Goal: Task Accomplishment & Management: Manage account settings

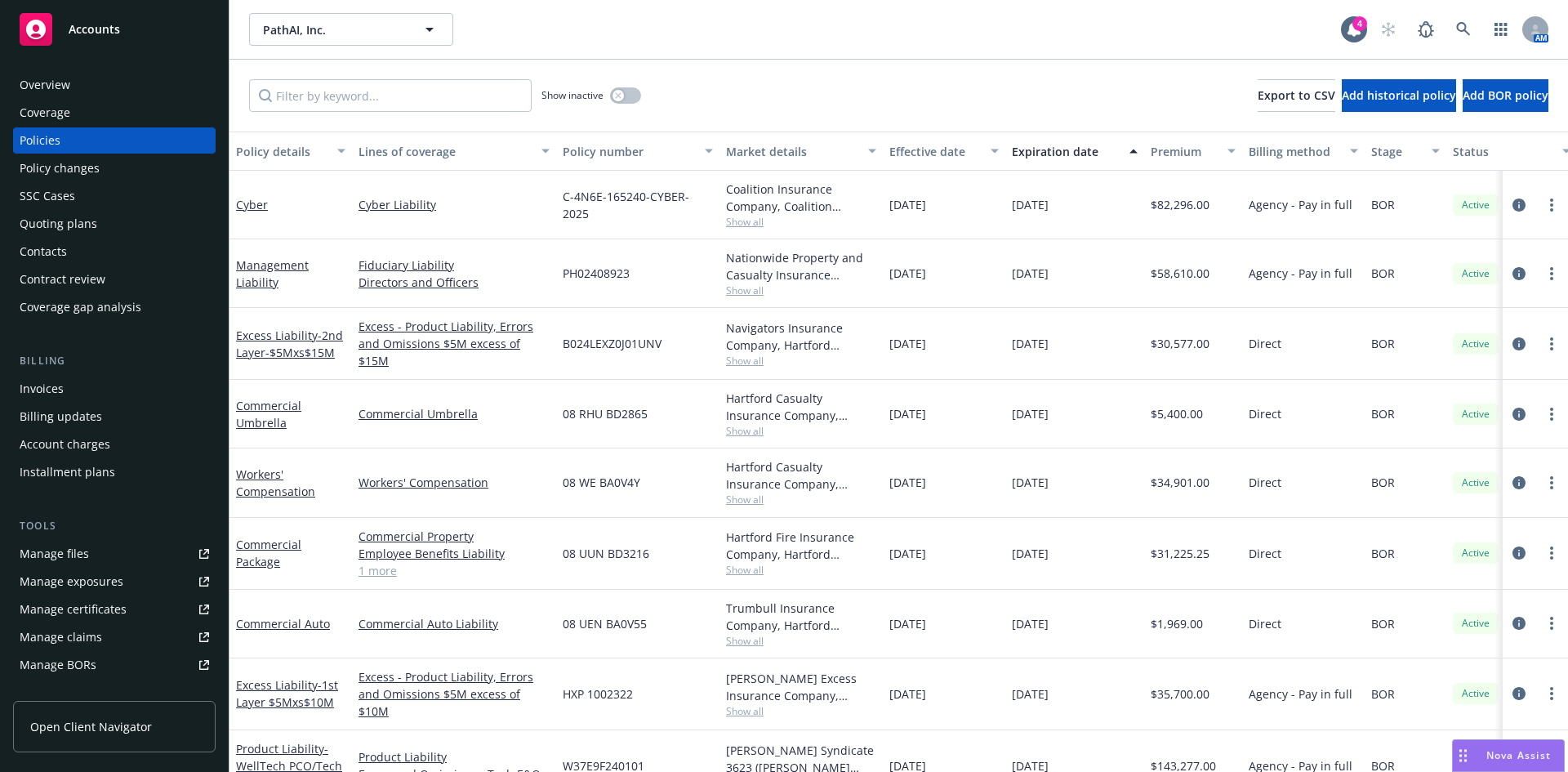
click at [618, 32] on div "PathAI, Inc. PathAI, Inc." at bounding box center [794, 29] width 1092 height 32
click at [1455, 31] on link at bounding box center [1463, 29] width 32 height 32
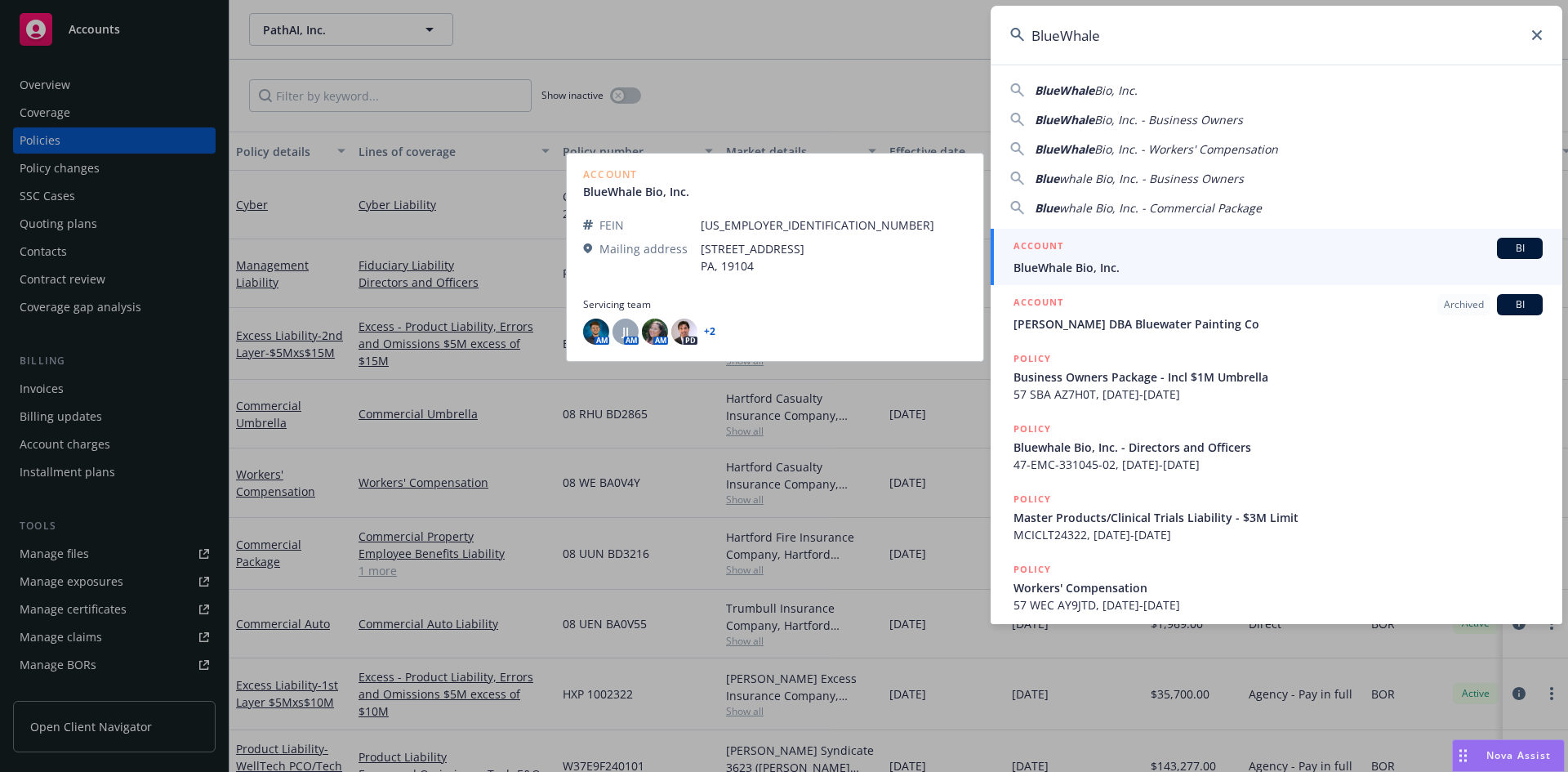
type input "BlueWhale"
click at [1143, 258] on div "ACCOUNT BI" at bounding box center [1278, 249] width 529 height 22
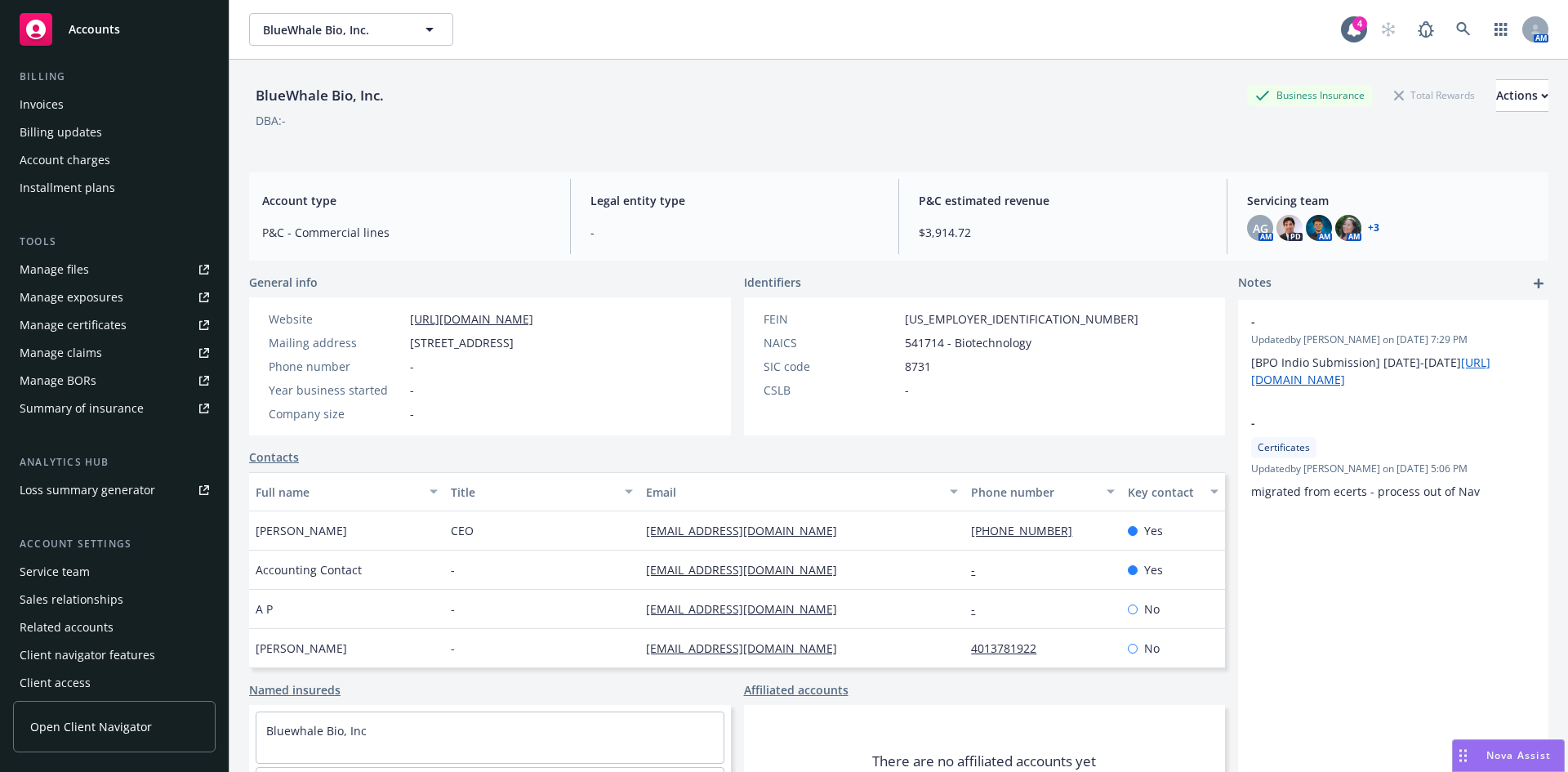
scroll to position [292, 0]
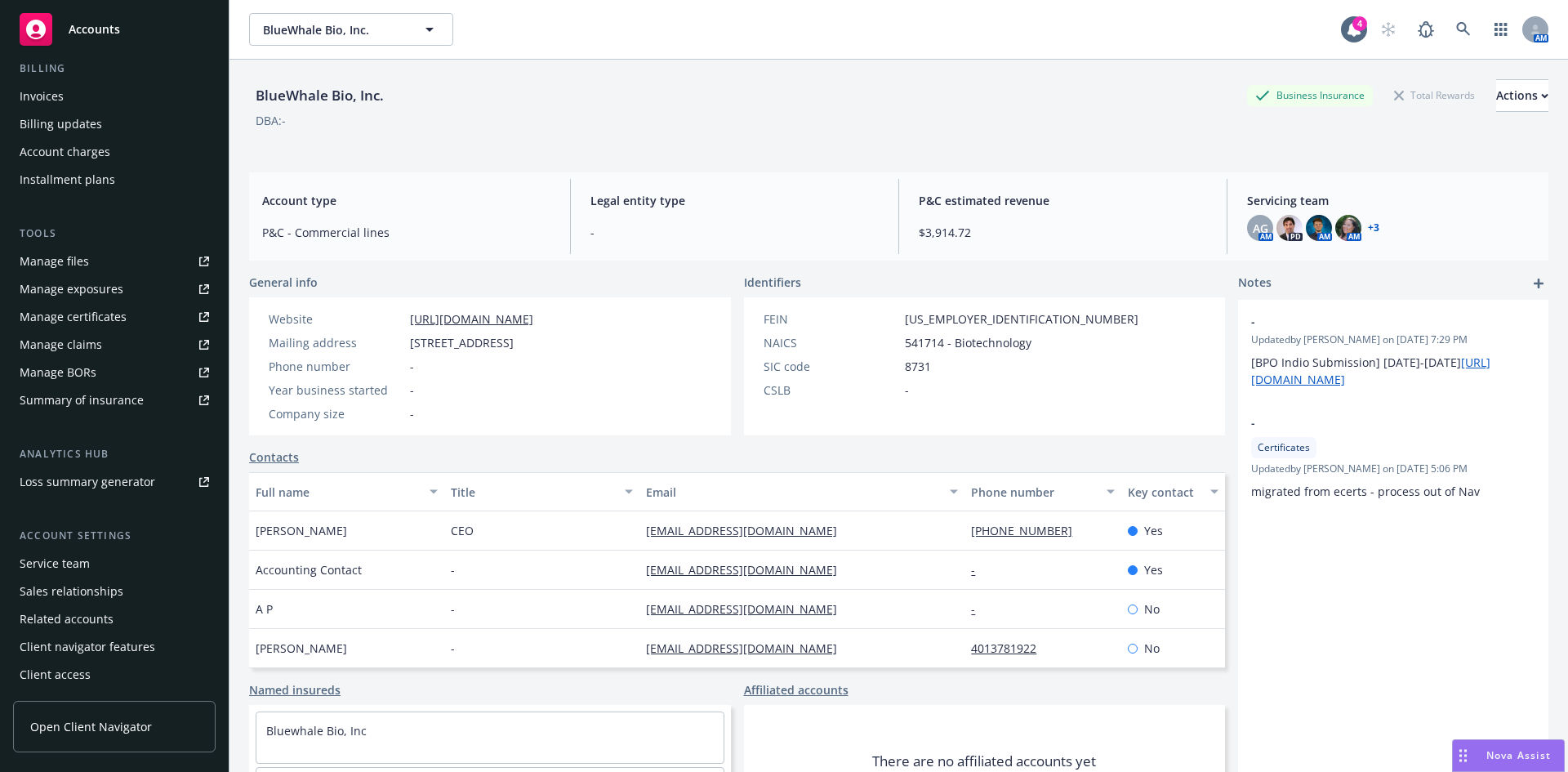
click at [105, 565] on div "Service team" at bounding box center [115, 564] width 189 height 26
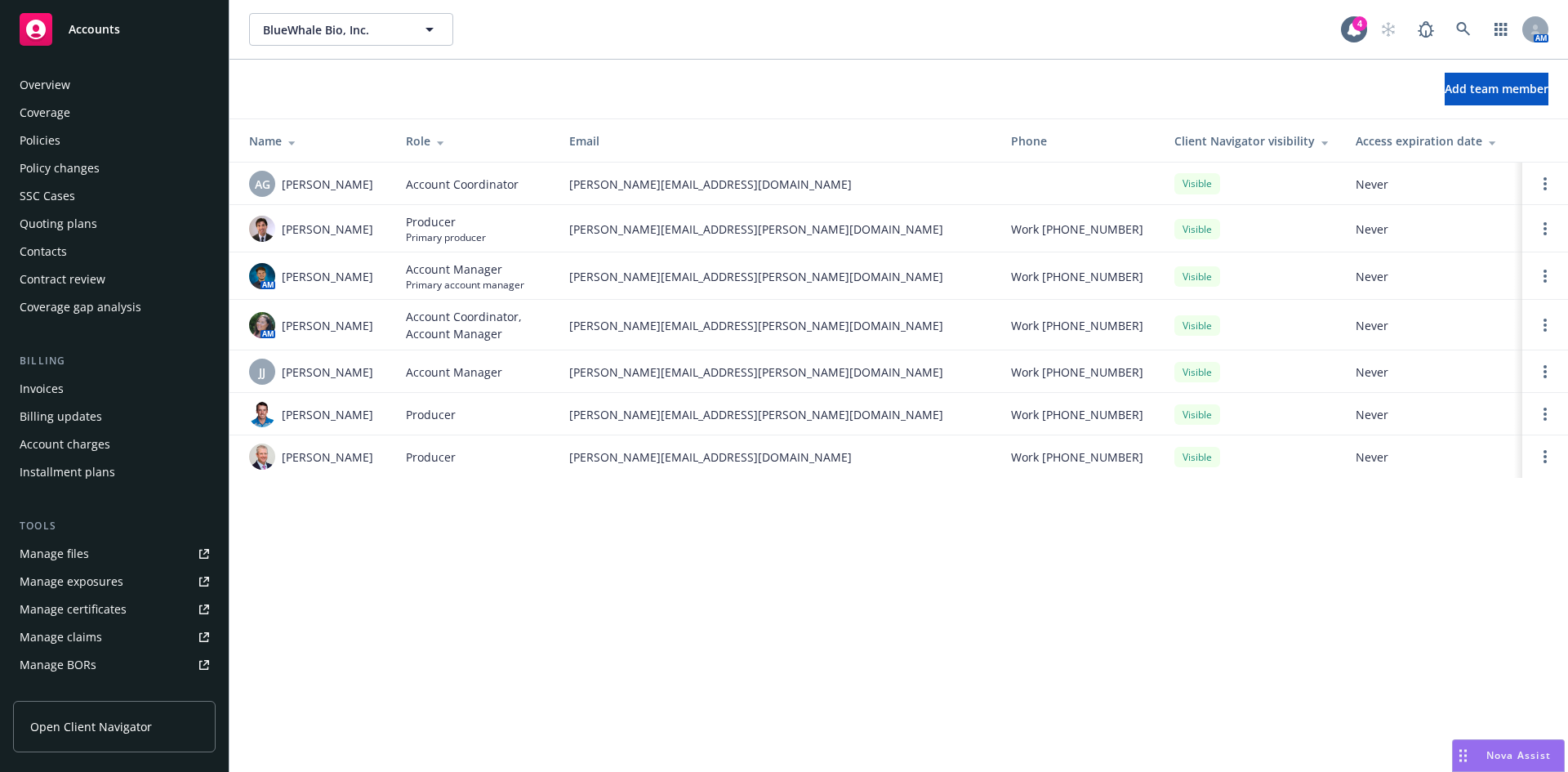
click at [40, 137] on div "Policies" at bounding box center [40, 140] width 41 height 26
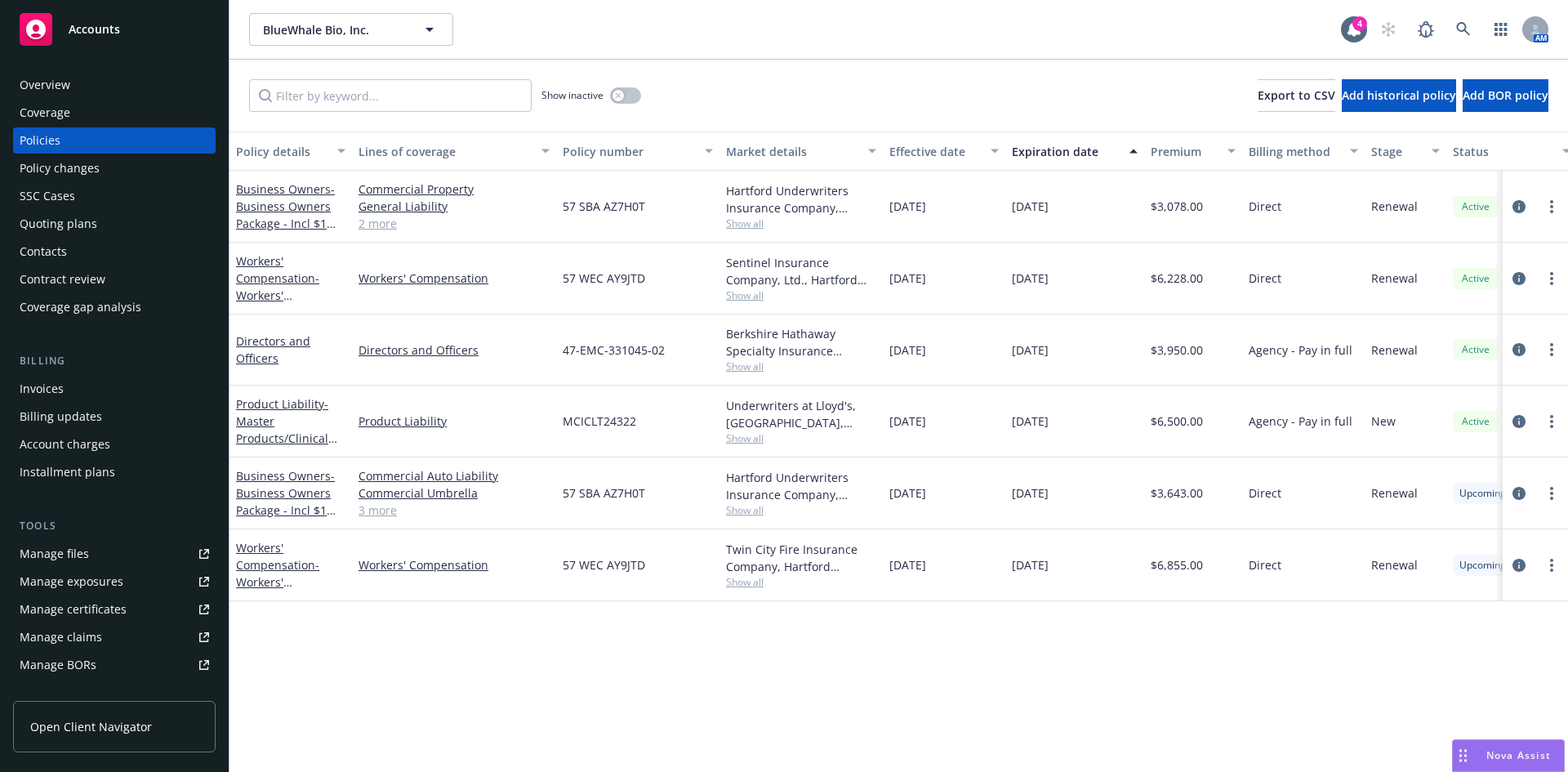
click at [255, 350] on div "Directors and Officers" at bounding box center [290, 350] width 109 height 34
click at [256, 341] on link "Directors and Officers" at bounding box center [273, 350] width 74 height 32
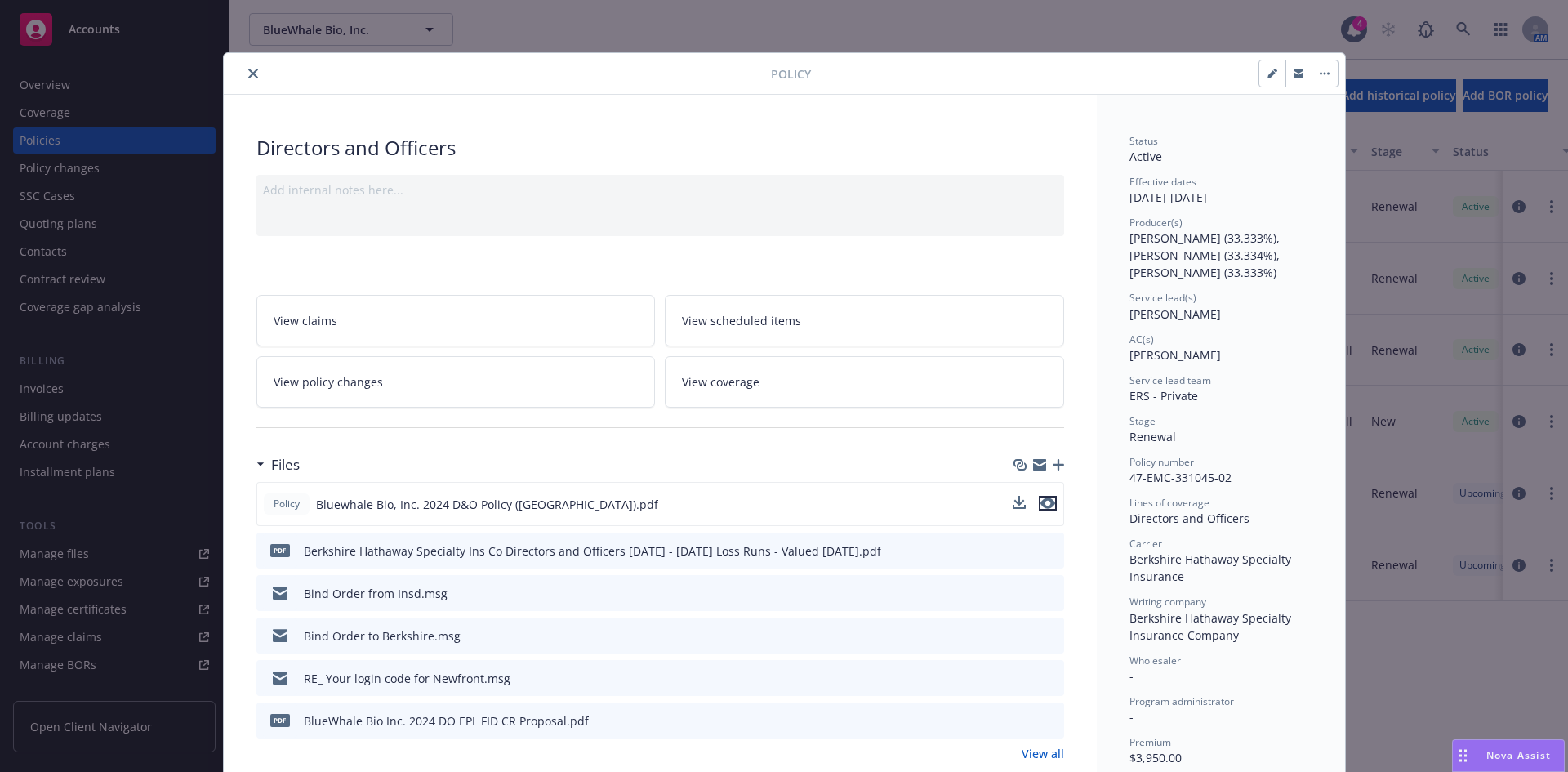
click at [1041, 502] on icon "preview file" at bounding box center [1048, 503] width 14 height 12
click at [248, 76] on icon "close" at bounding box center [252, 73] width 10 height 10
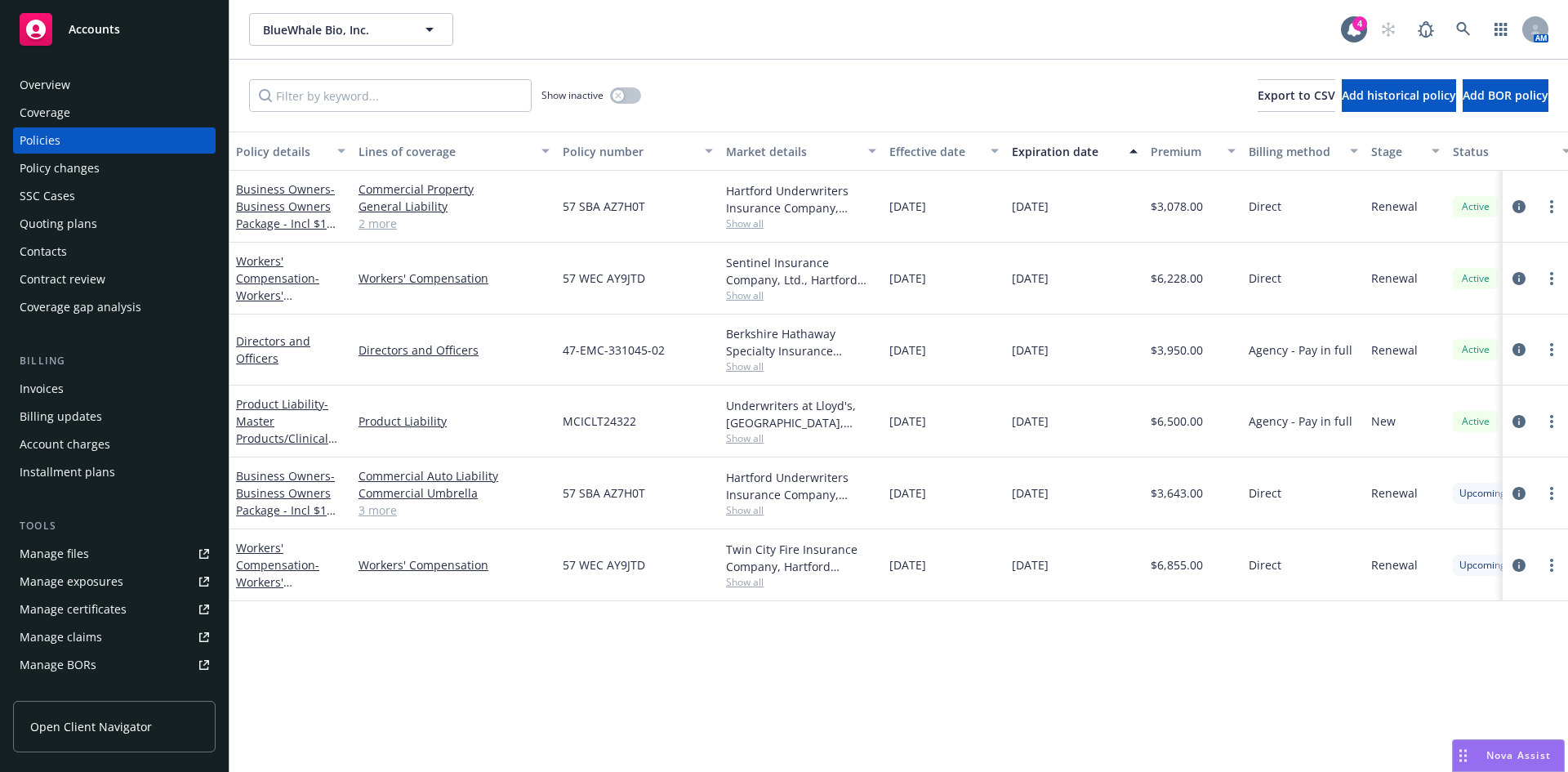
click at [644, 29] on div "BlueWhale Bio, Inc. BlueWhale Bio, Inc." at bounding box center [794, 29] width 1092 height 32
click at [1466, 27] on icon at bounding box center [1463, 28] width 14 height 14
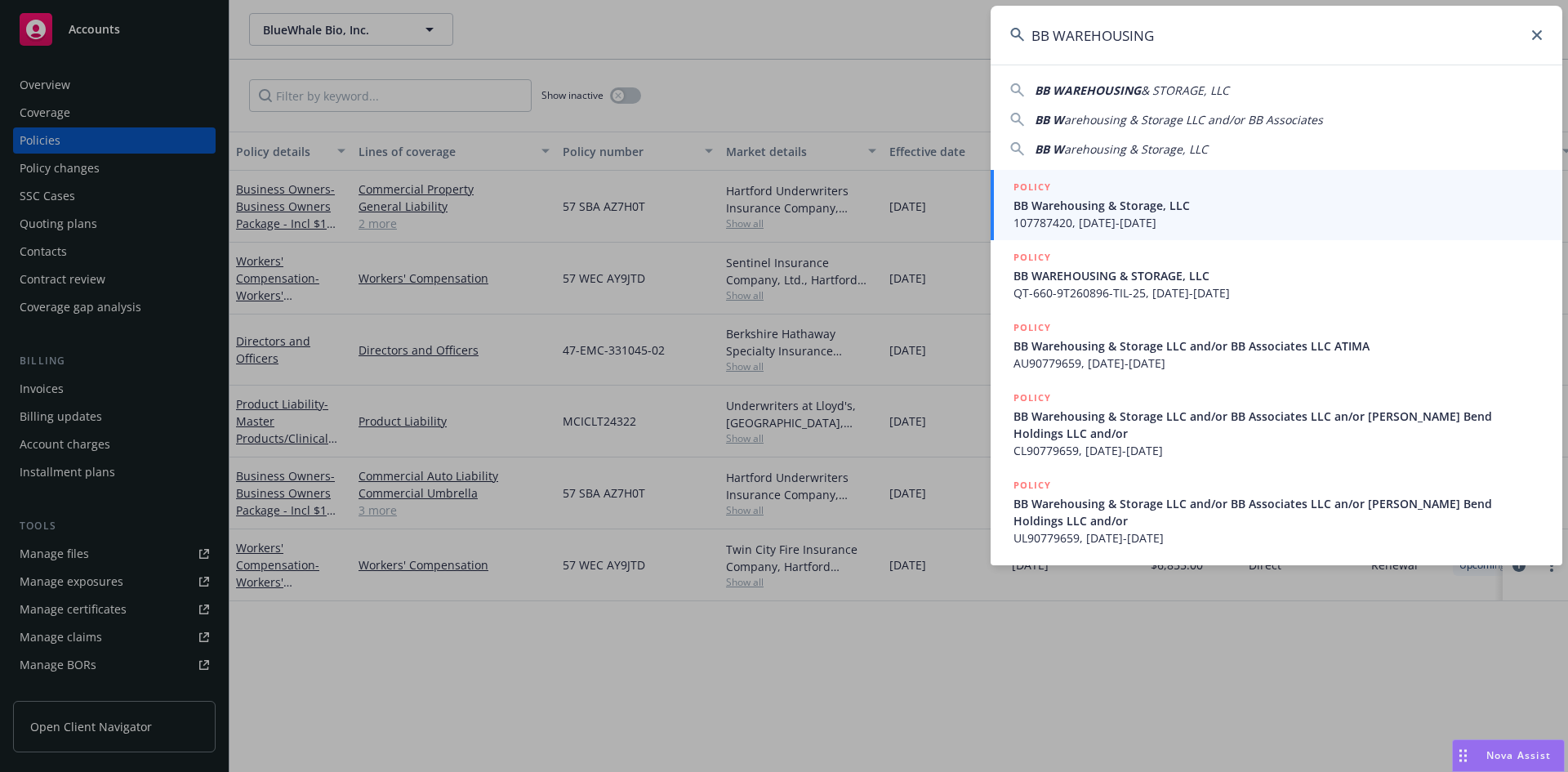
type input "BB WAREHOUSING"
click at [1116, 220] on span "107787420, [DATE]-[DATE]" at bounding box center [1278, 222] width 529 height 17
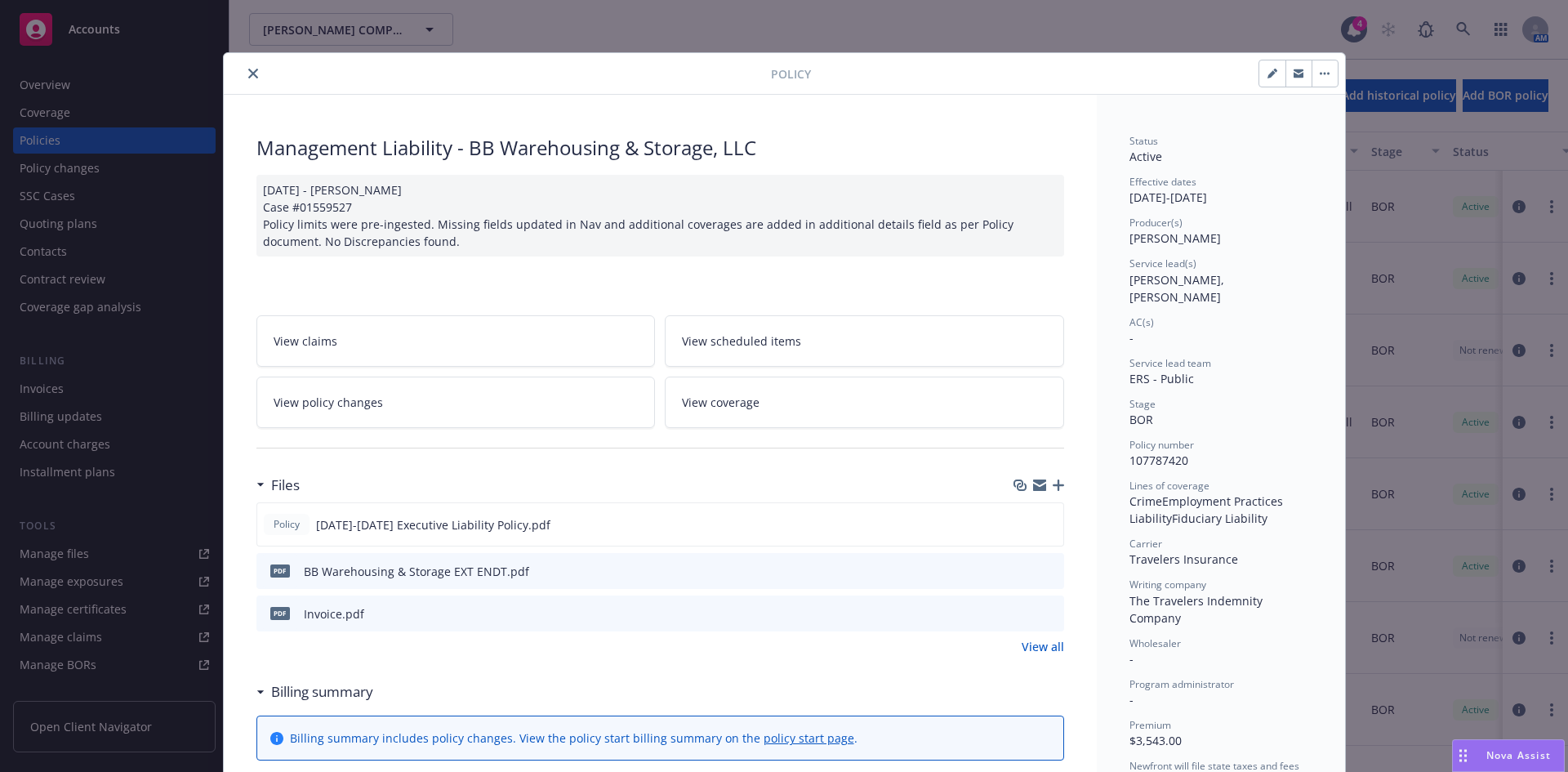
click at [248, 74] on icon "close" at bounding box center [252, 73] width 10 height 10
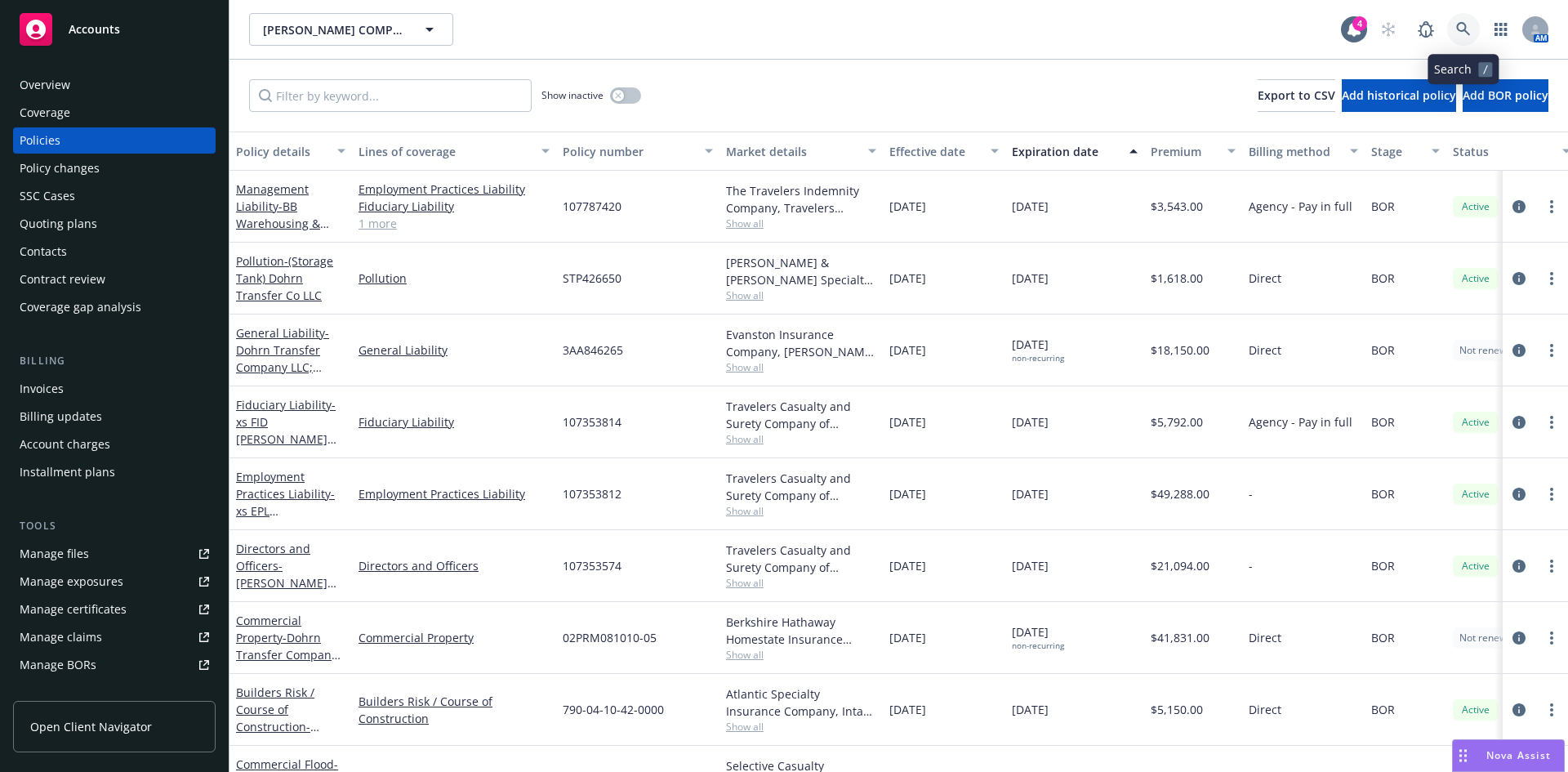
click at [1456, 31] on icon at bounding box center [1463, 29] width 14 height 14
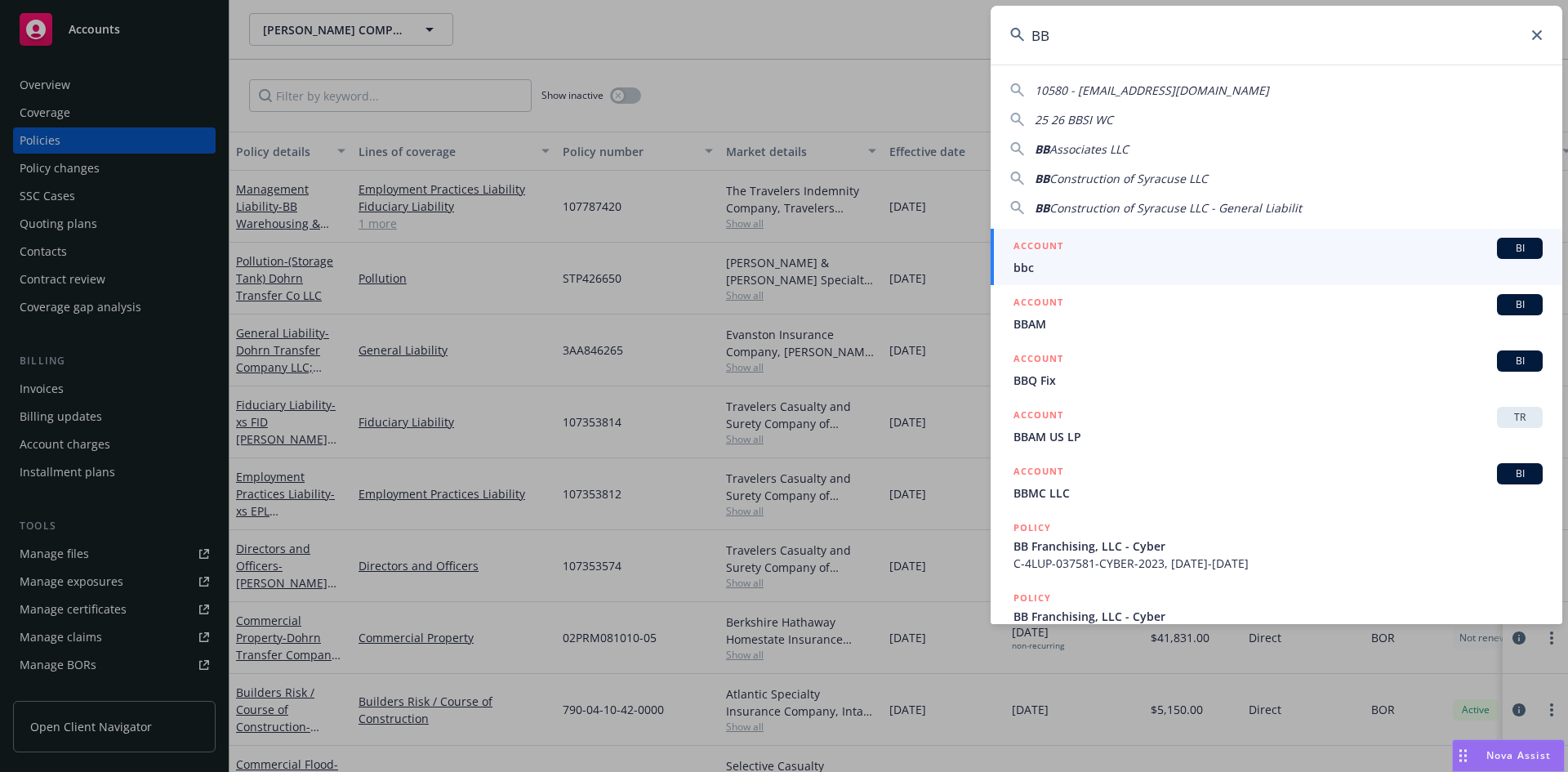
click at [1090, 28] on input "BB" at bounding box center [1277, 34] width 572 height 59
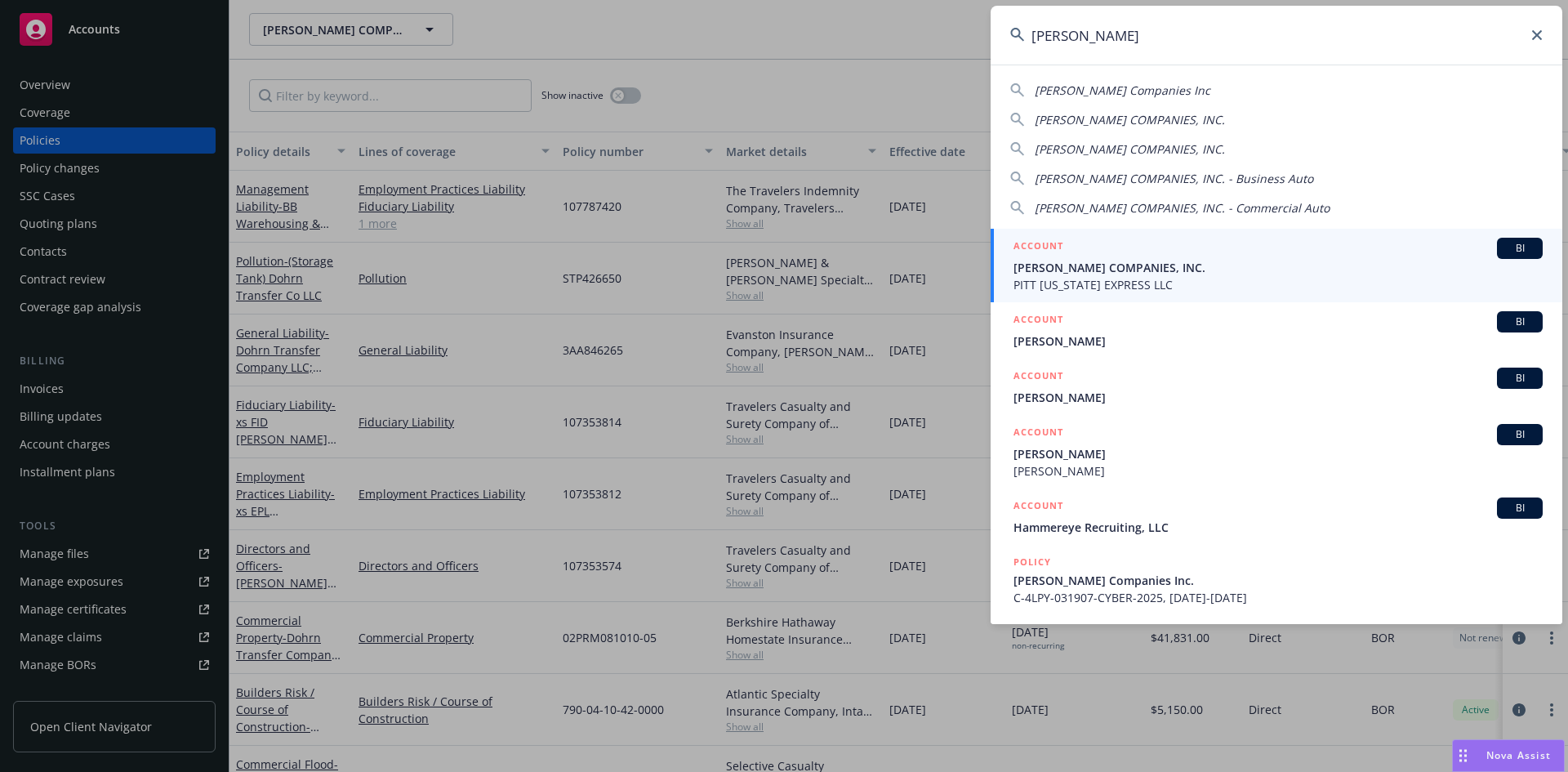
type input "[PERSON_NAME]"
click at [1105, 268] on span "[PERSON_NAME] COMPANIES, INC." at bounding box center [1278, 267] width 529 height 17
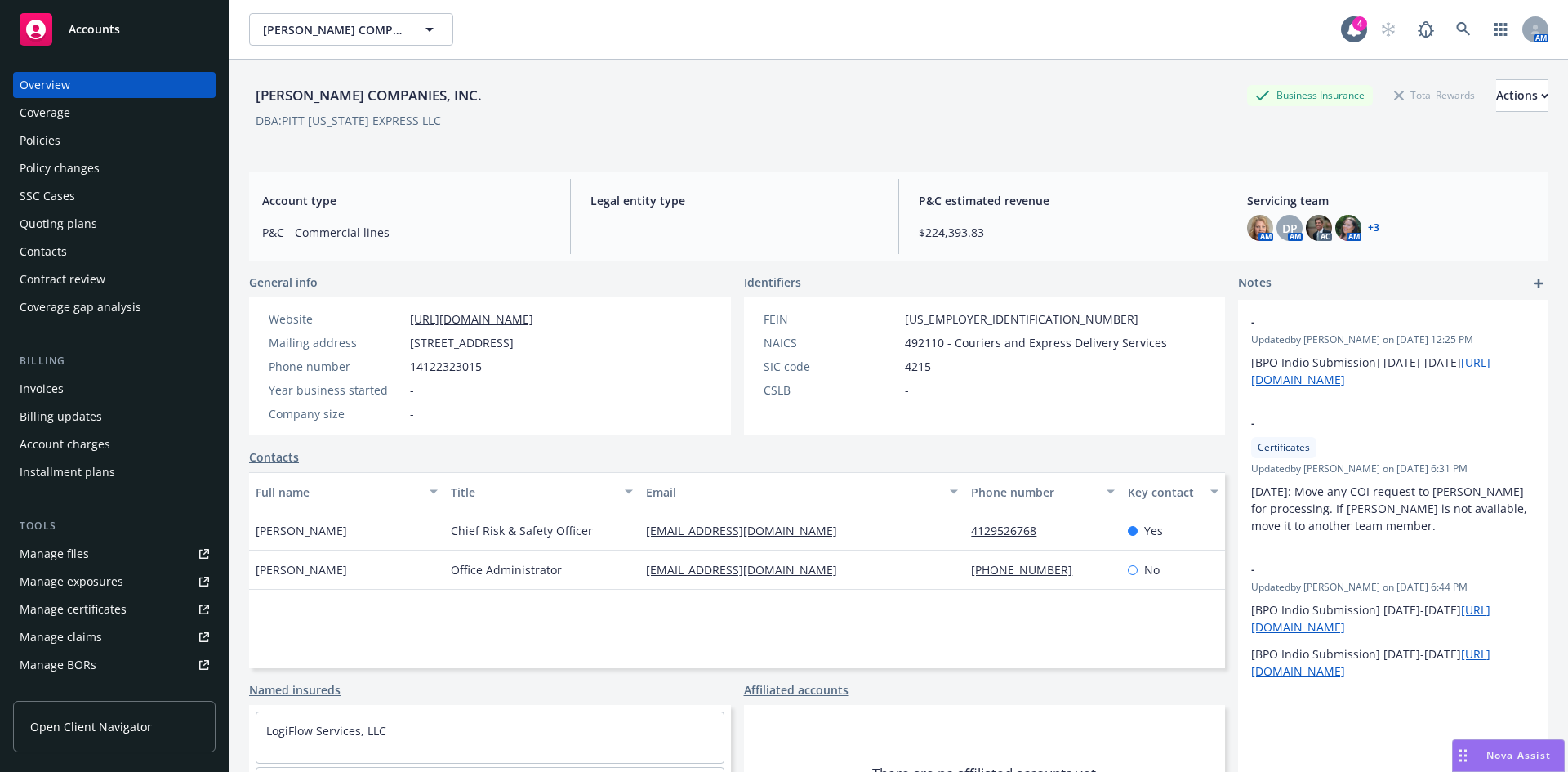
click at [50, 139] on div "Policies" at bounding box center [40, 140] width 41 height 26
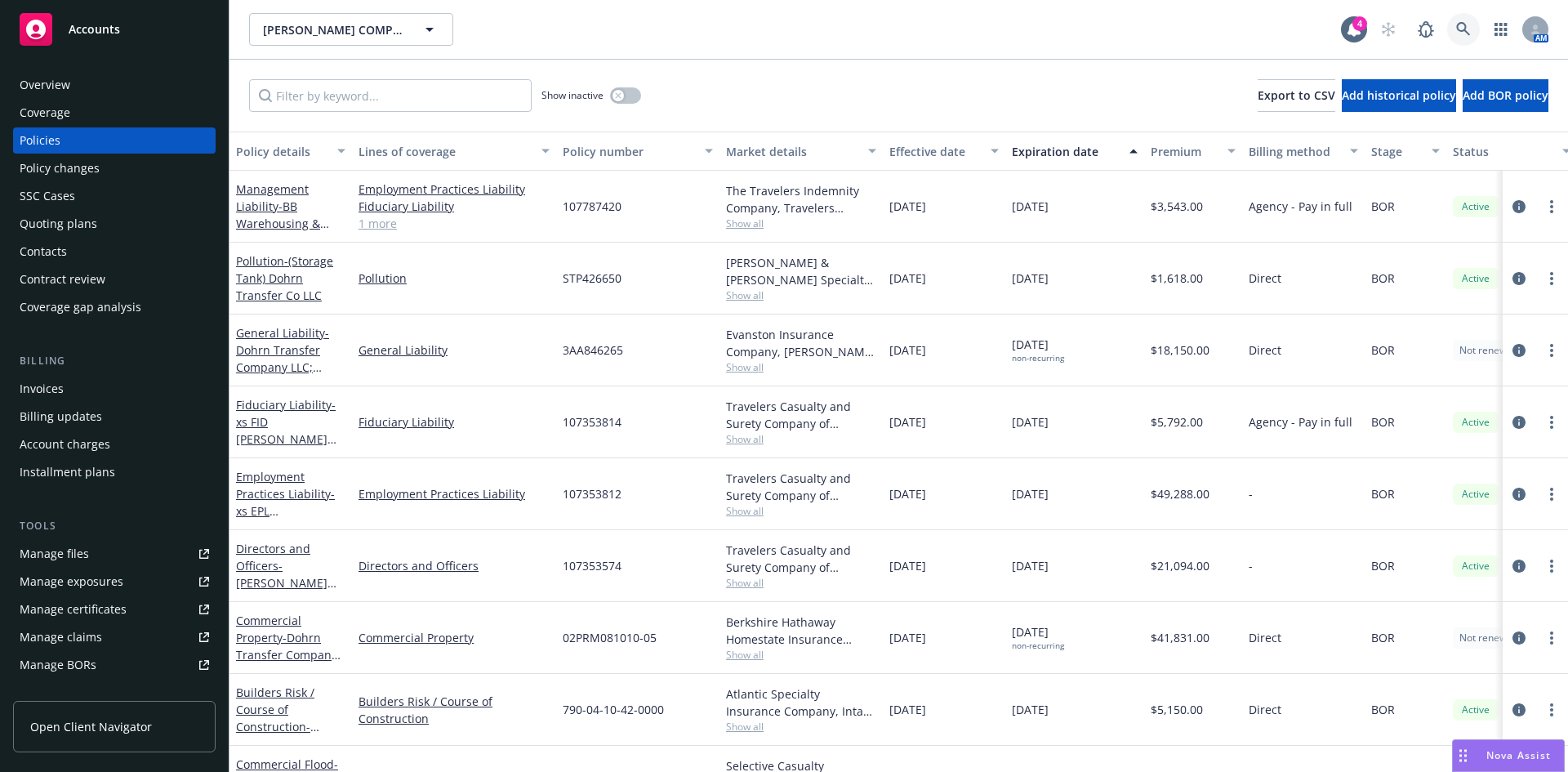
click at [1468, 20] on link at bounding box center [1463, 29] width 32 height 32
click at [261, 211] on link "Management Liability - BB Warehousing & Storage, LLC" at bounding box center [278, 215] width 84 height 67
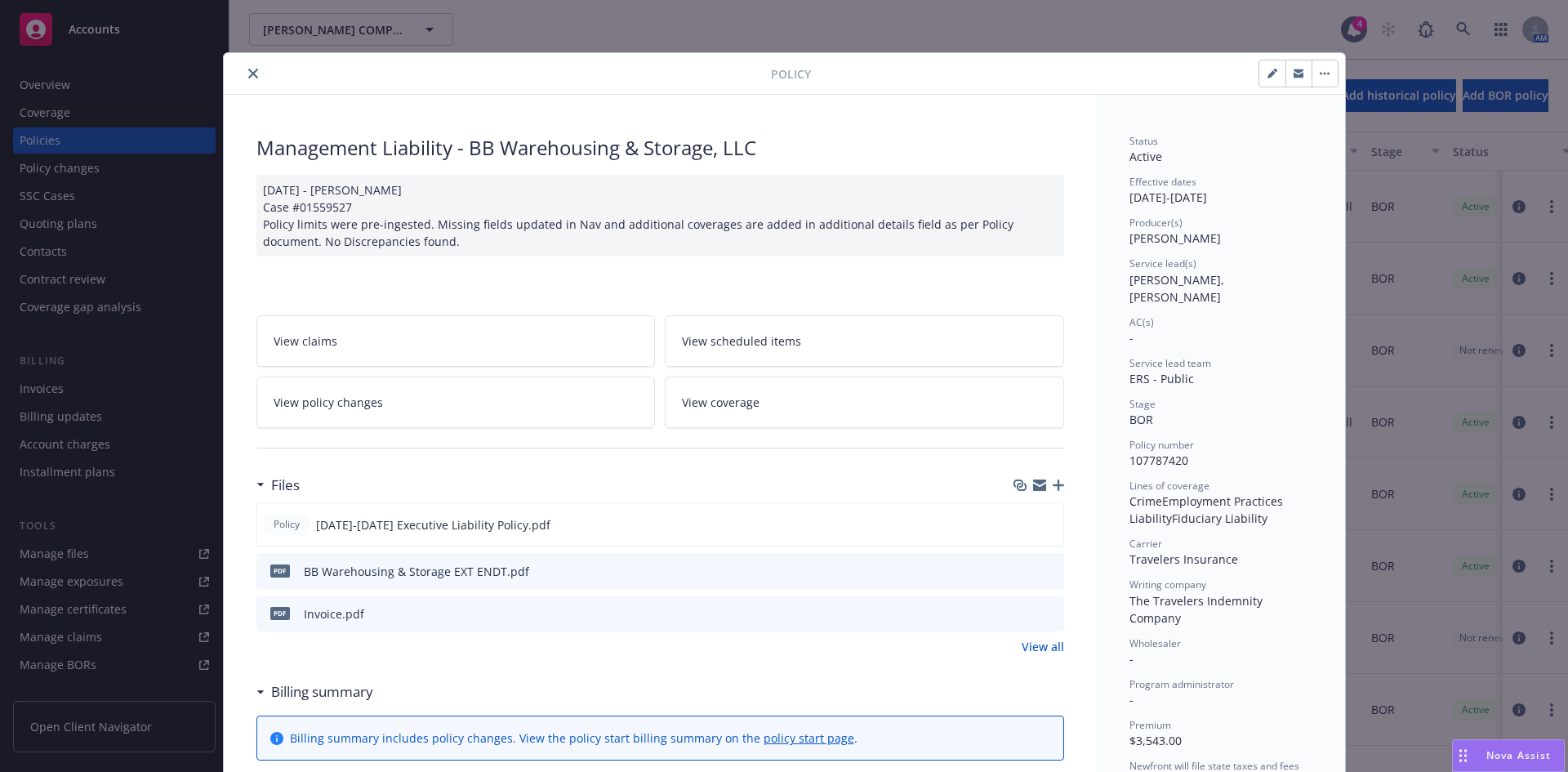
scroll to position [49, 0]
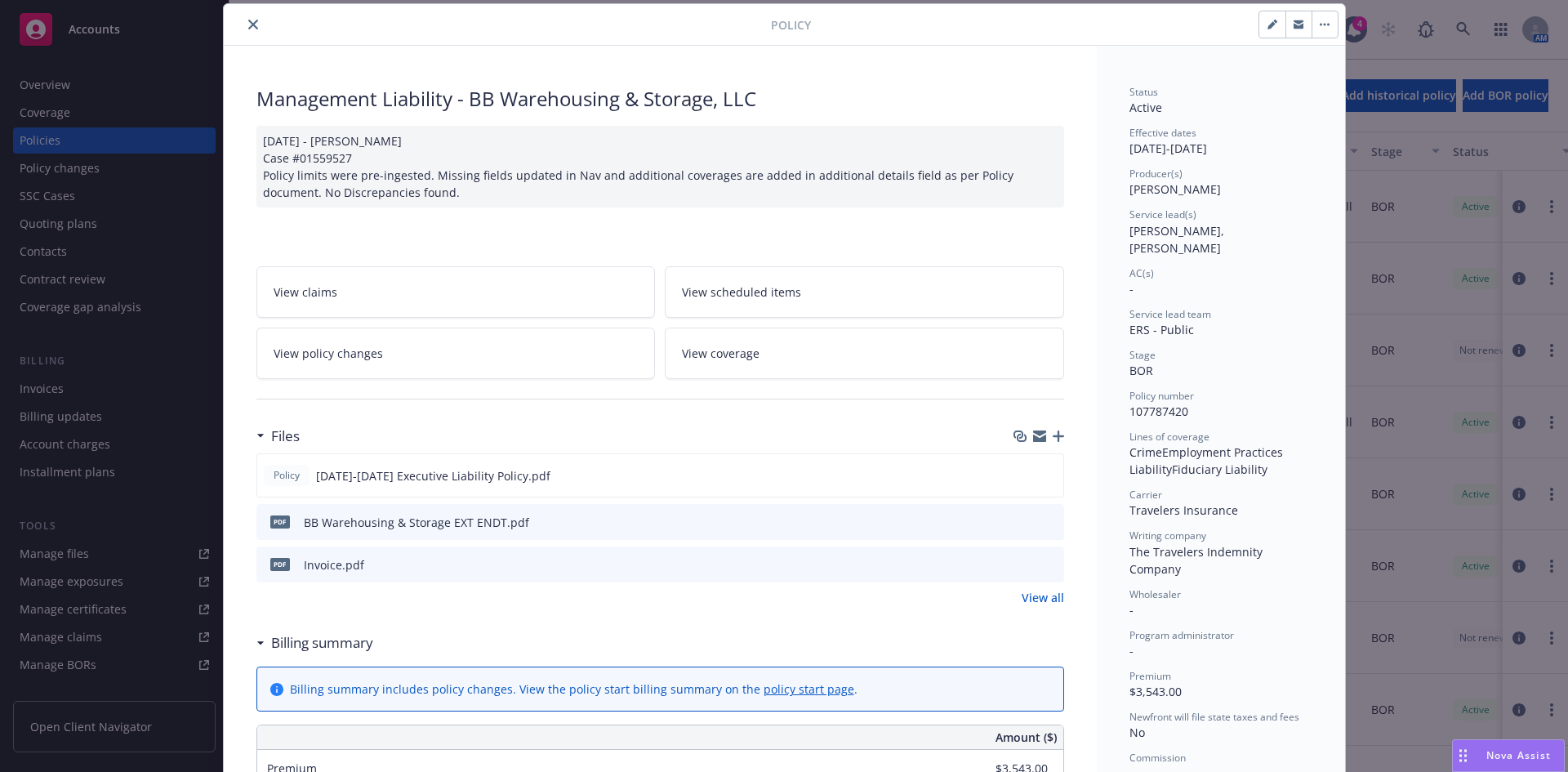
click at [248, 25] on icon "close" at bounding box center [252, 24] width 10 height 10
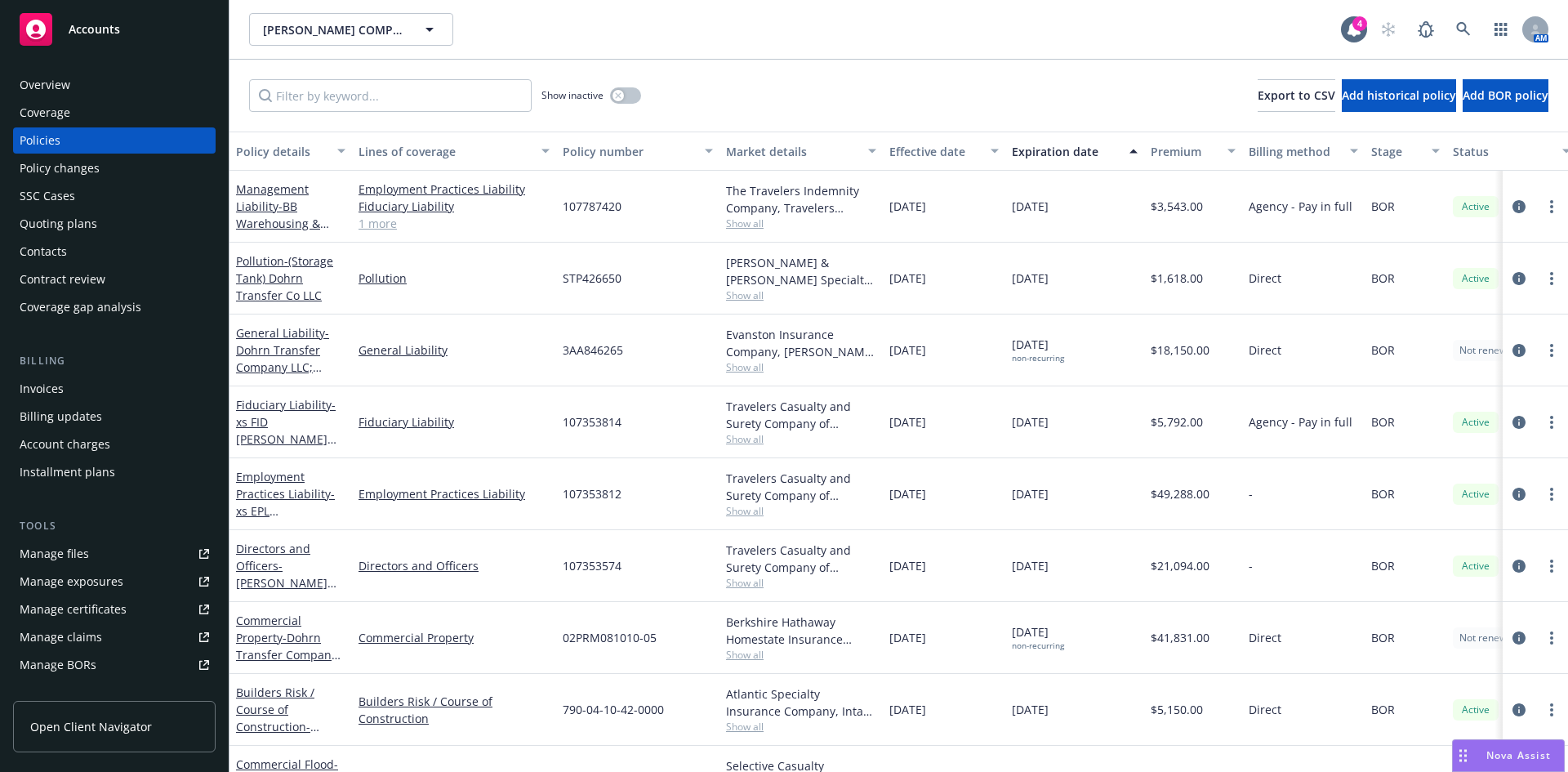
click at [64, 226] on div "Quoting plans" at bounding box center [59, 224] width 78 height 26
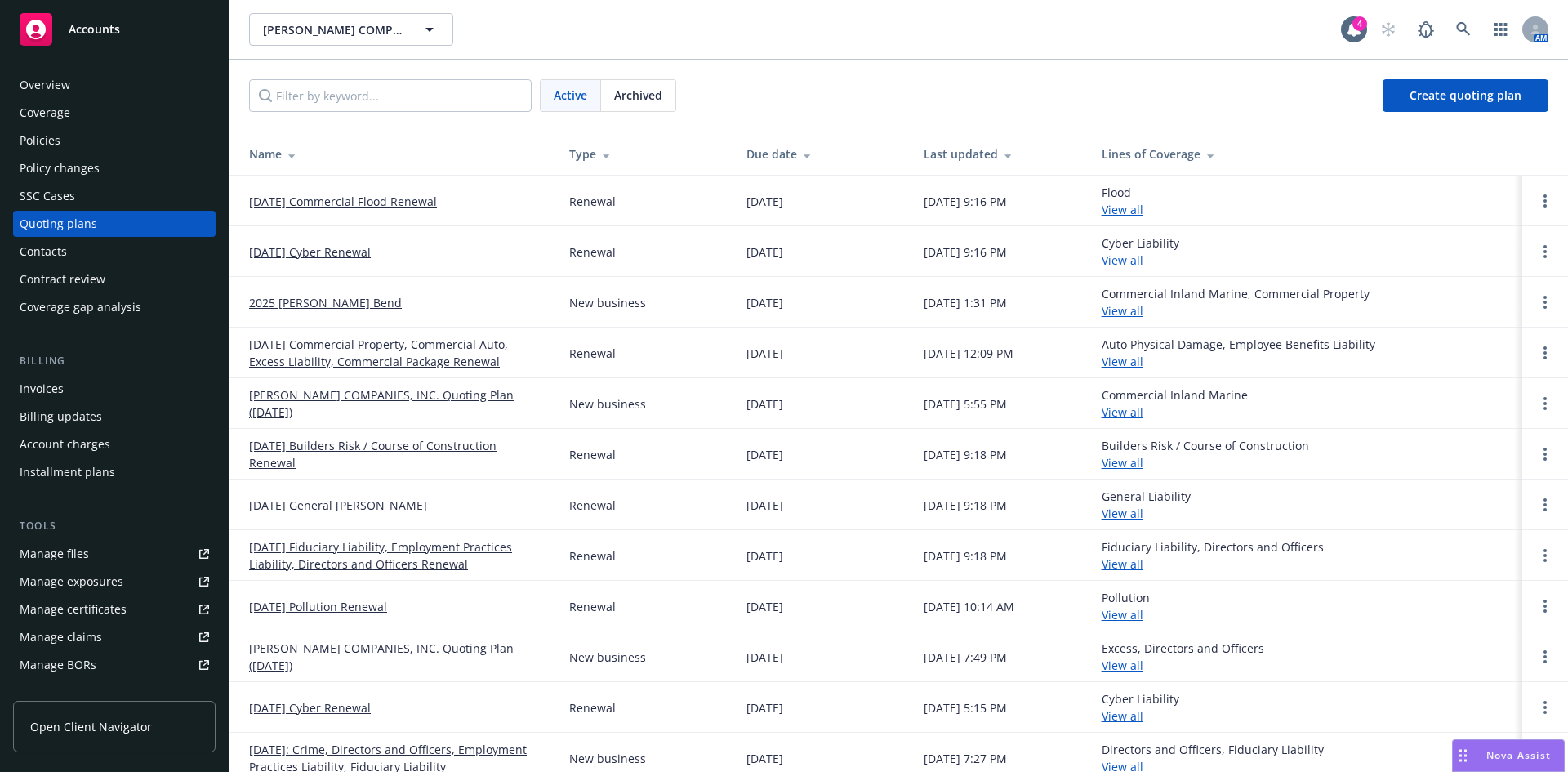
click at [57, 138] on div "Policies" at bounding box center [40, 140] width 41 height 26
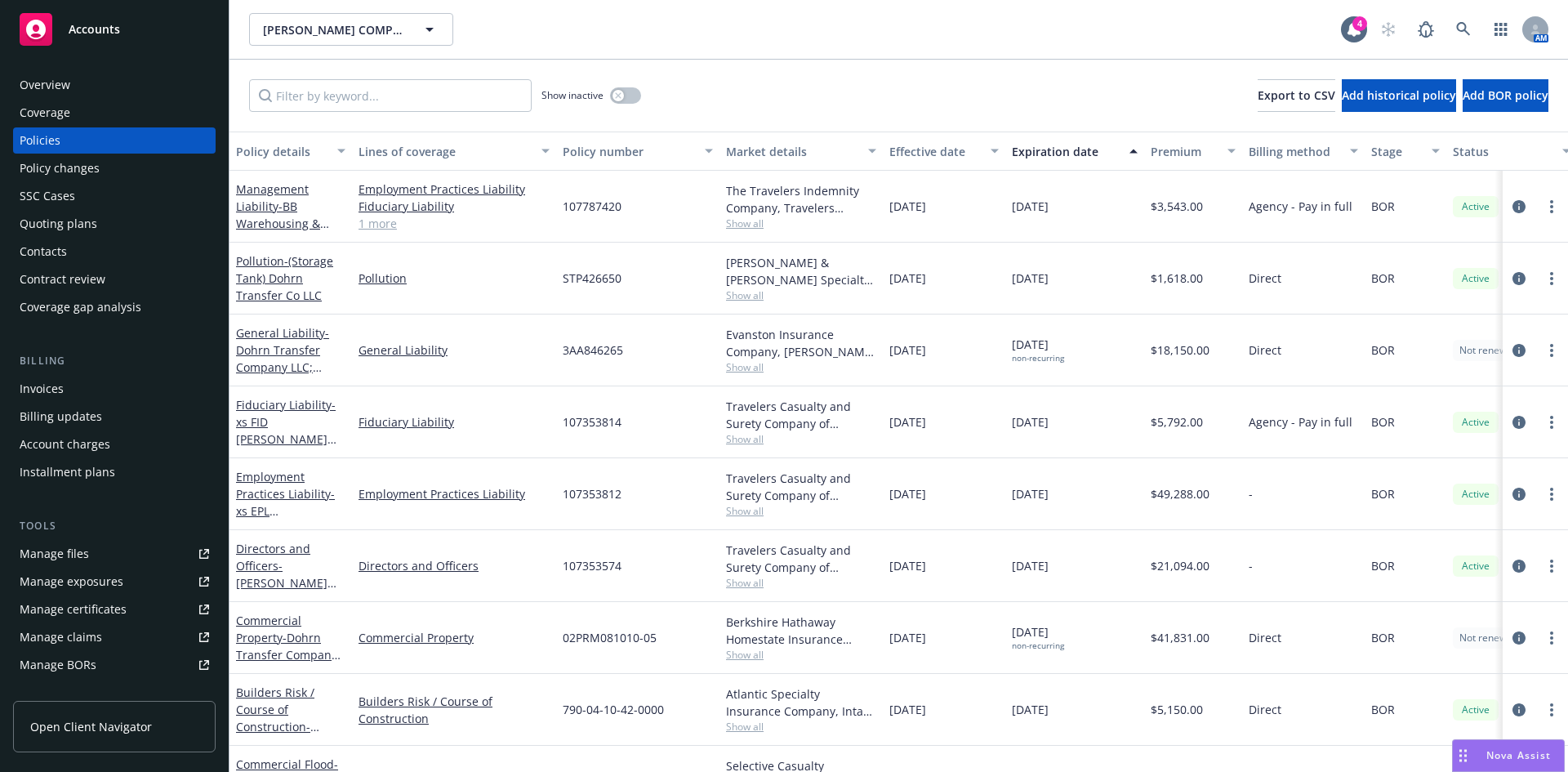
click at [48, 218] on div "Quoting plans" at bounding box center [59, 224] width 78 height 26
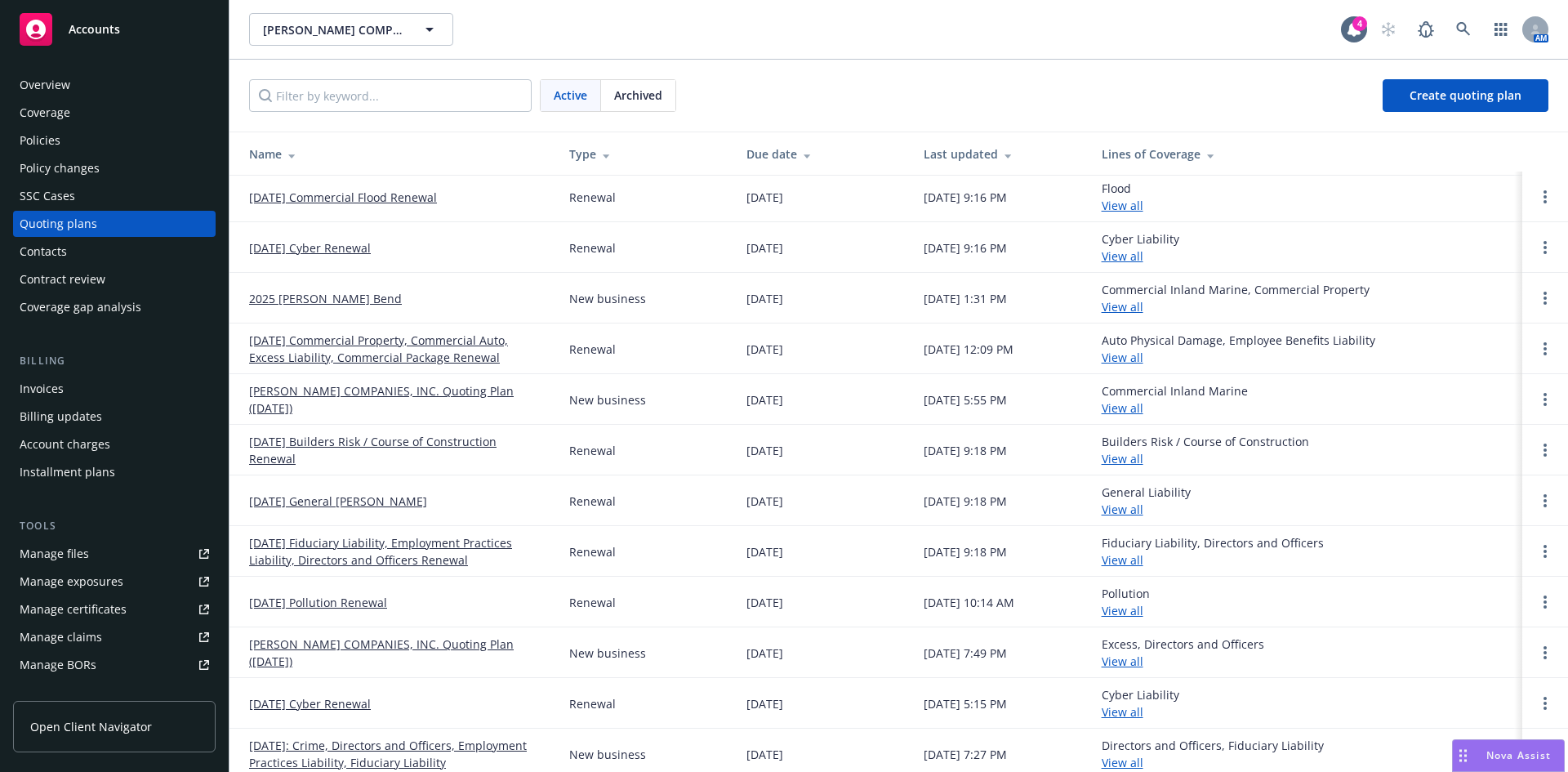
scroll to position [12, 0]
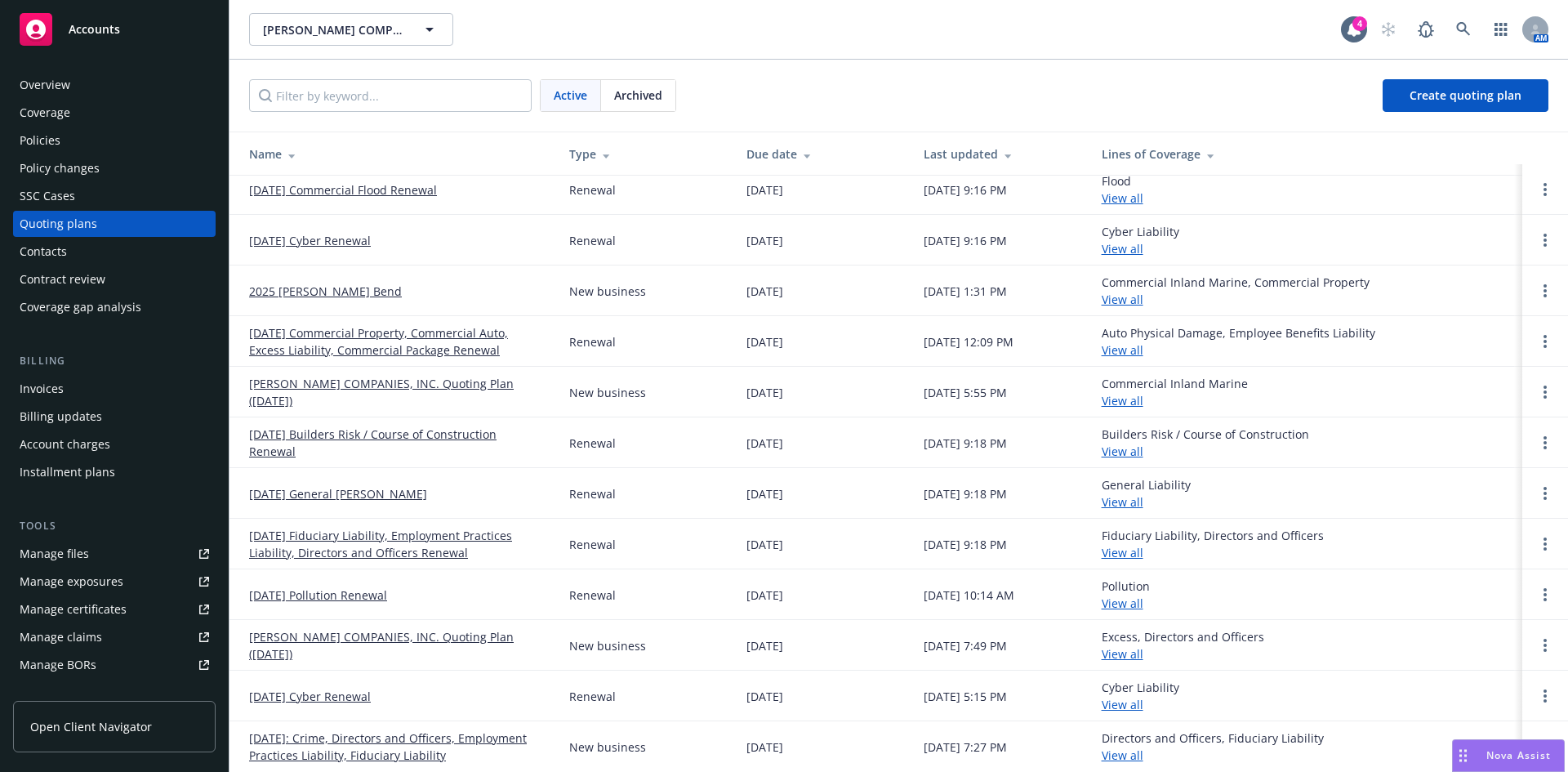
click at [156, 557] on link "Manage files" at bounding box center [114, 554] width 203 height 26
click at [763, 36] on div "[PERSON_NAME] COMPANIES, INC. [PERSON_NAME] COMPANIES, INC." at bounding box center [794, 29] width 1092 height 32
click at [51, 134] on div "Policies" at bounding box center [40, 140] width 41 height 26
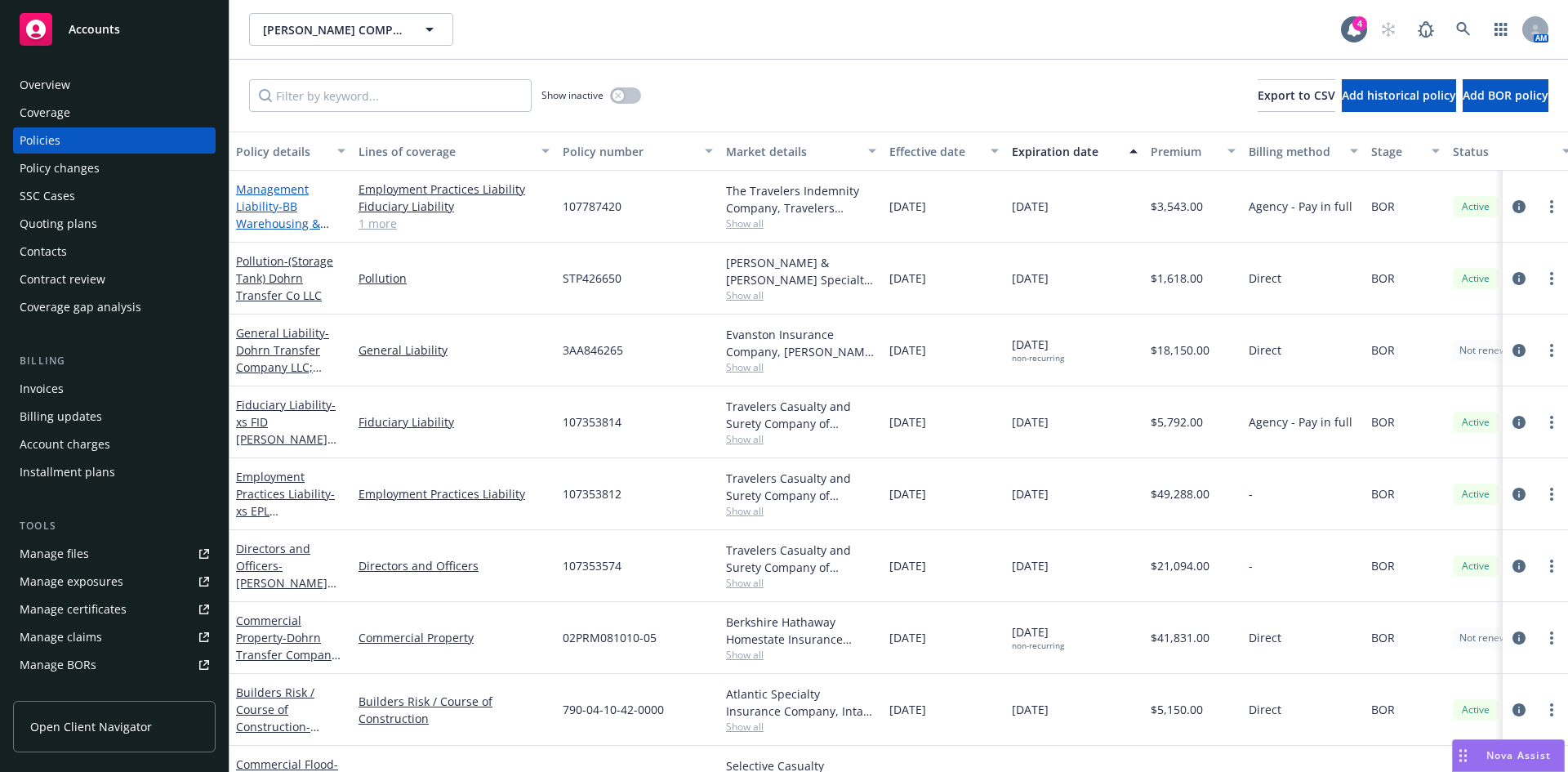
click at [265, 219] on span "- BB Warehousing & Storage, LLC" at bounding box center [282, 223] width 93 height 50
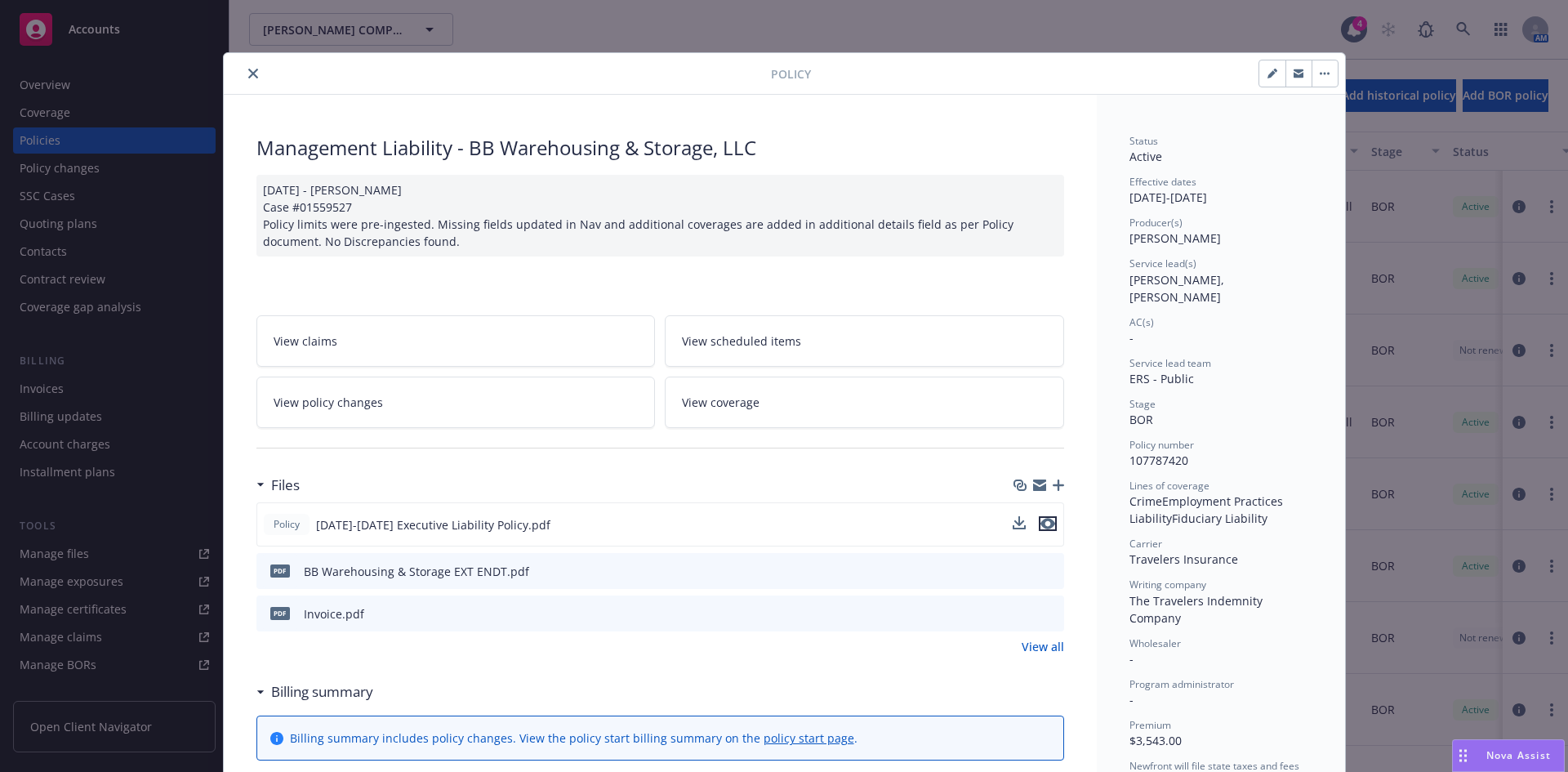
click at [1047, 524] on icon "preview file" at bounding box center [1048, 523] width 14 height 12
click at [251, 69] on icon "close" at bounding box center [252, 73] width 10 height 10
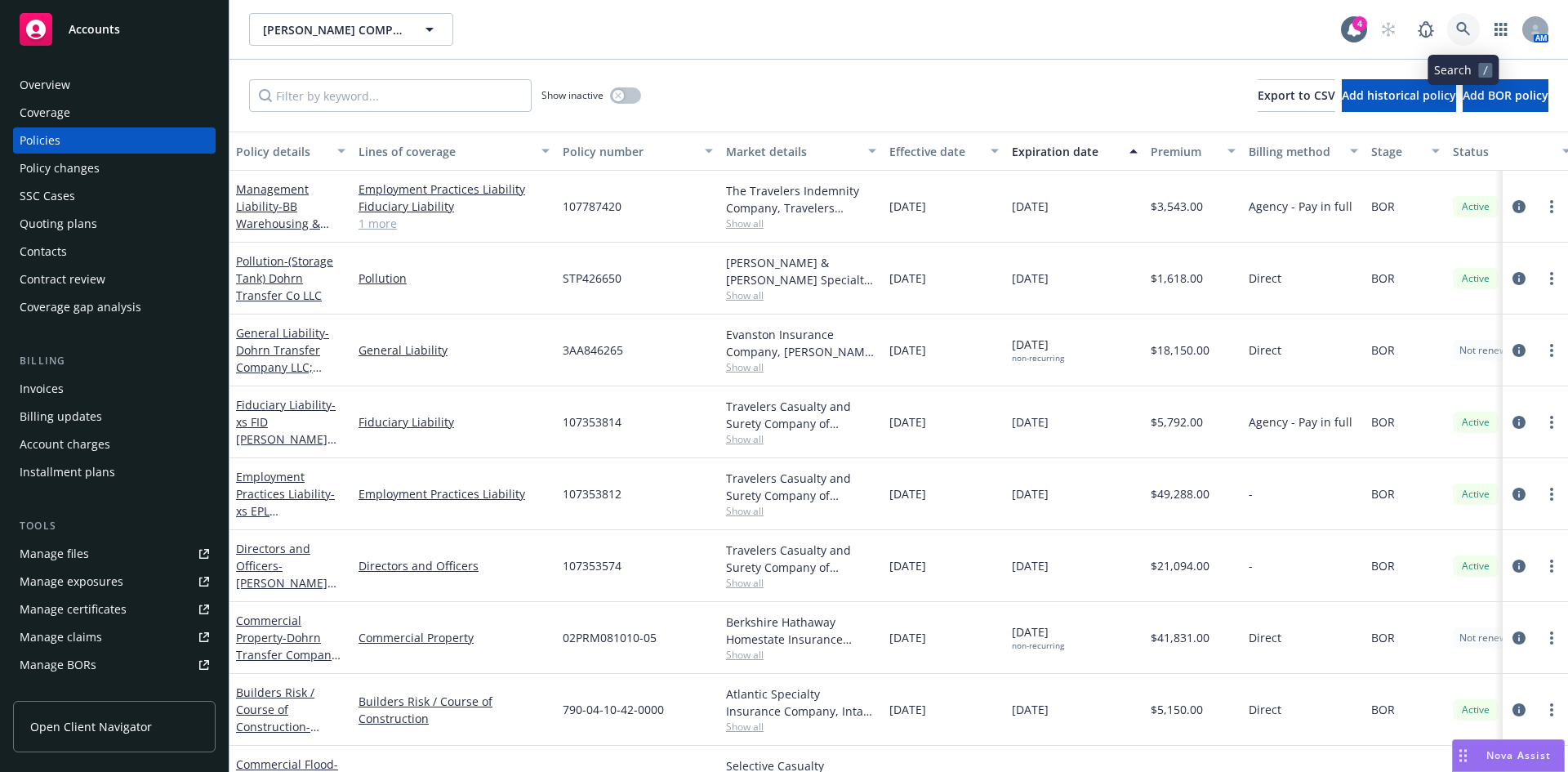
click at [1463, 26] on icon at bounding box center [1463, 29] width 14 height 14
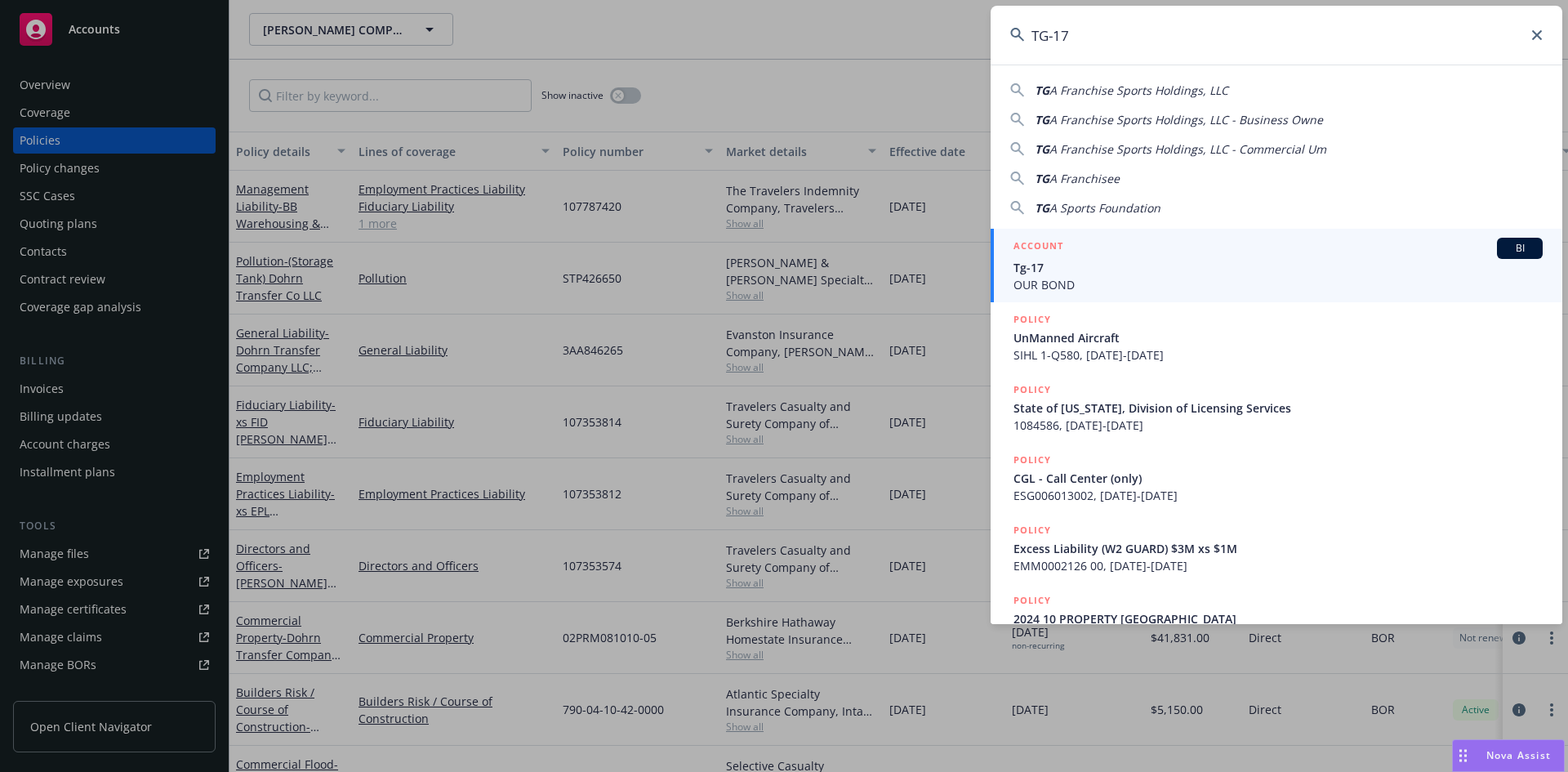
type input "TG-17"
click at [1058, 279] on span "OUR BOND" at bounding box center [1278, 284] width 529 height 17
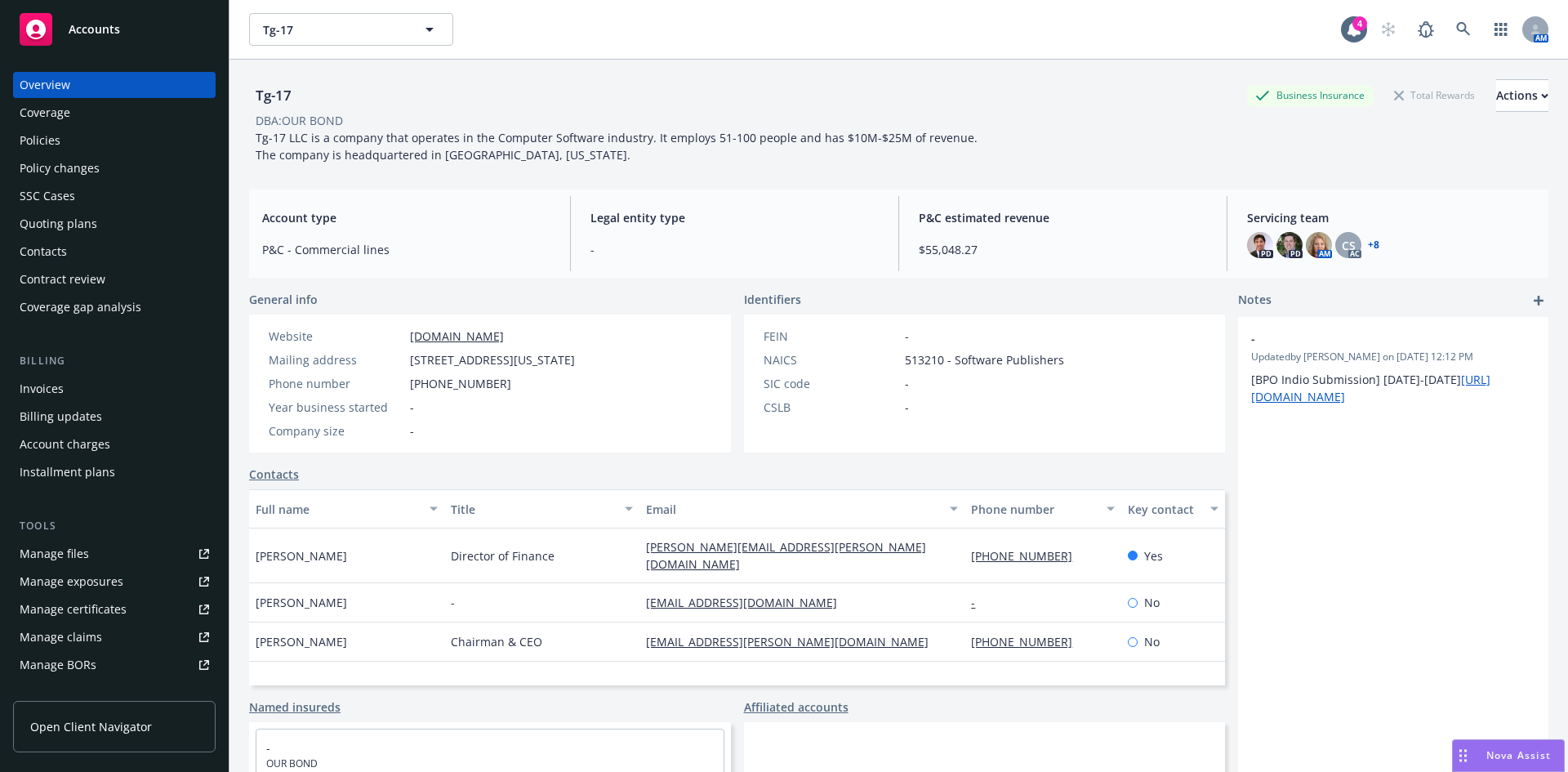
click at [50, 138] on div "Policies" at bounding box center [40, 140] width 41 height 26
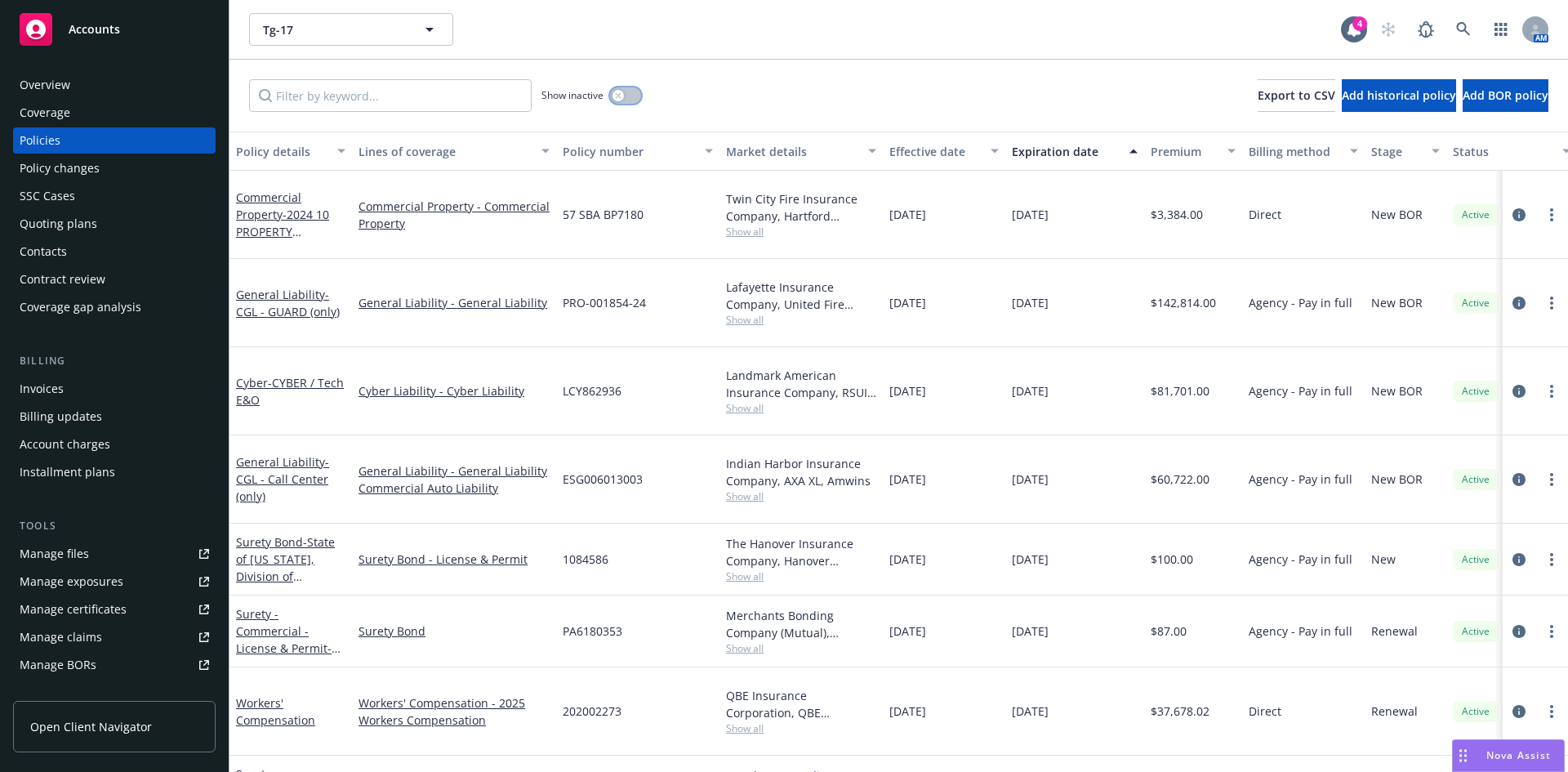
click at [626, 96] on button "button" at bounding box center [626, 96] width 31 height 16
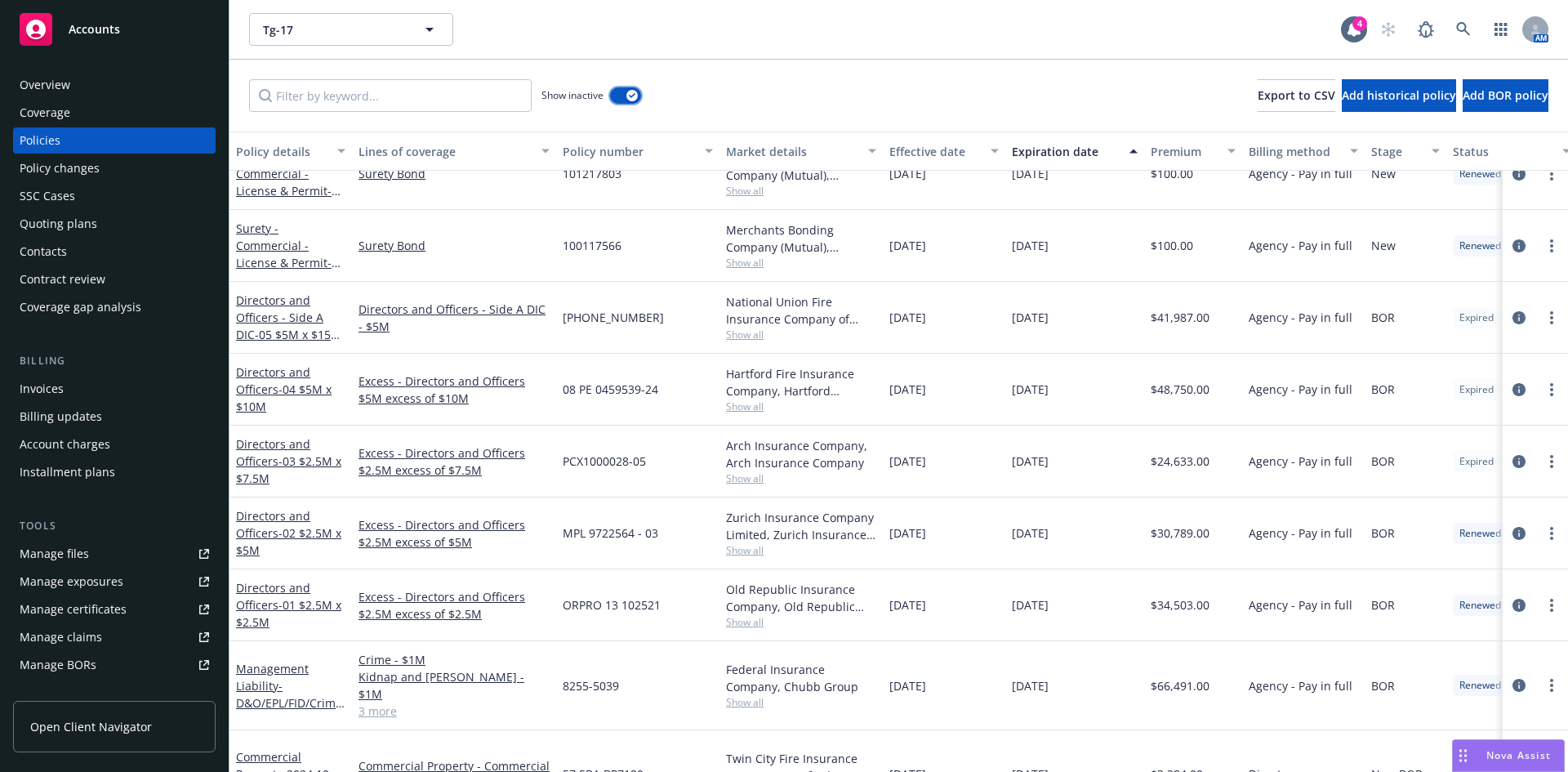
scroll to position [818, 0]
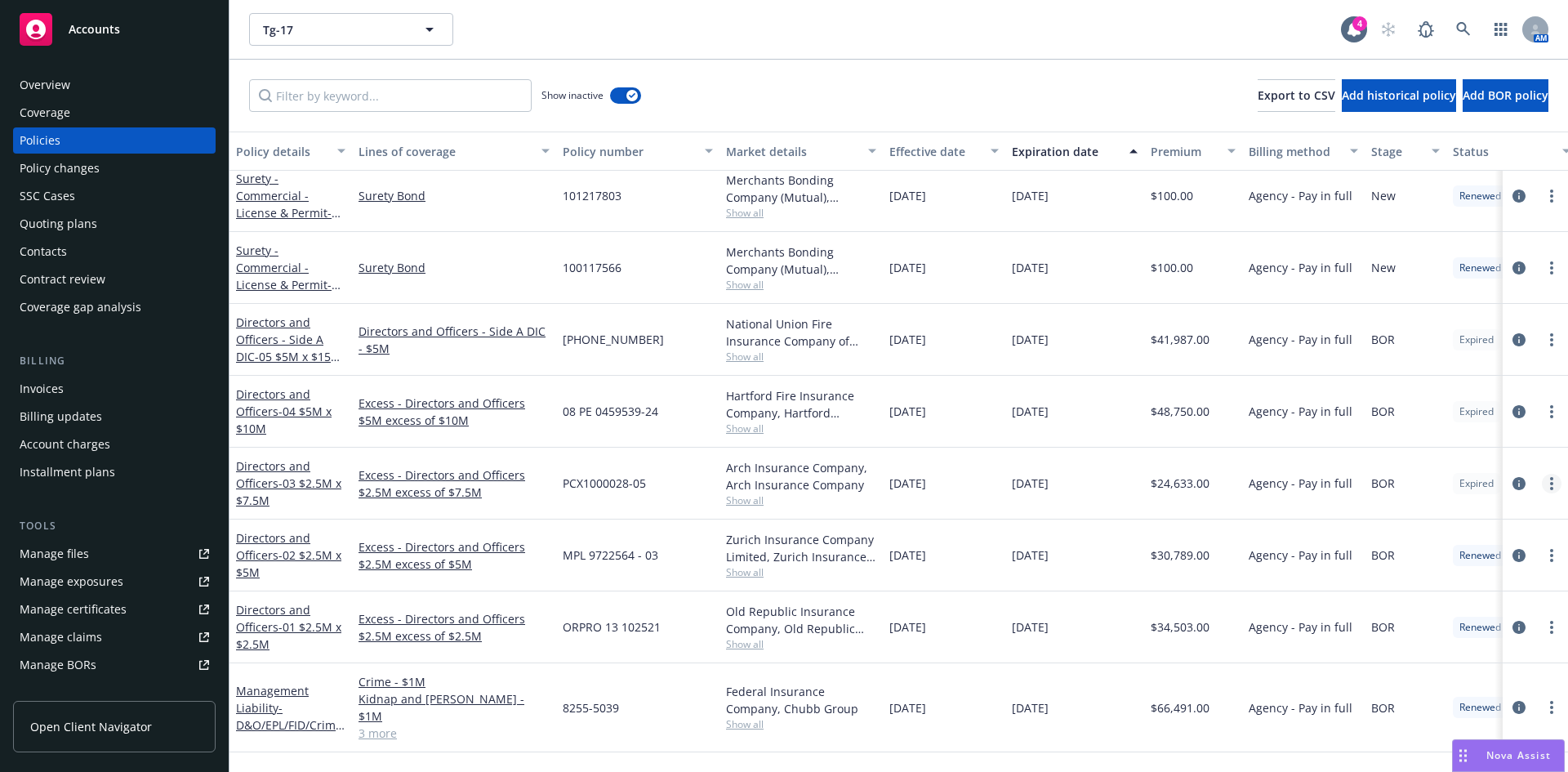
click at [1542, 473] on link "more" at bounding box center [1552, 483] width 20 height 20
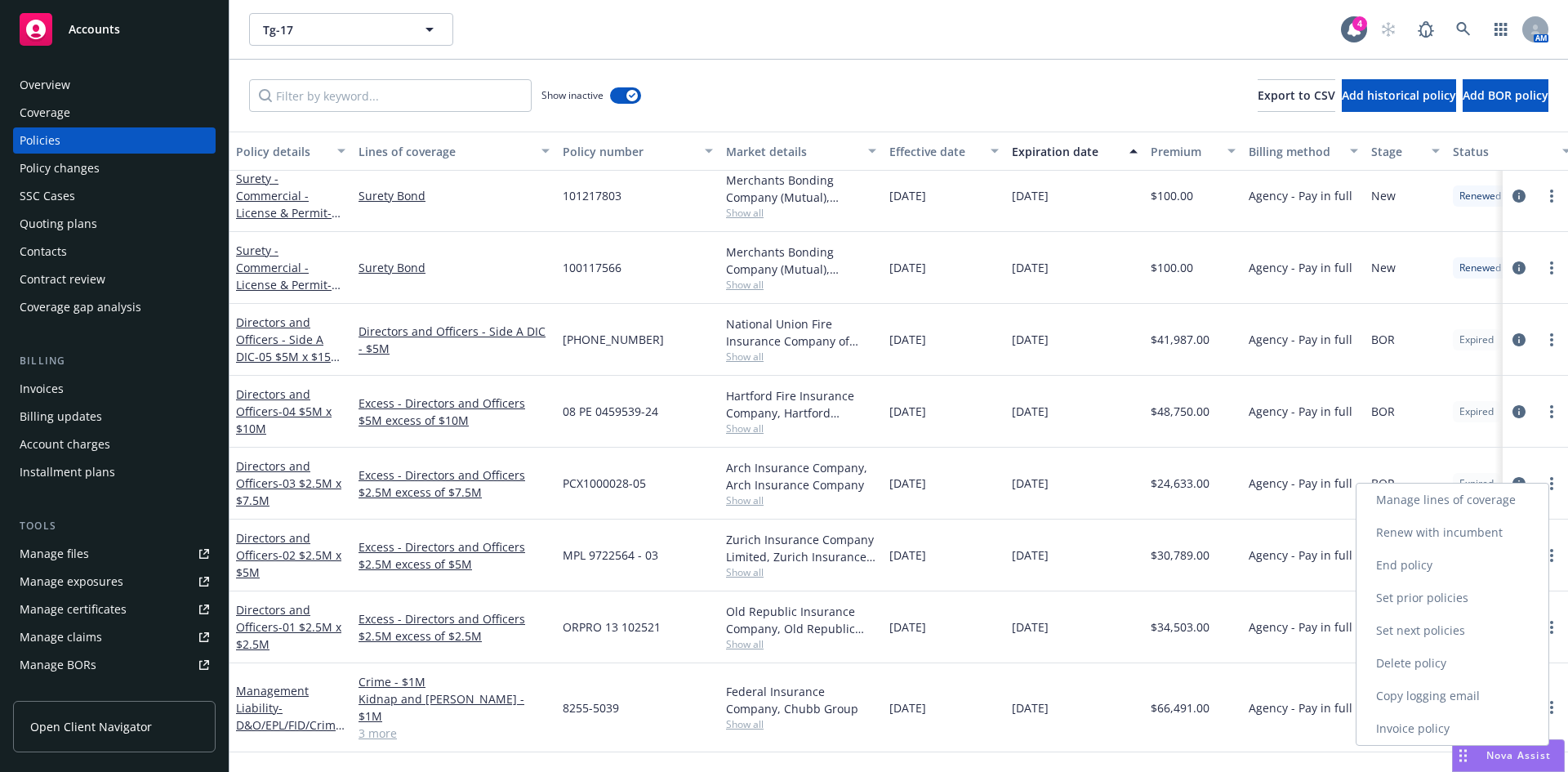
click at [1411, 536] on link "Renew with incumbent" at bounding box center [1453, 533] width 192 height 32
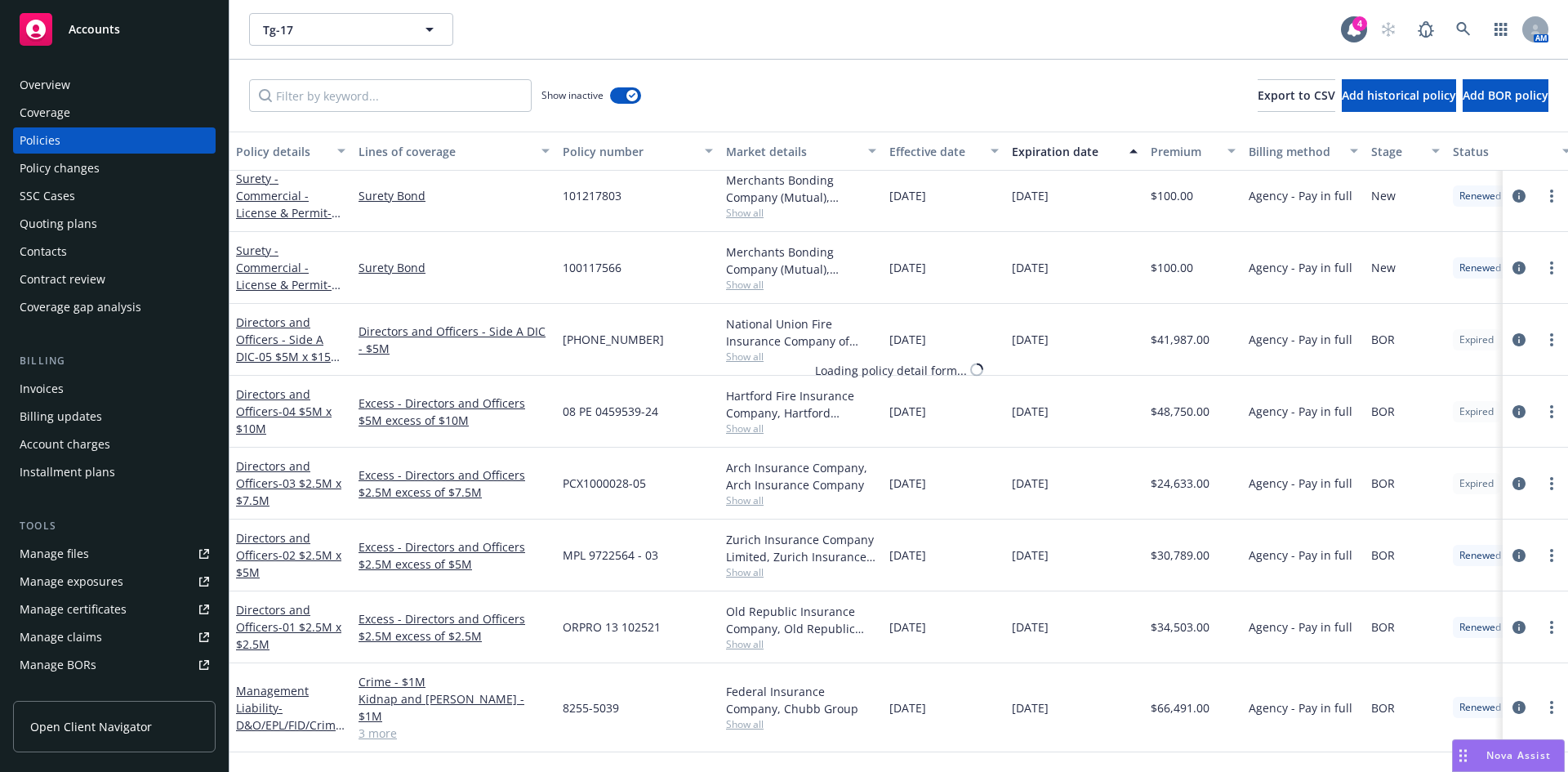
select select "12"
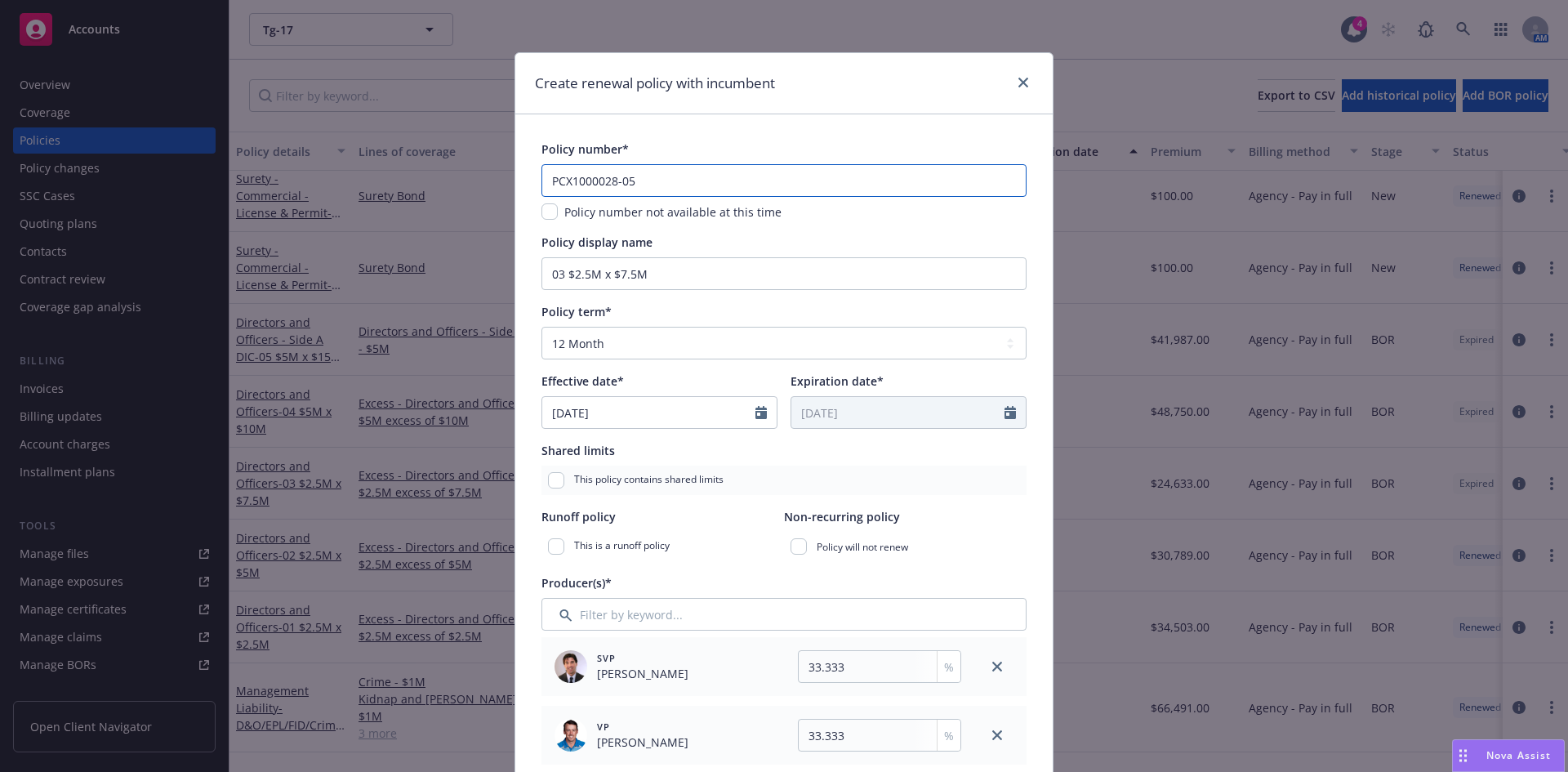
click at [637, 177] on input "PCX1000028-05" at bounding box center [784, 180] width 485 height 32
paste input "PCX1000028-06"
type input "PCX1000028-06"
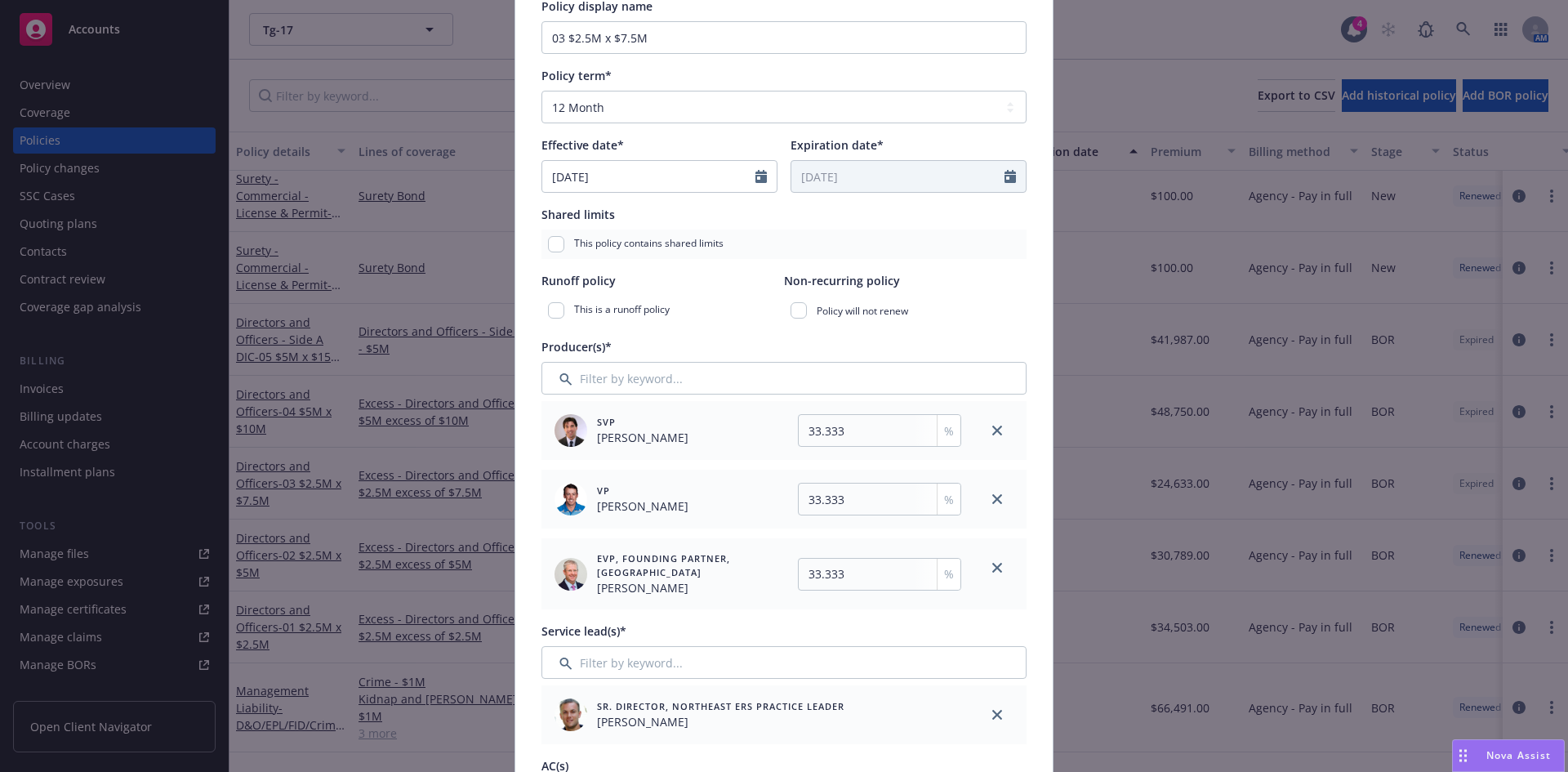
scroll to position [301, 0]
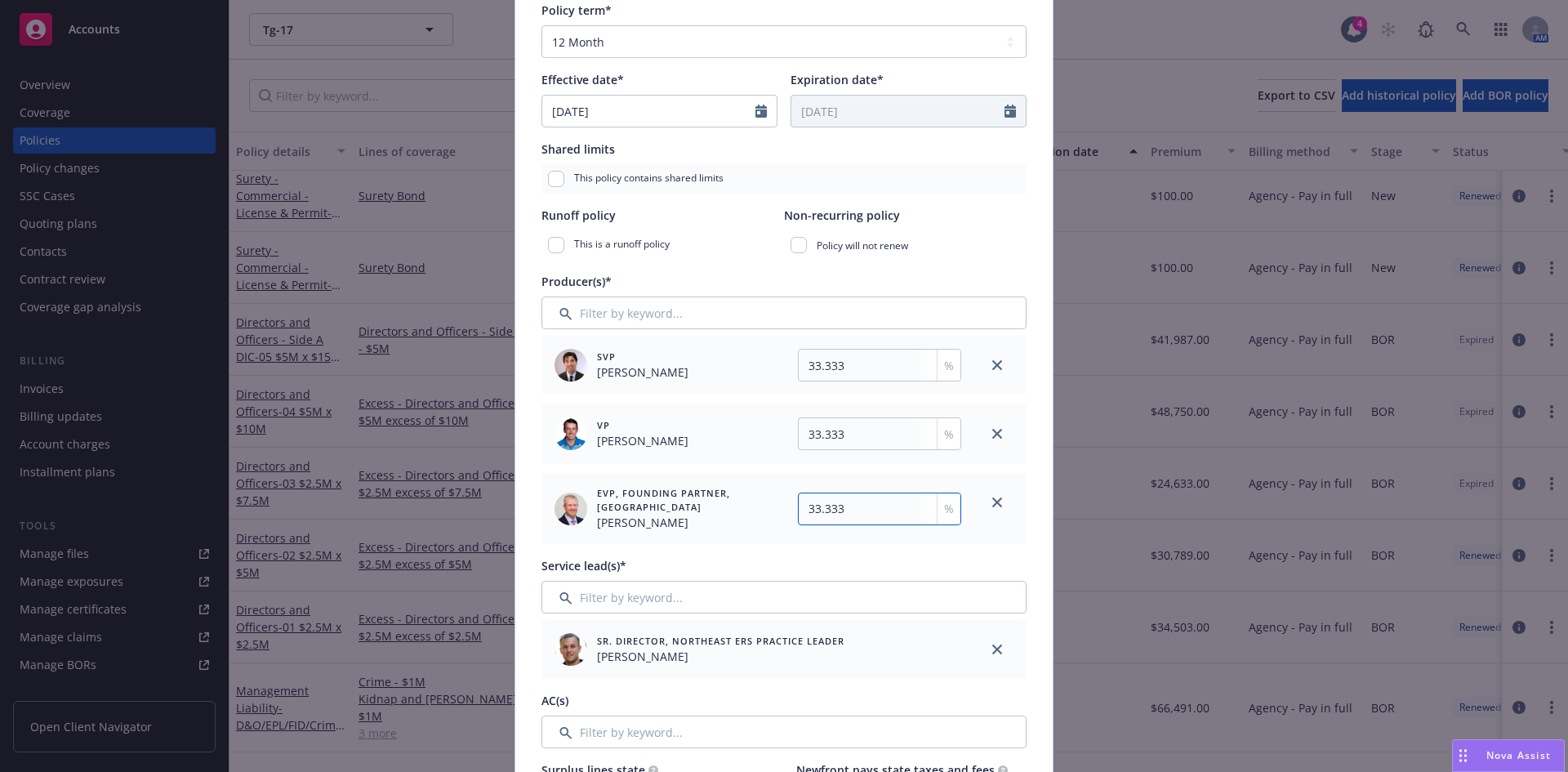
click at [843, 512] on input "33.333" at bounding box center [879, 509] width 163 height 32
type input "33.334"
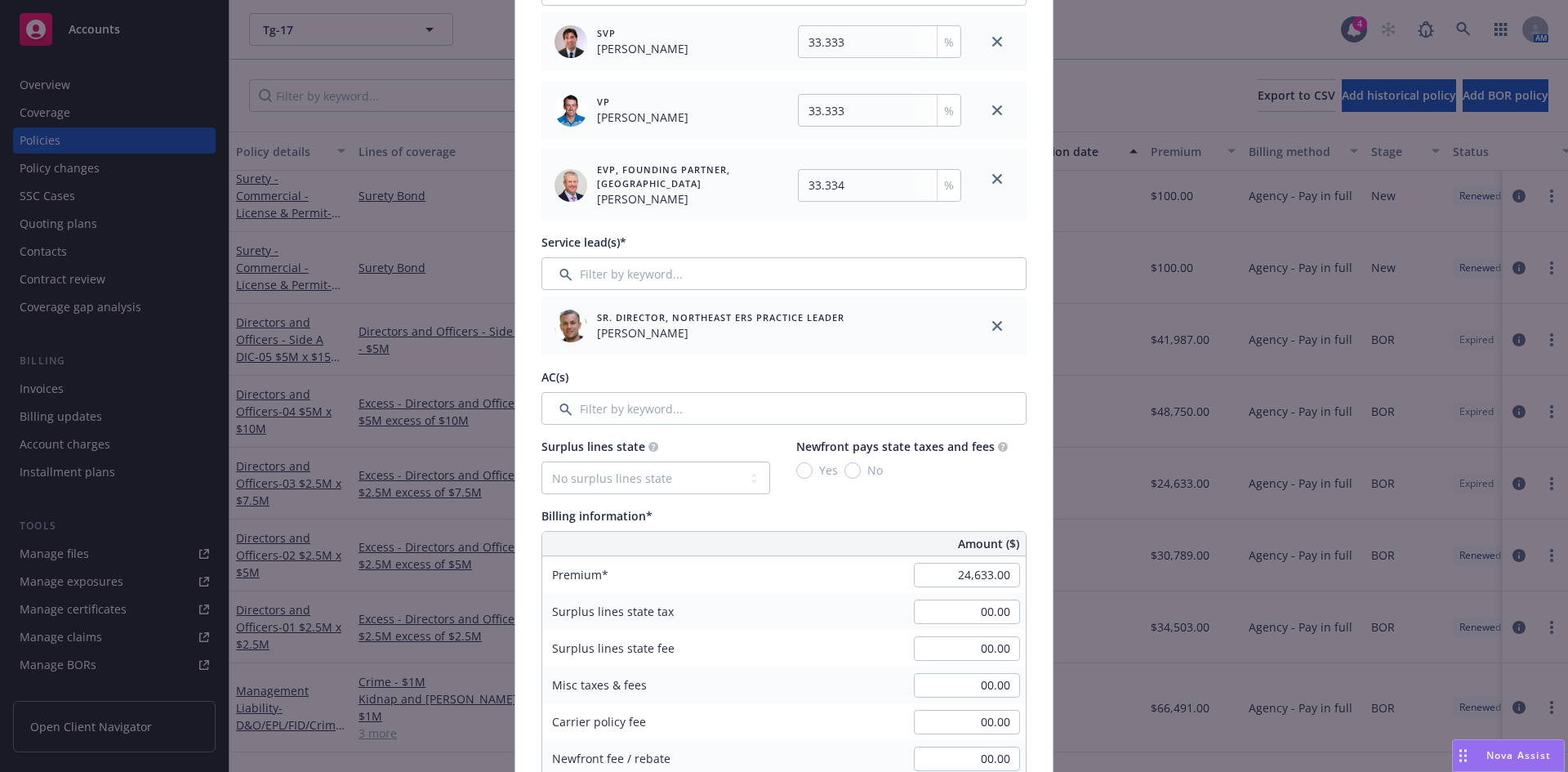
scroll to position [660, 0]
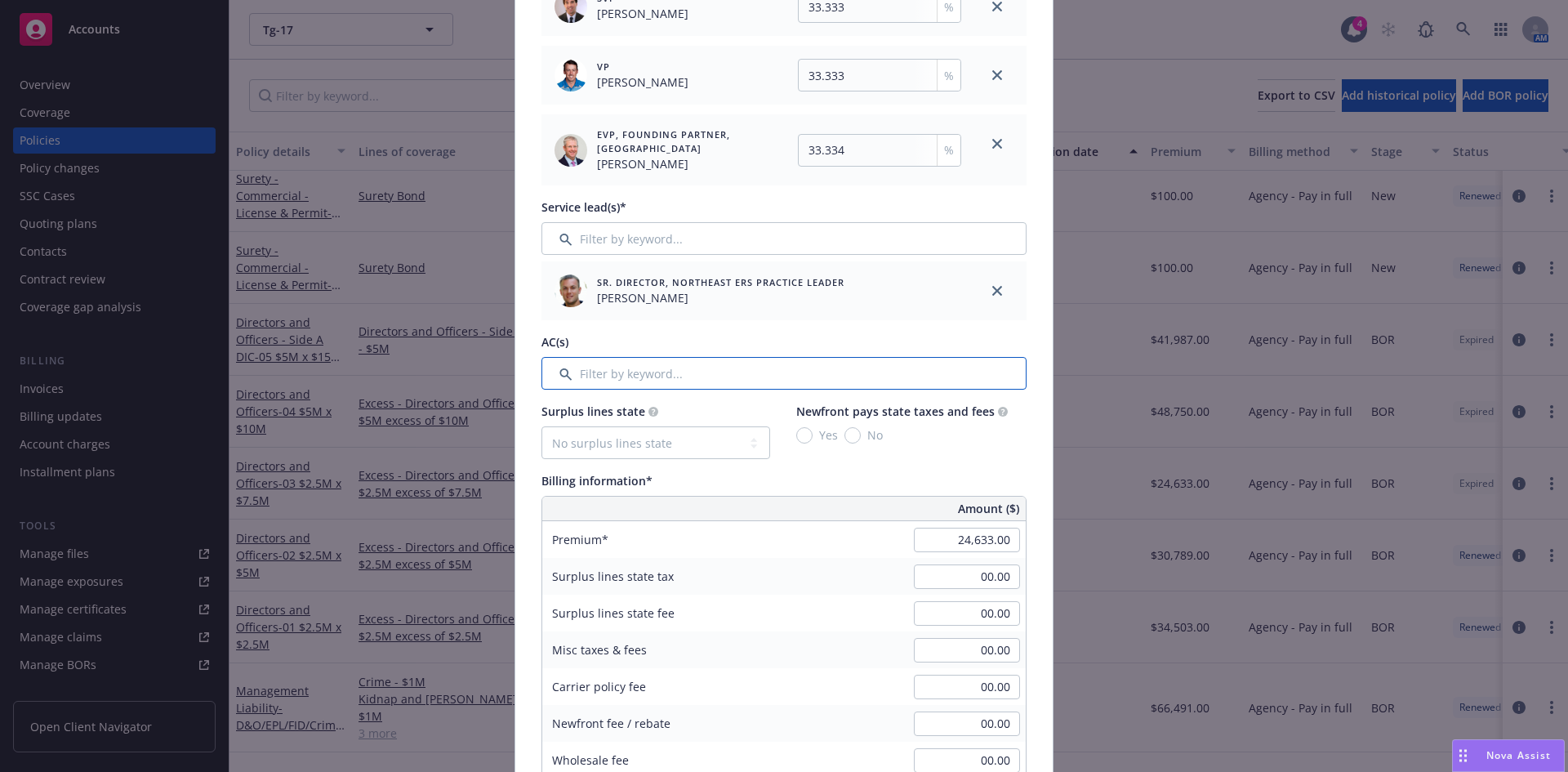
click at [640, 384] on input "Filter by keyword..." at bounding box center [784, 373] width 485 height 32
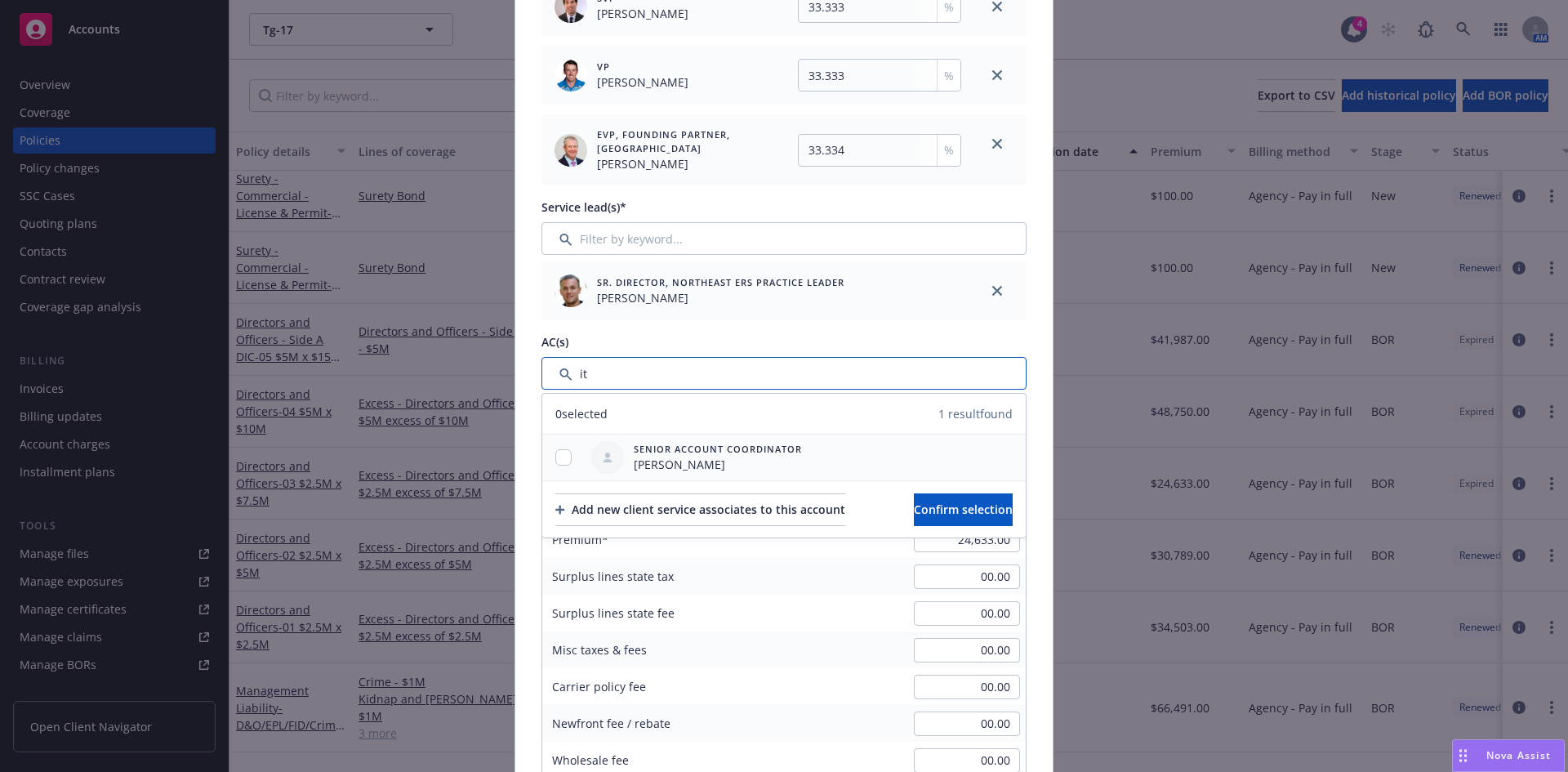
type input "it"
click at [556, 456] on input "checkbox" at bounding box center [564, 457] width 16 height 16
checkbox input "true"
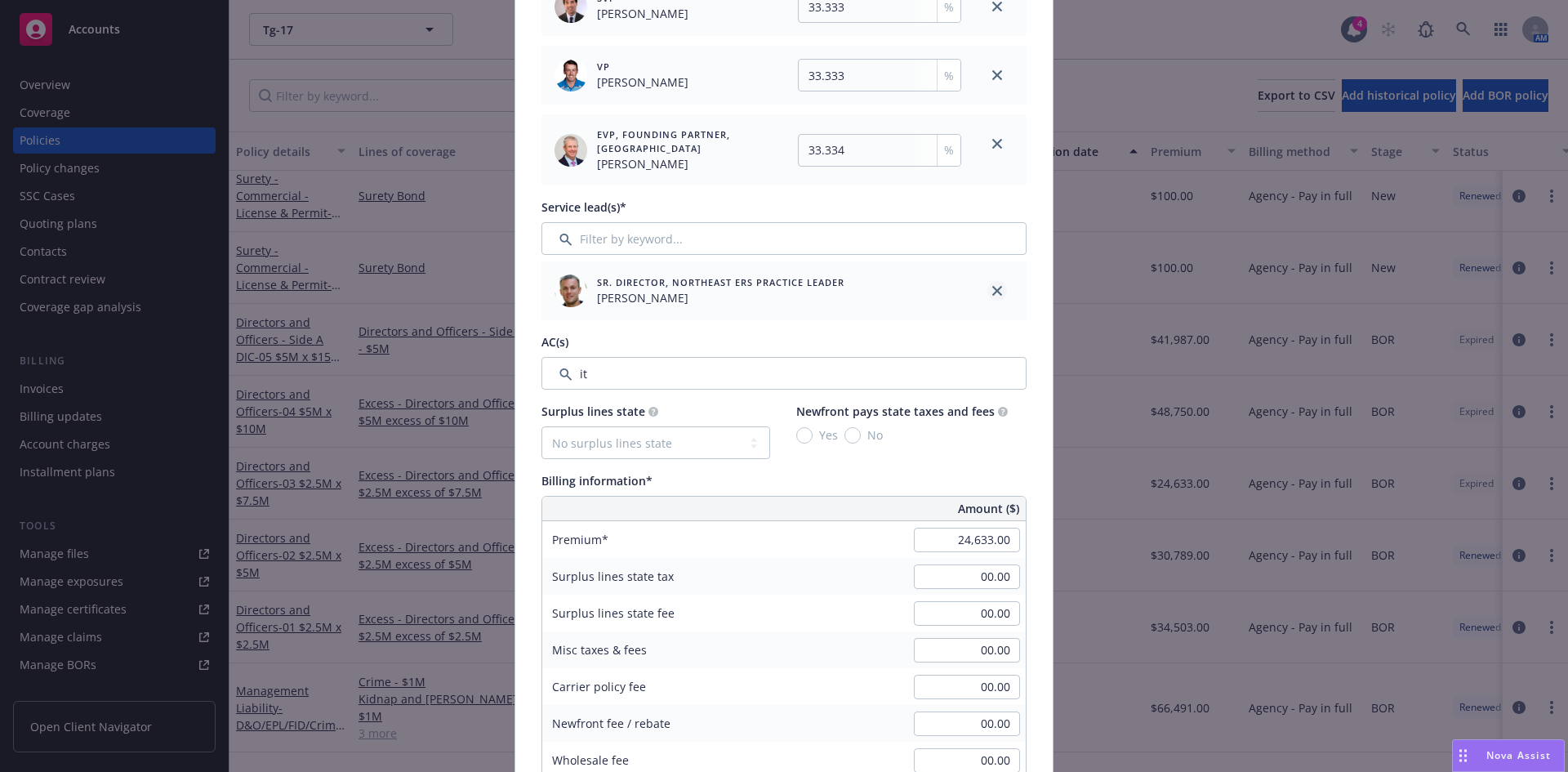
click at [993, 291] on icon "close" at bounding box center [997, 290] width 10 height 10
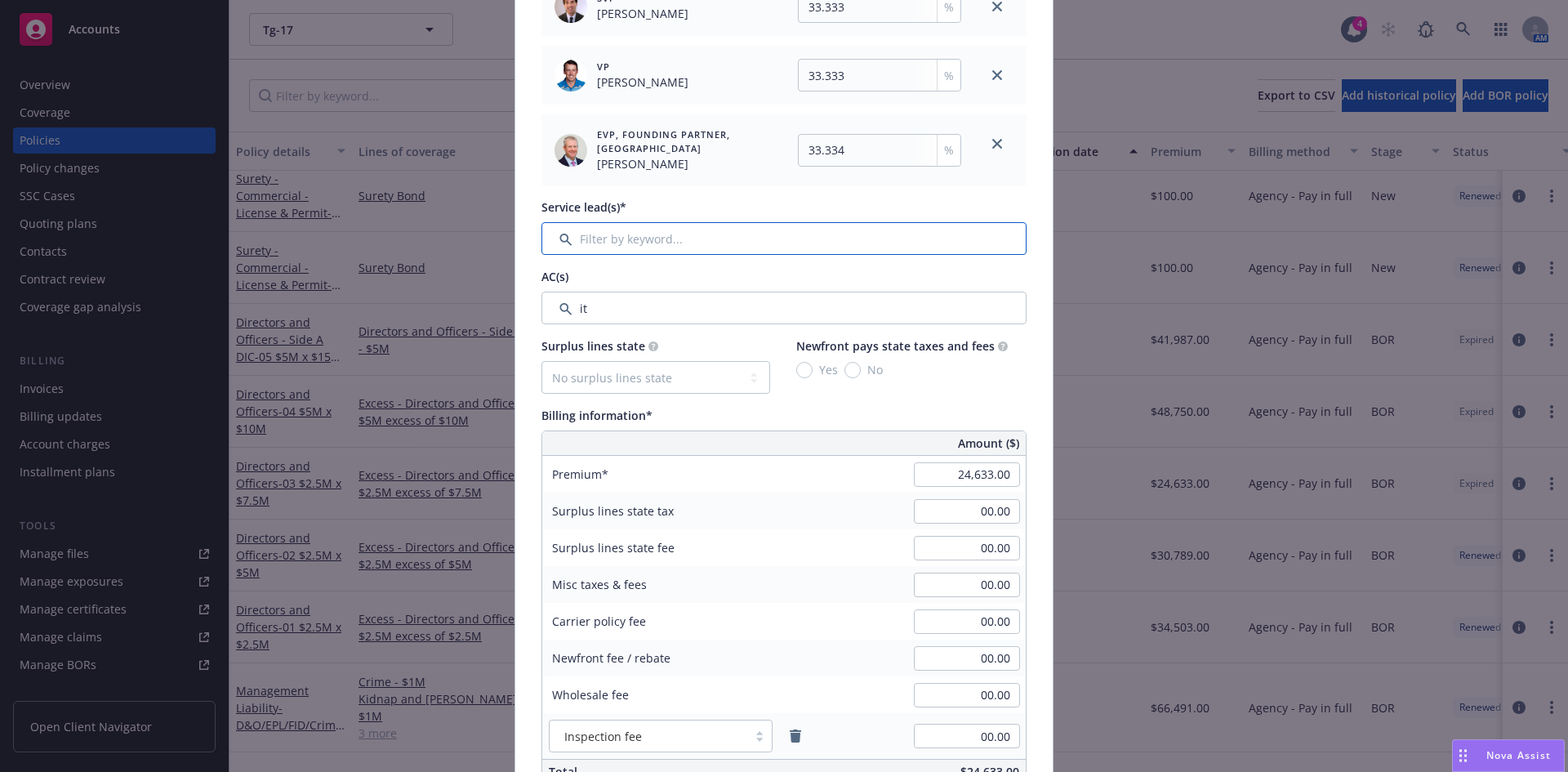
click at [615, 236] on input "Filter by keyword..." at bounding box center [784, 238] width 485 height 32
click at [619, 299] on input "Filter by keyword..." at bounding box center [784, 308] width 485 height 32
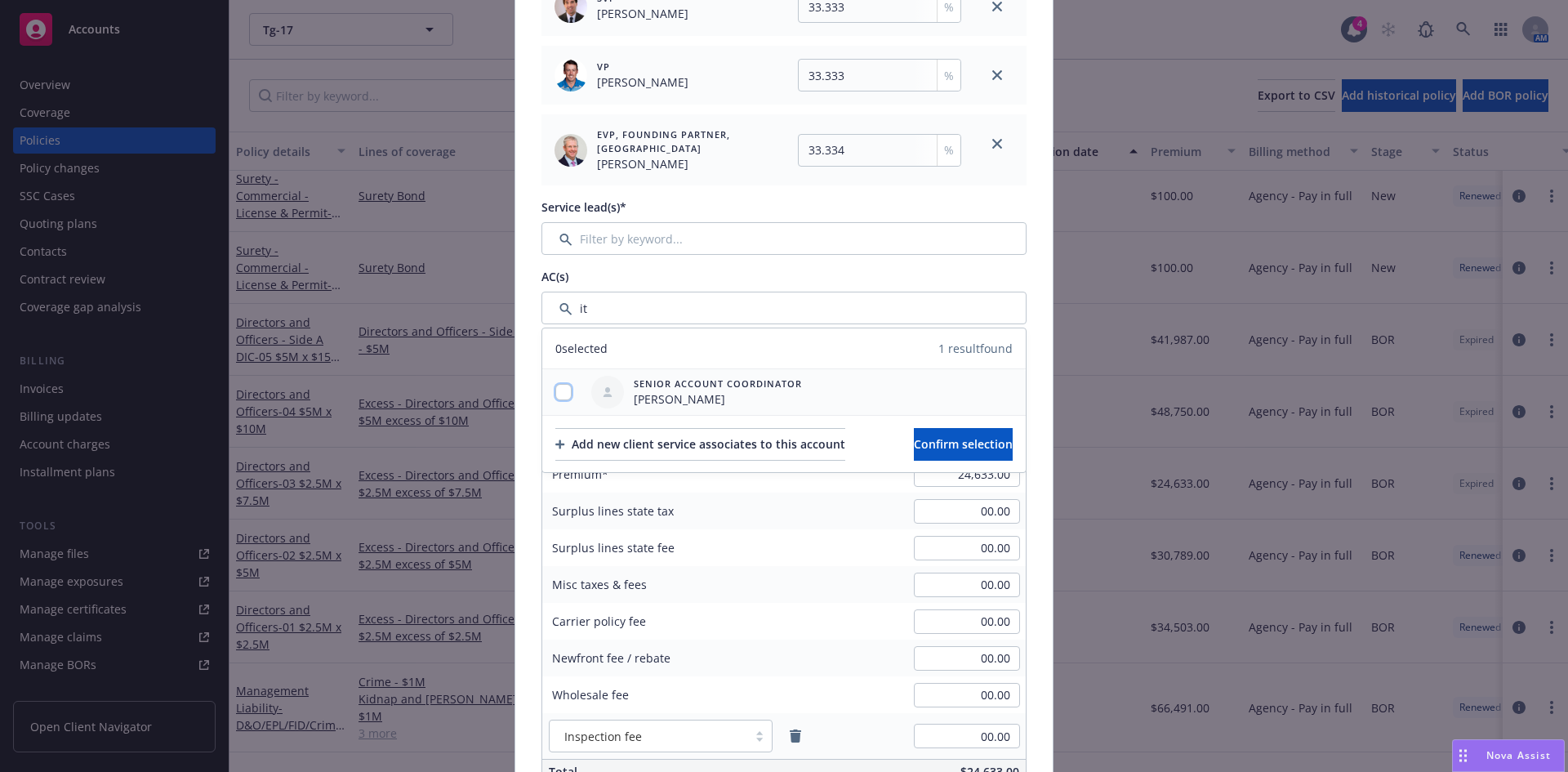
click at [561, 390] on input "checkbox" at bounding box center [564, 392] width 16 height 16
checkbox input "true"
click at [962, 441] on span "Confirm selection" at bounding box center [964, 444] width 99 height 15
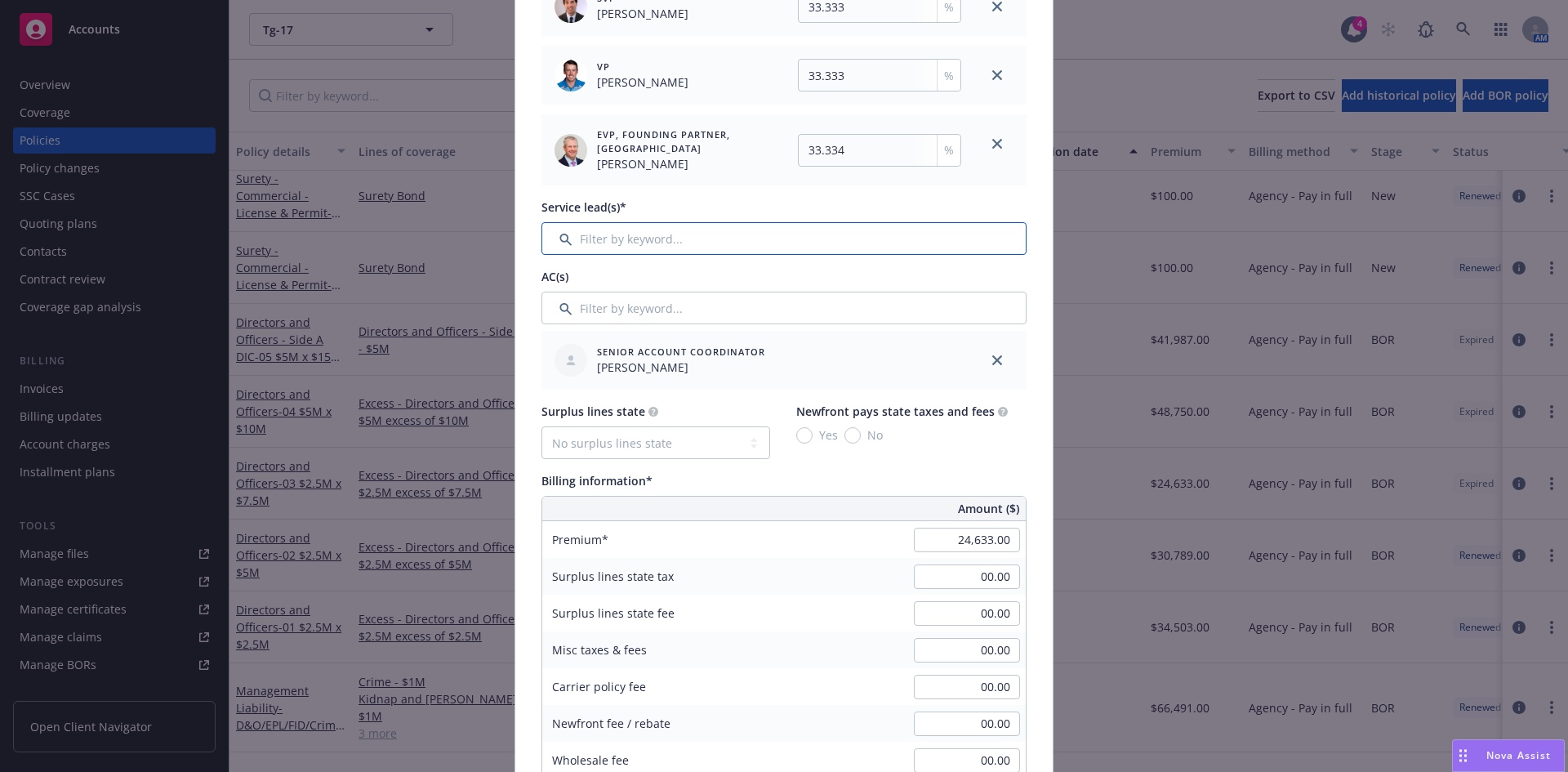
click at [608, 235] on input "Filter by keyword..." at bounding box center [784, 238] width 485 height 32
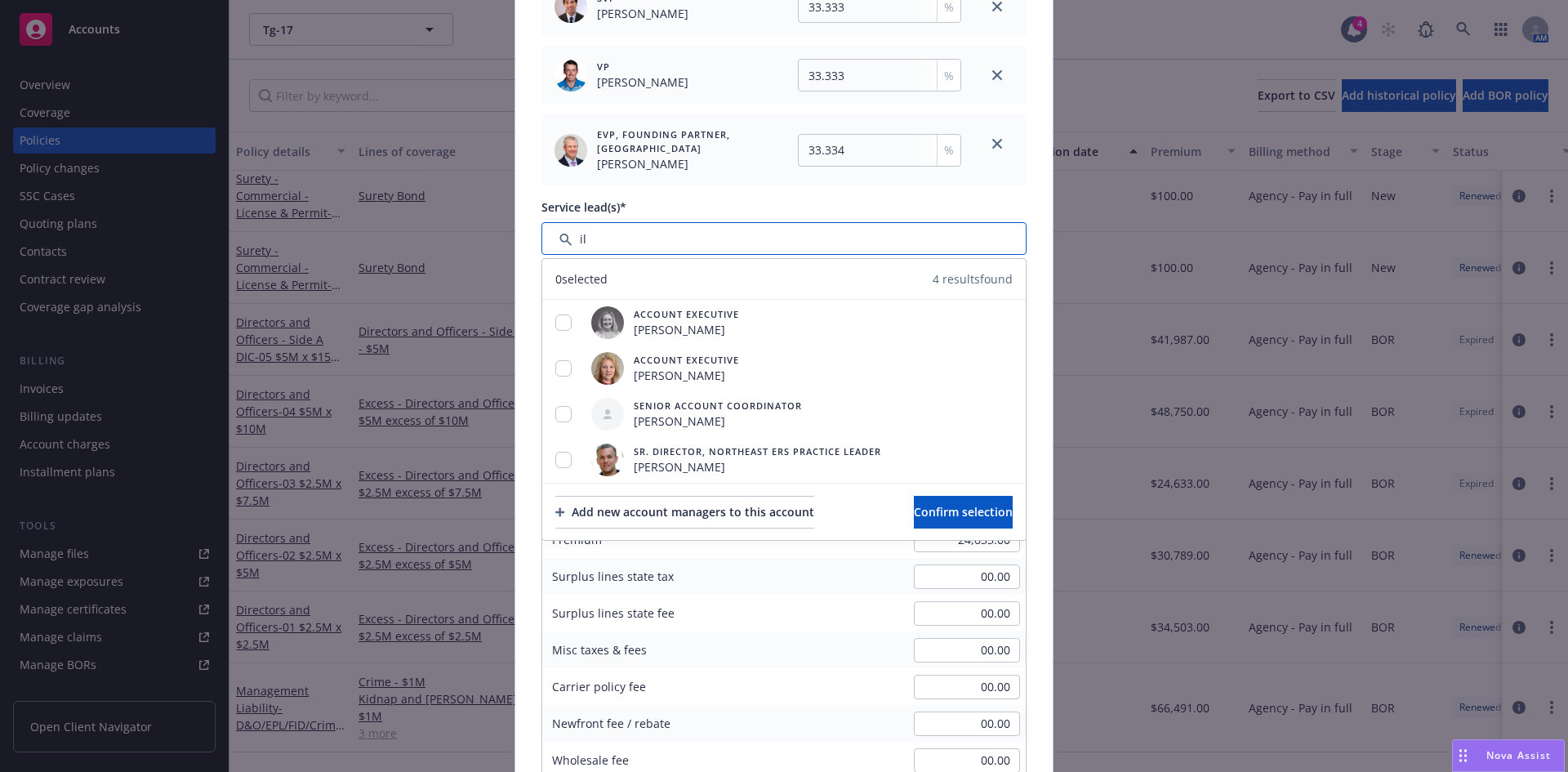
type input "i"
type input "l"
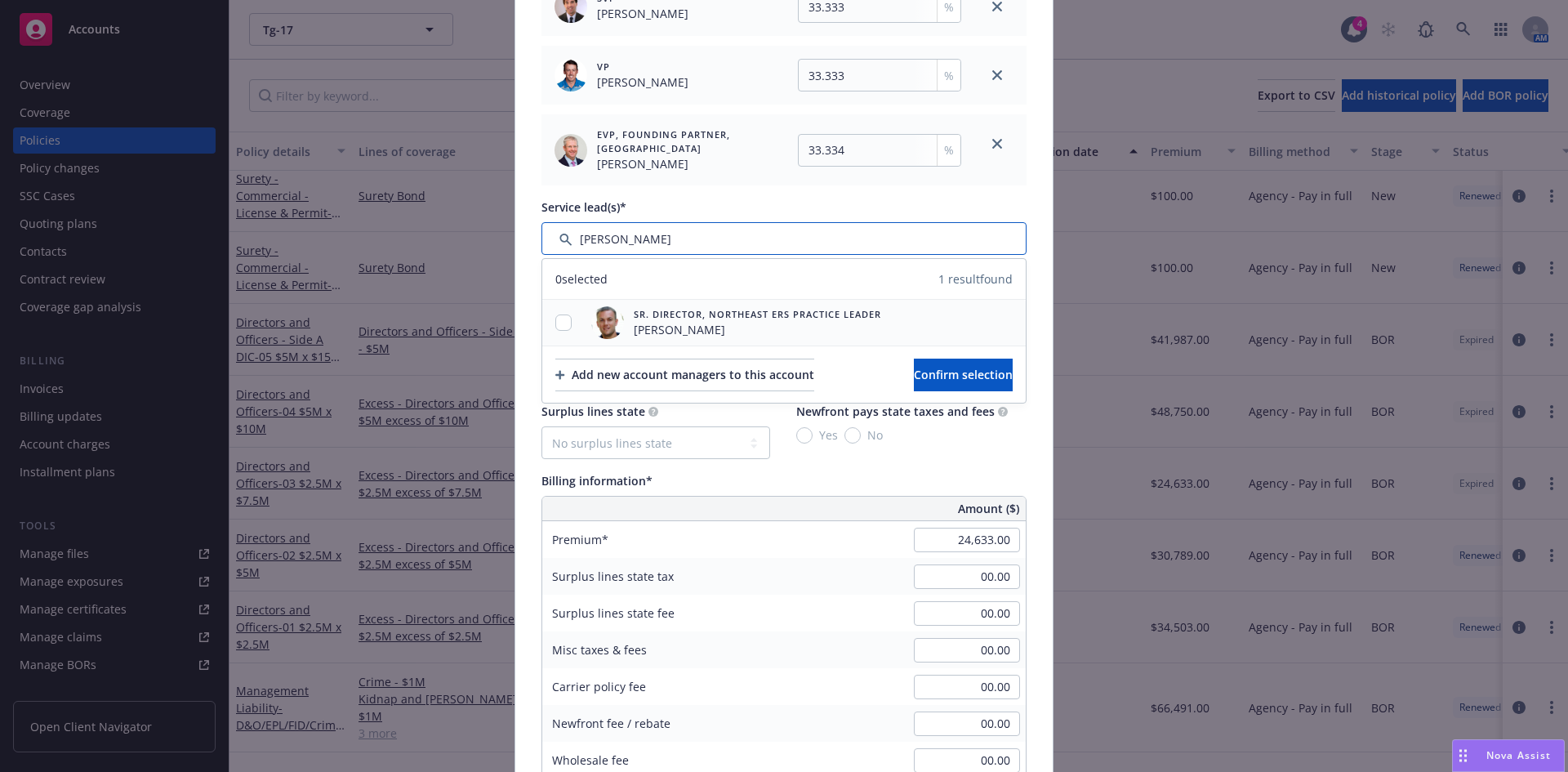
type input "[PERSON_NAME]"
click at [556, 324] on input "checkbox" at bounding box center [564, 323] width 16 height 16
checkbox input "true"
click at [928, 376] on span "Confirm selection" at bounding box center [964, 374] width 99 height 15
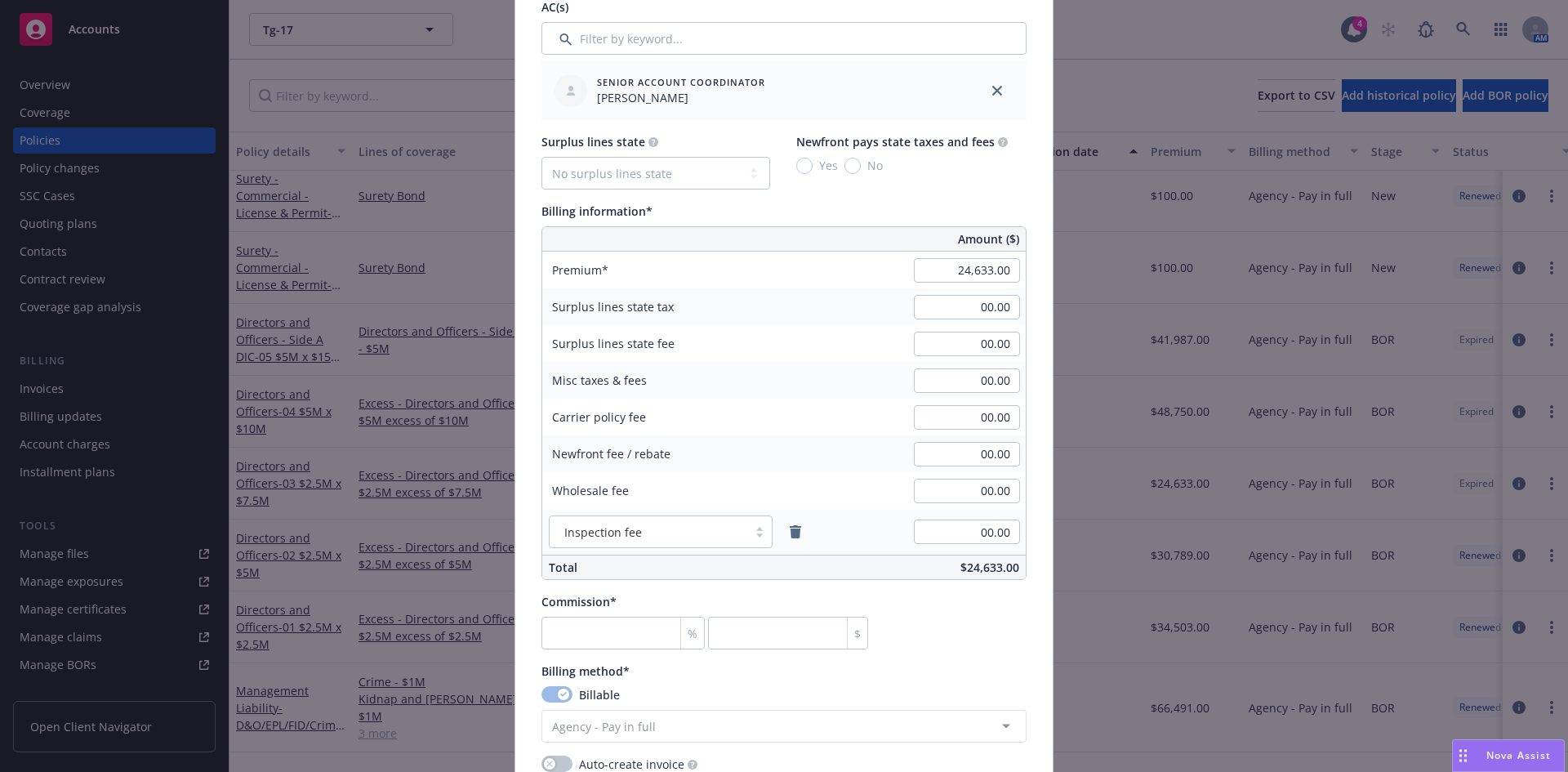
scroll to position [1012, 0]
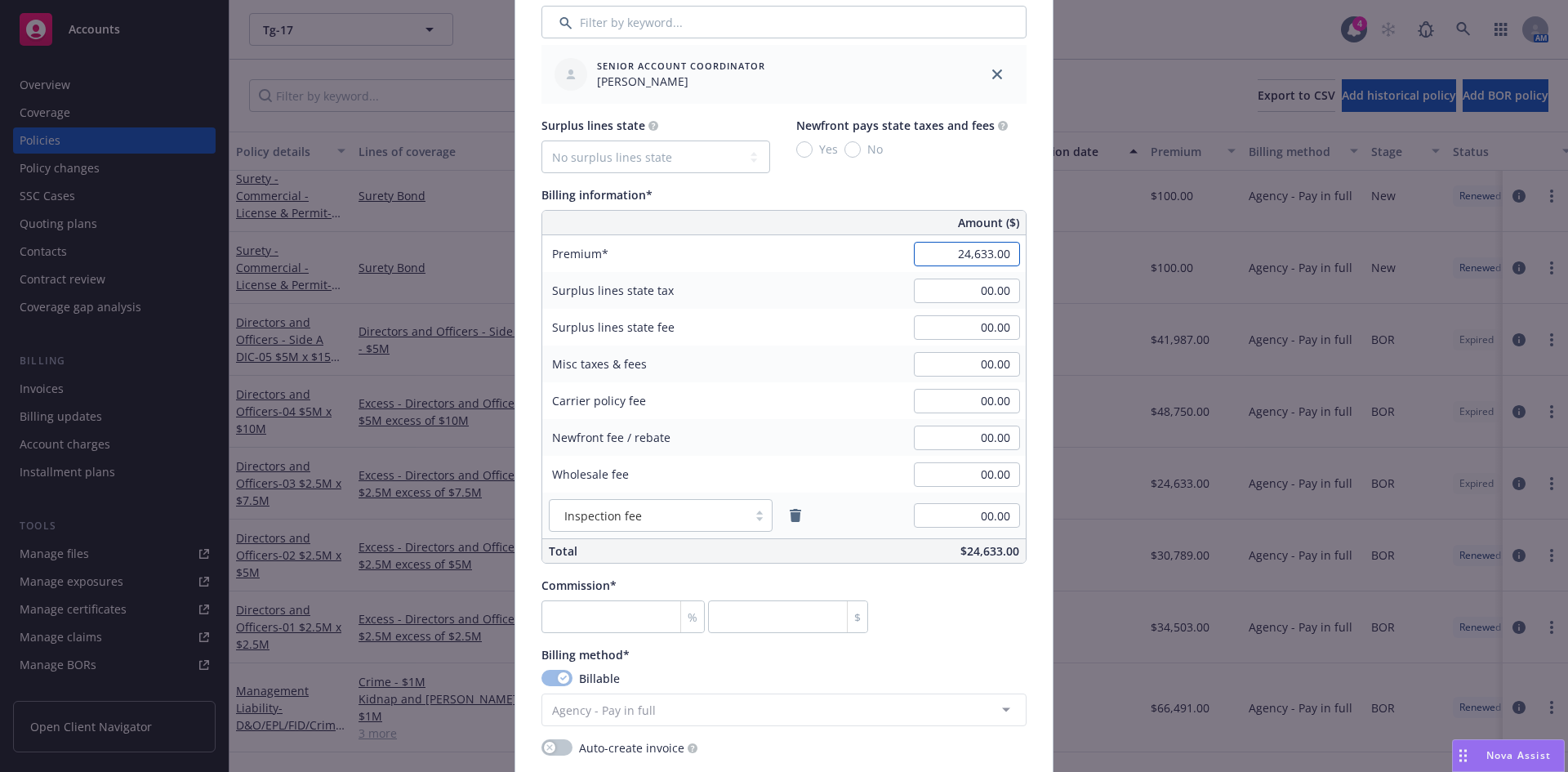
click at [958, 263] on input "24,633.00" at bounding box center [967, 253] width 106 height 24
type input "24,975.00"
click at [956, 295] on input "00.00" at bounding box center [967, 290] width 106 height 24
click at [595, 621] on input "number" at bounding box center [623, 617] width 163 height 32
type input "1"
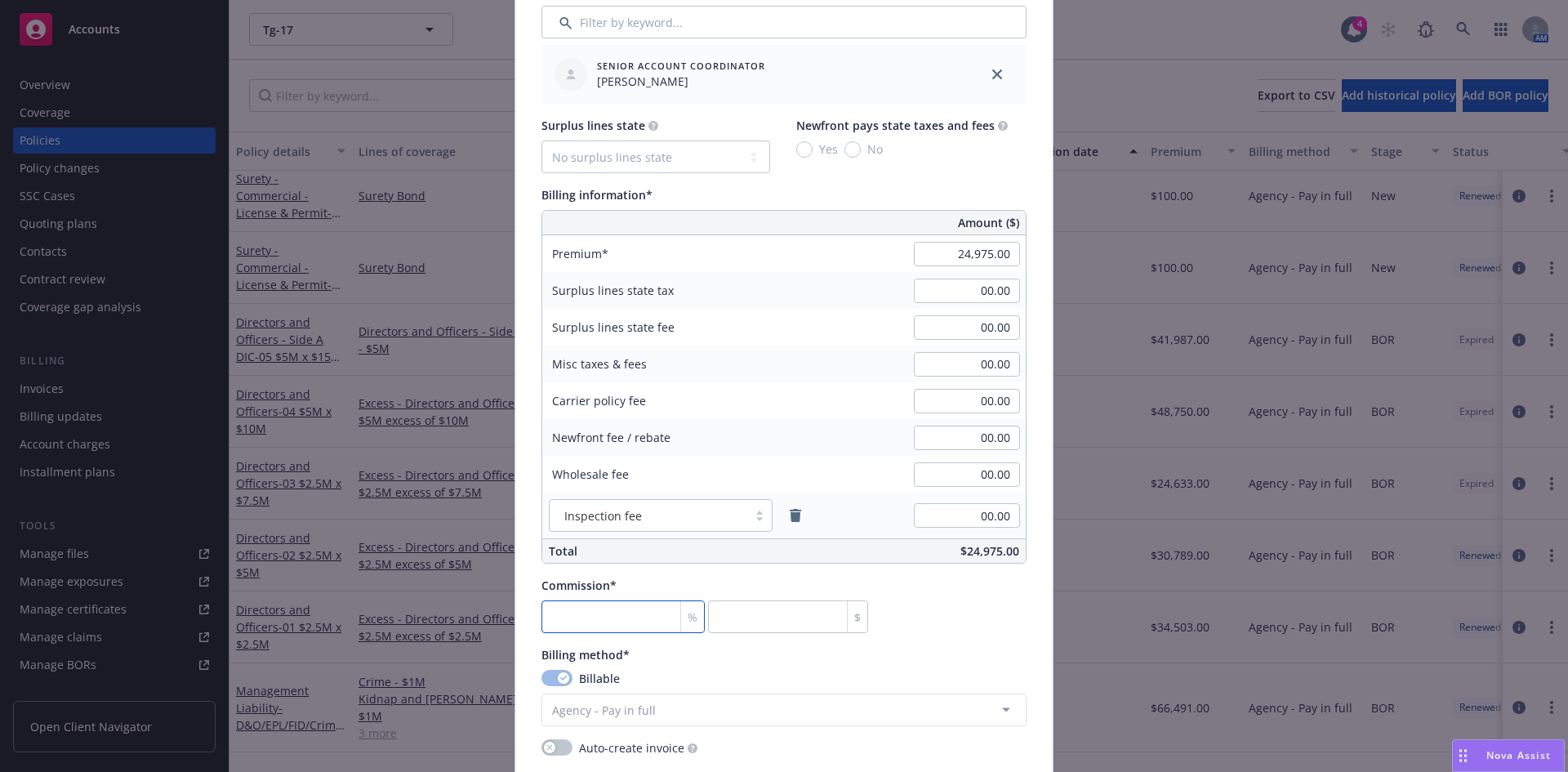
type input "249.75"
type input "15"
type input "3746.25"
type input "15"
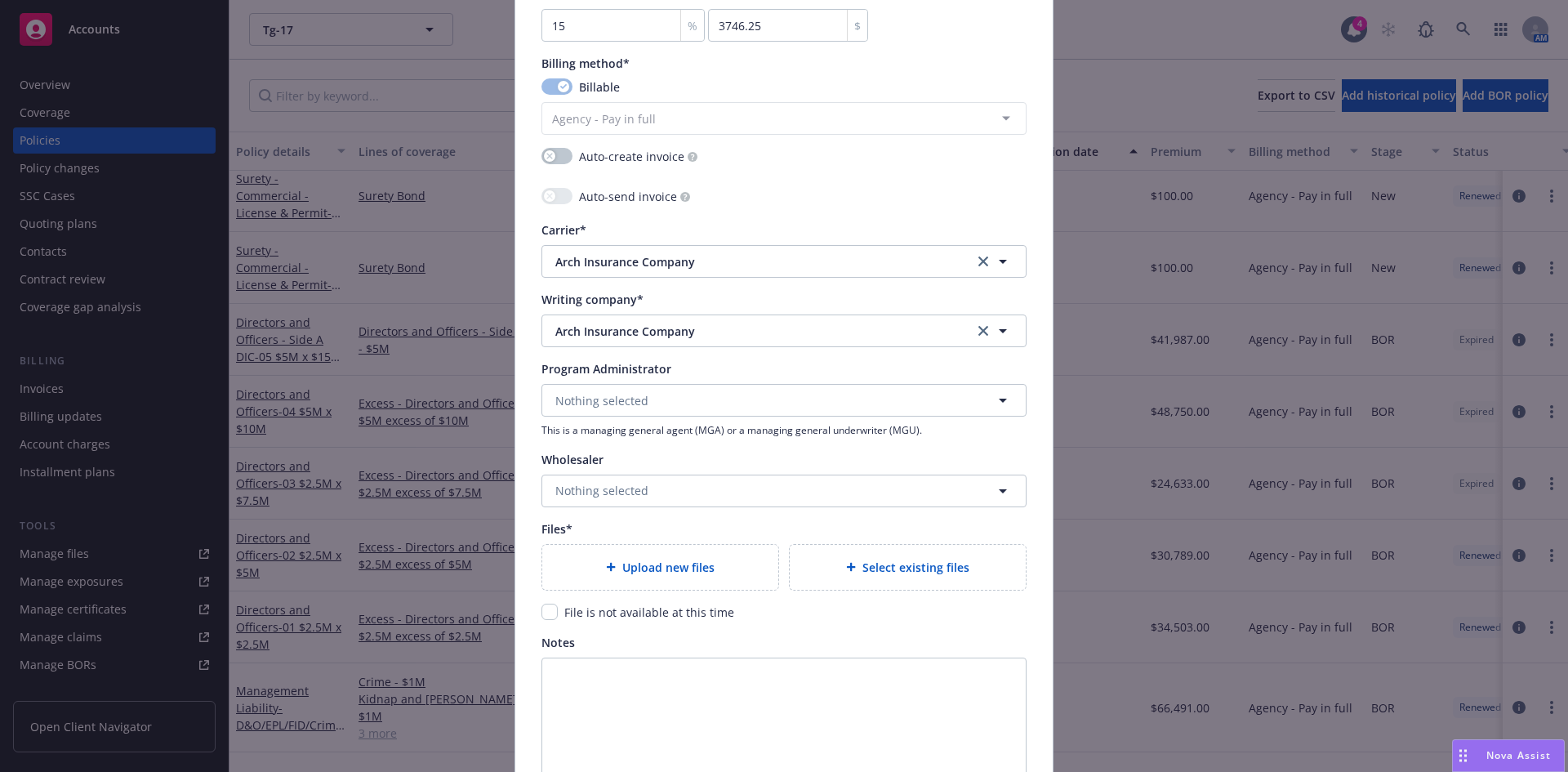
scroll to position [1654, 0]
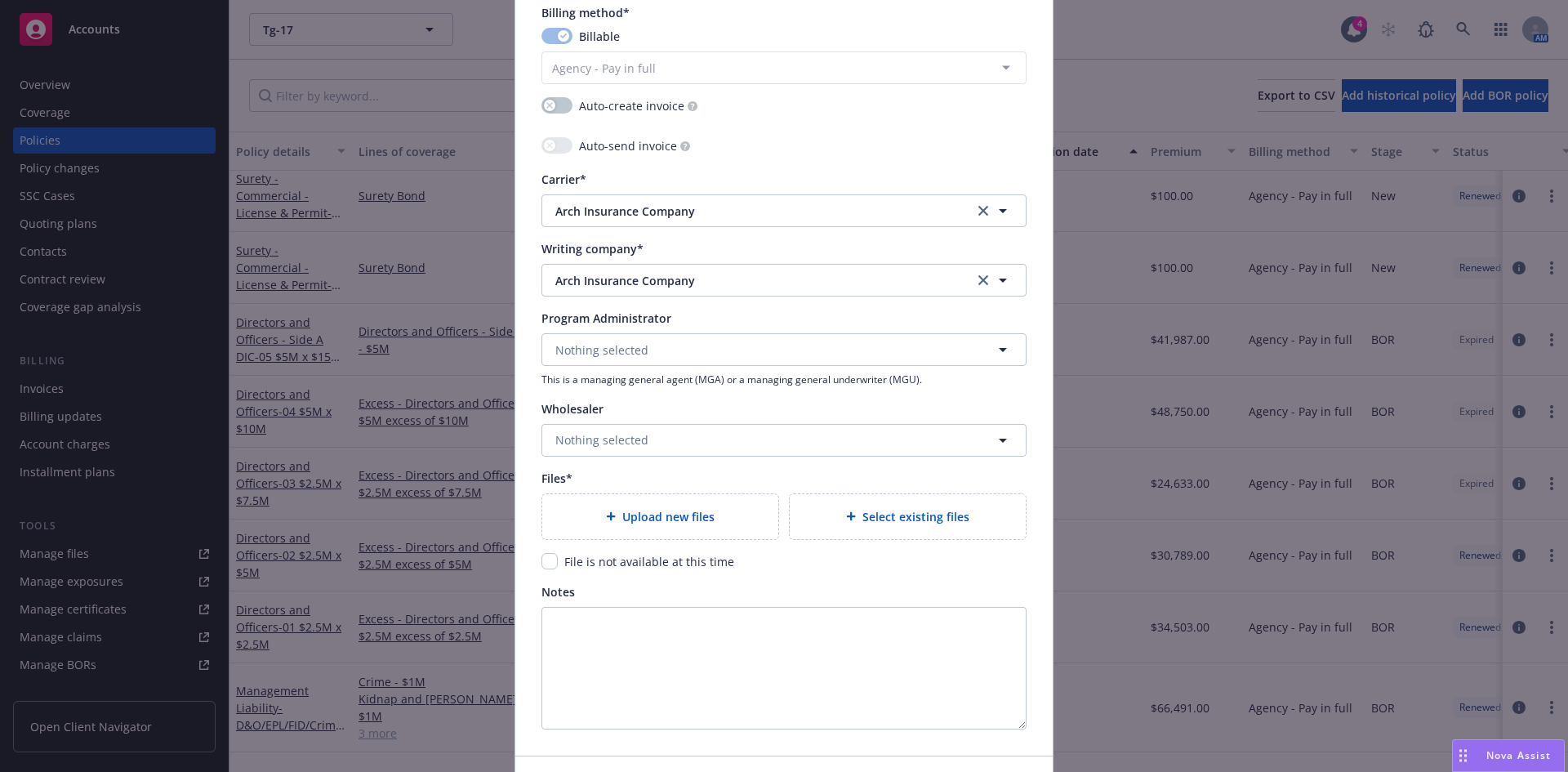
type textarea "x"
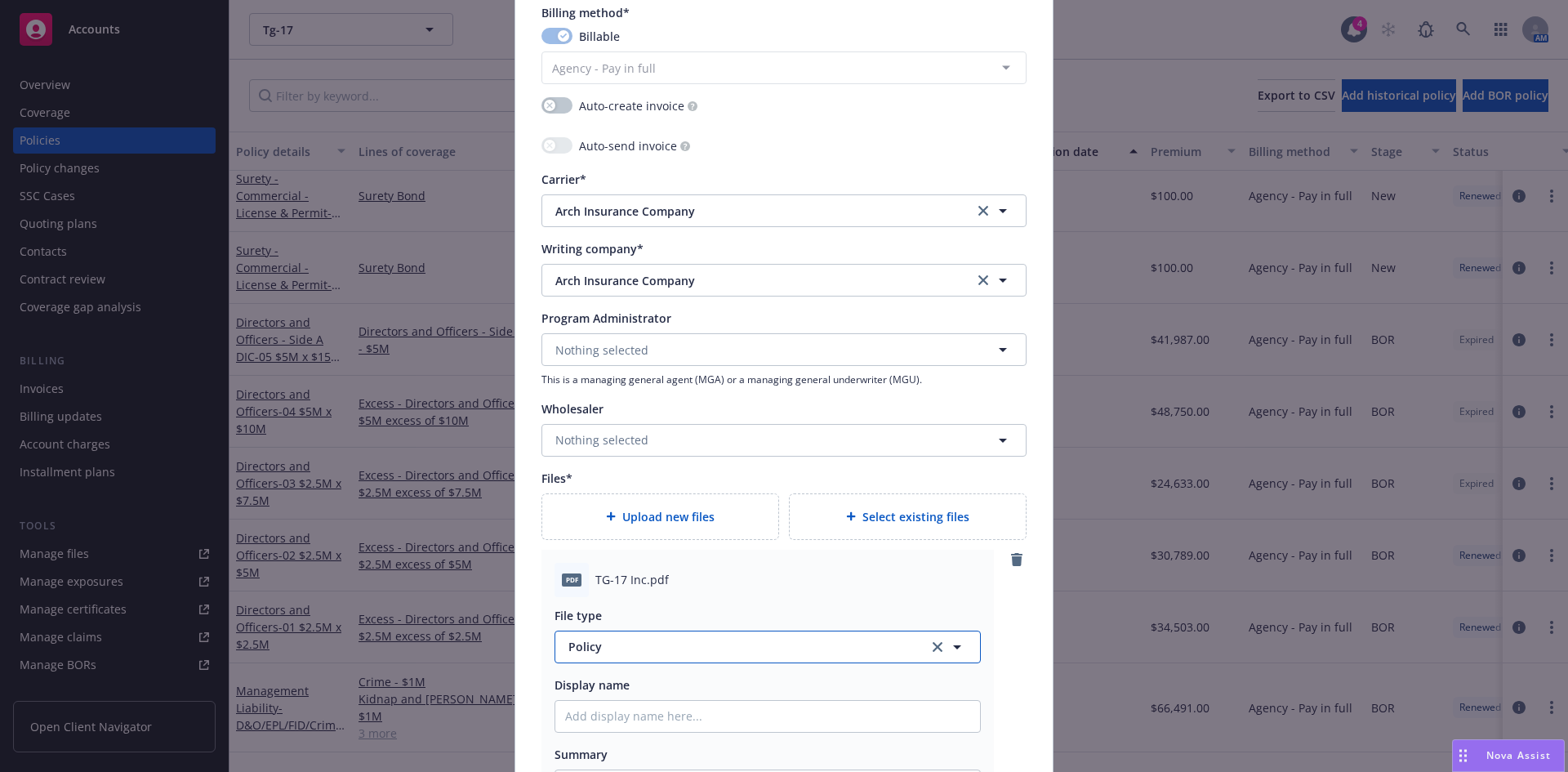
click at [601, 651] on span "Policy" at bounding box center [739, 647] width 342 height 17
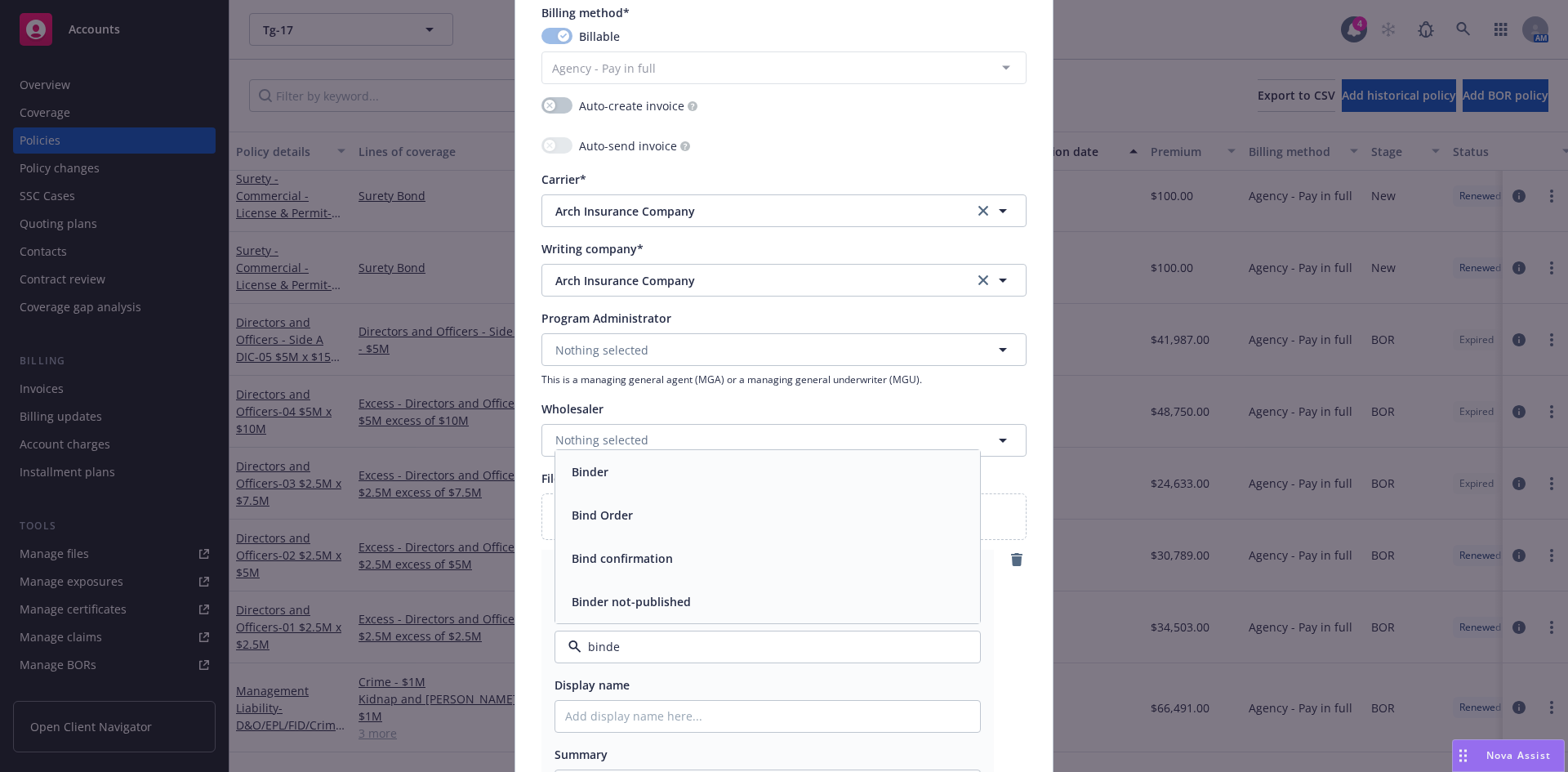
type input "binder"
click at [614, 556] on div "Binder" at bounding box center [767, 558] width 405 height 23
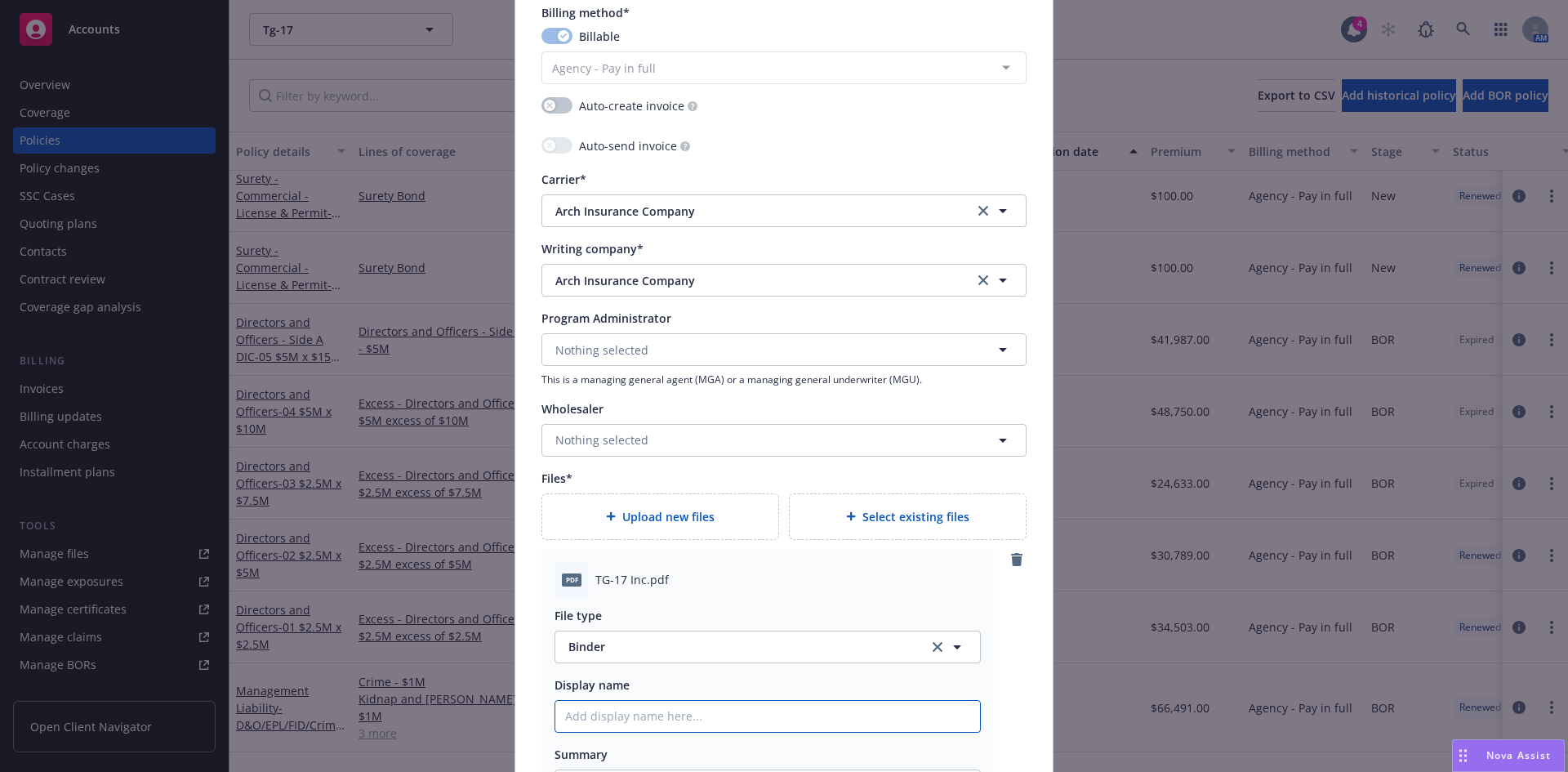
click at [602, 721] on input "Policy display name" at bounding box center [767, 716] width 425 height 31
paste input "PCX1000028-06"
type textarea "x"
type input "PCX1000028-06"
type textarea "x"
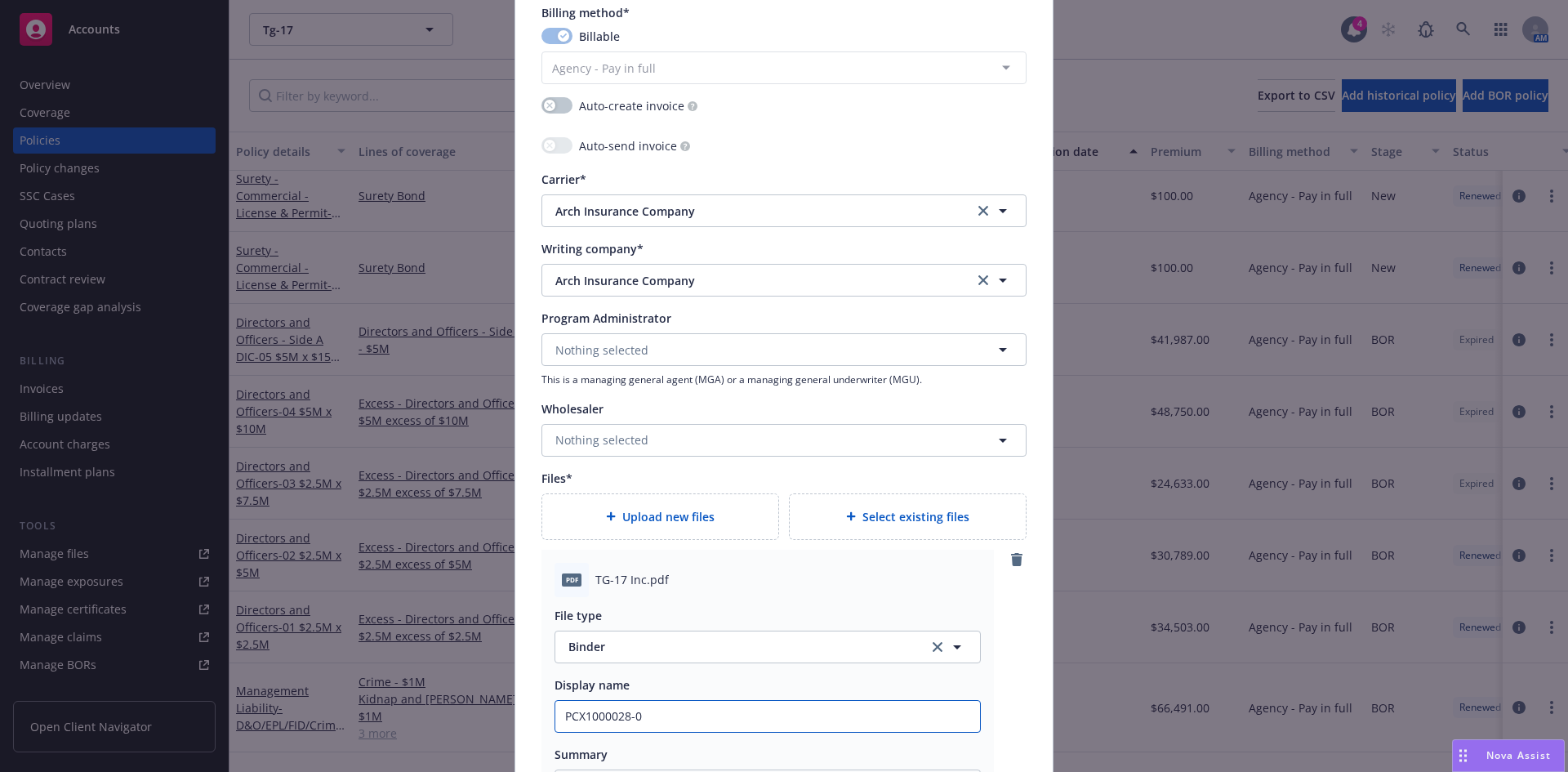
type input "PCX1000028-"
type textarea "x"
type input "PCX1000028"
type textarea "x"
type input "PCX100002"
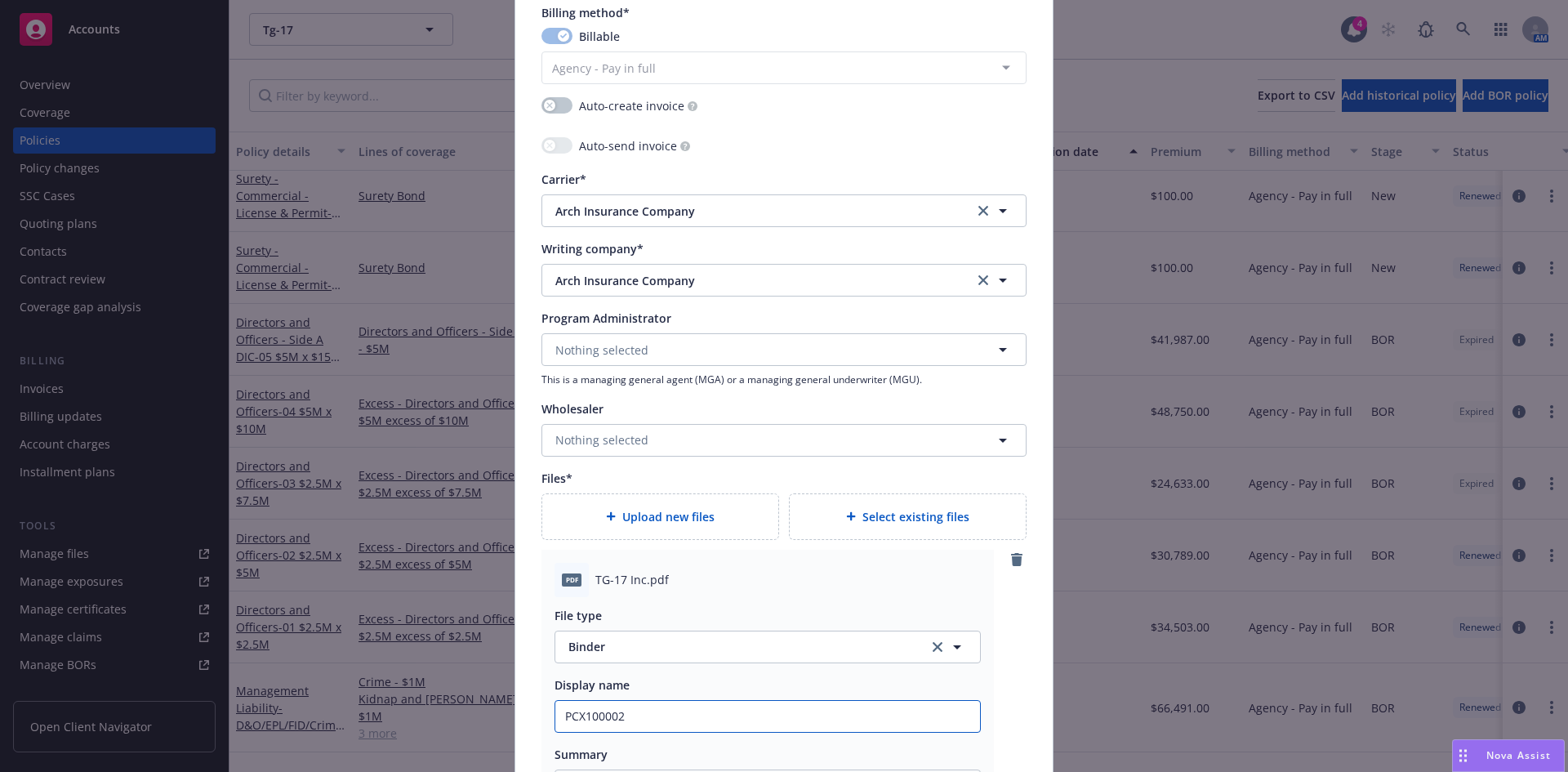
type textarea "x"
type input "PCX1000"
type textarea "x"
type input "PCX100"
type textarea "x"
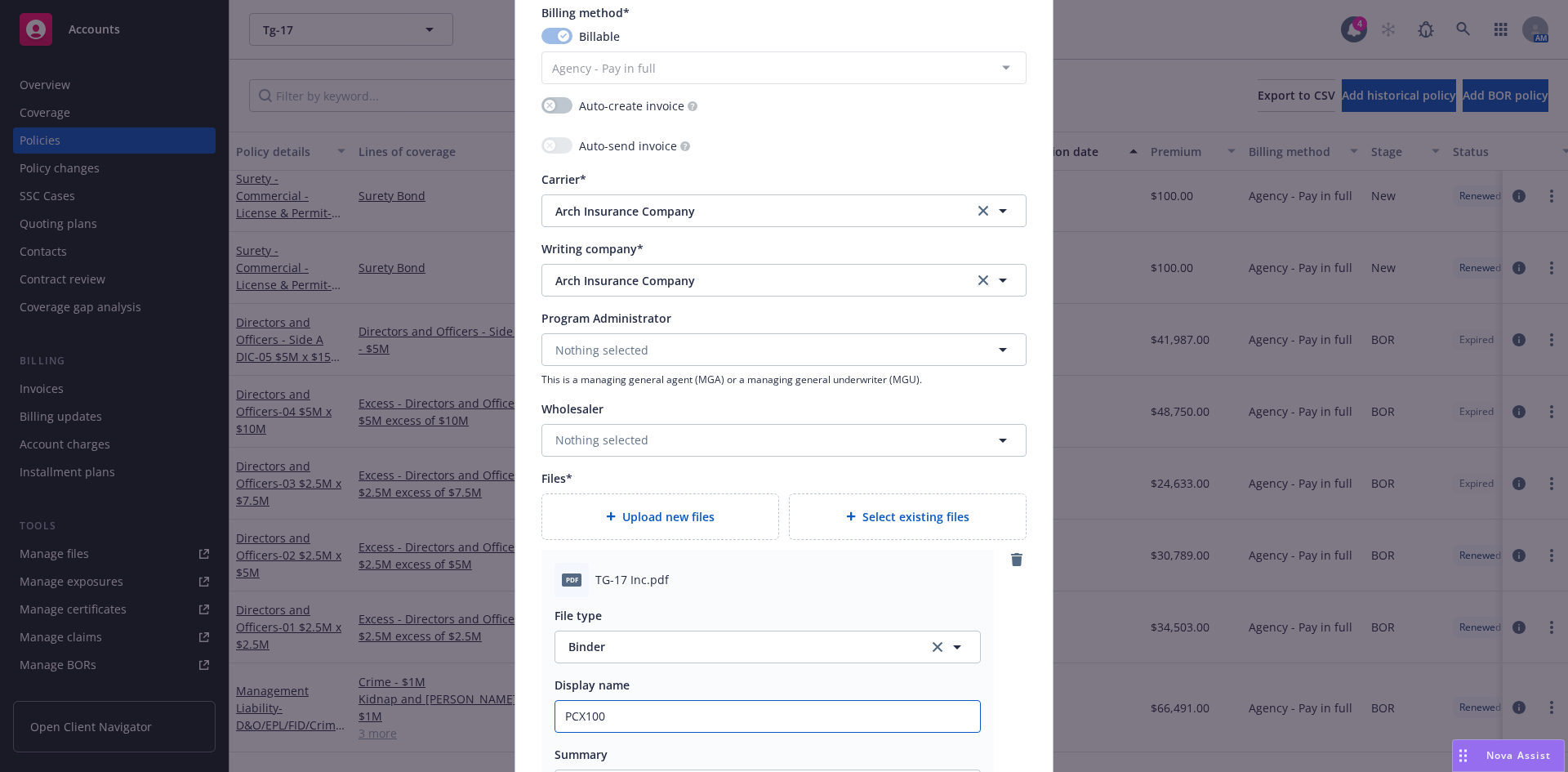
type input "PCX10"
type textarea "x"
type input "PCX1"
type textarea "x"
type input "PCX"
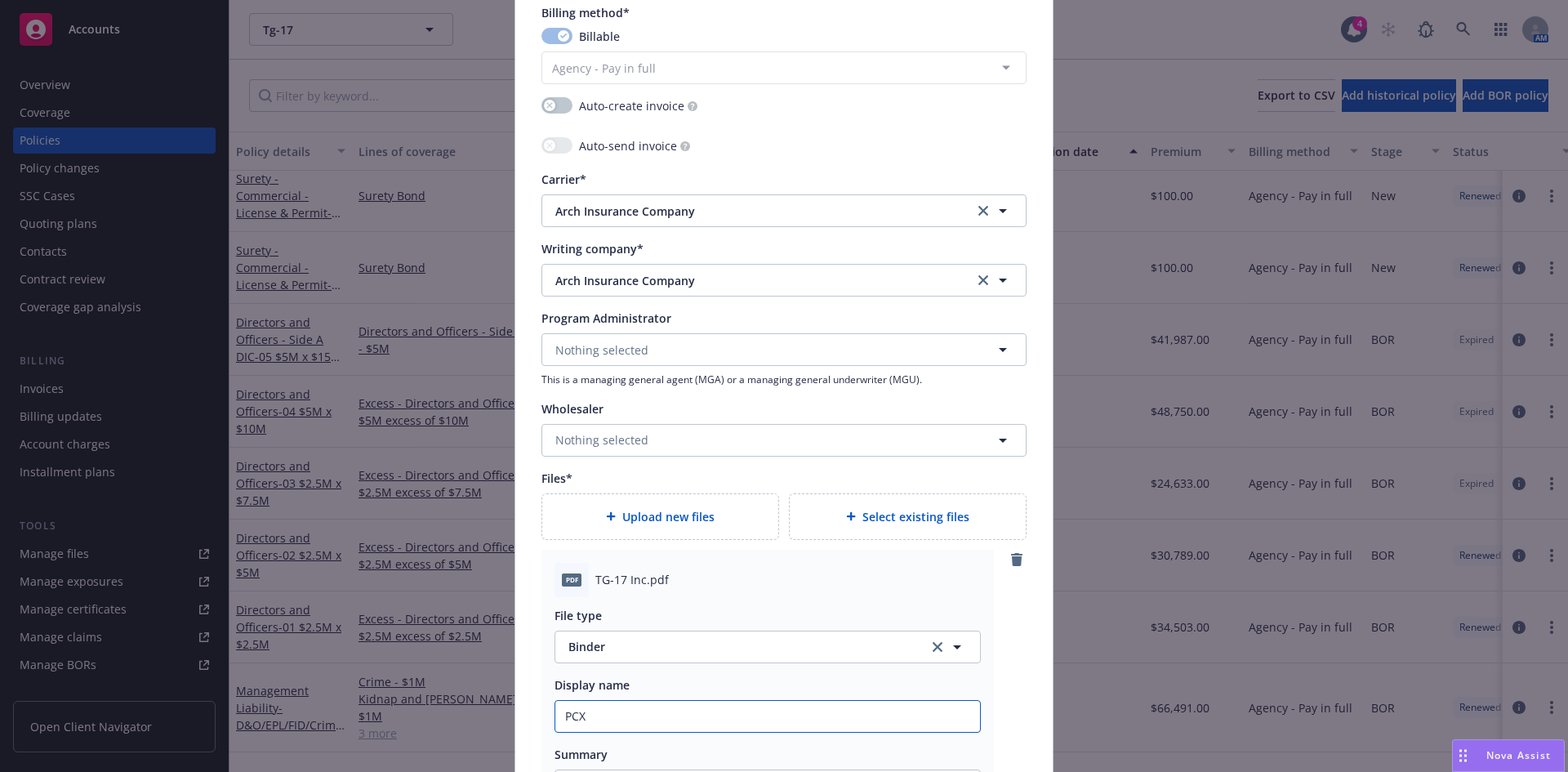
type textarea "x"
type input "PC"
type textarea "x"
type input "P"
type textarea "x"
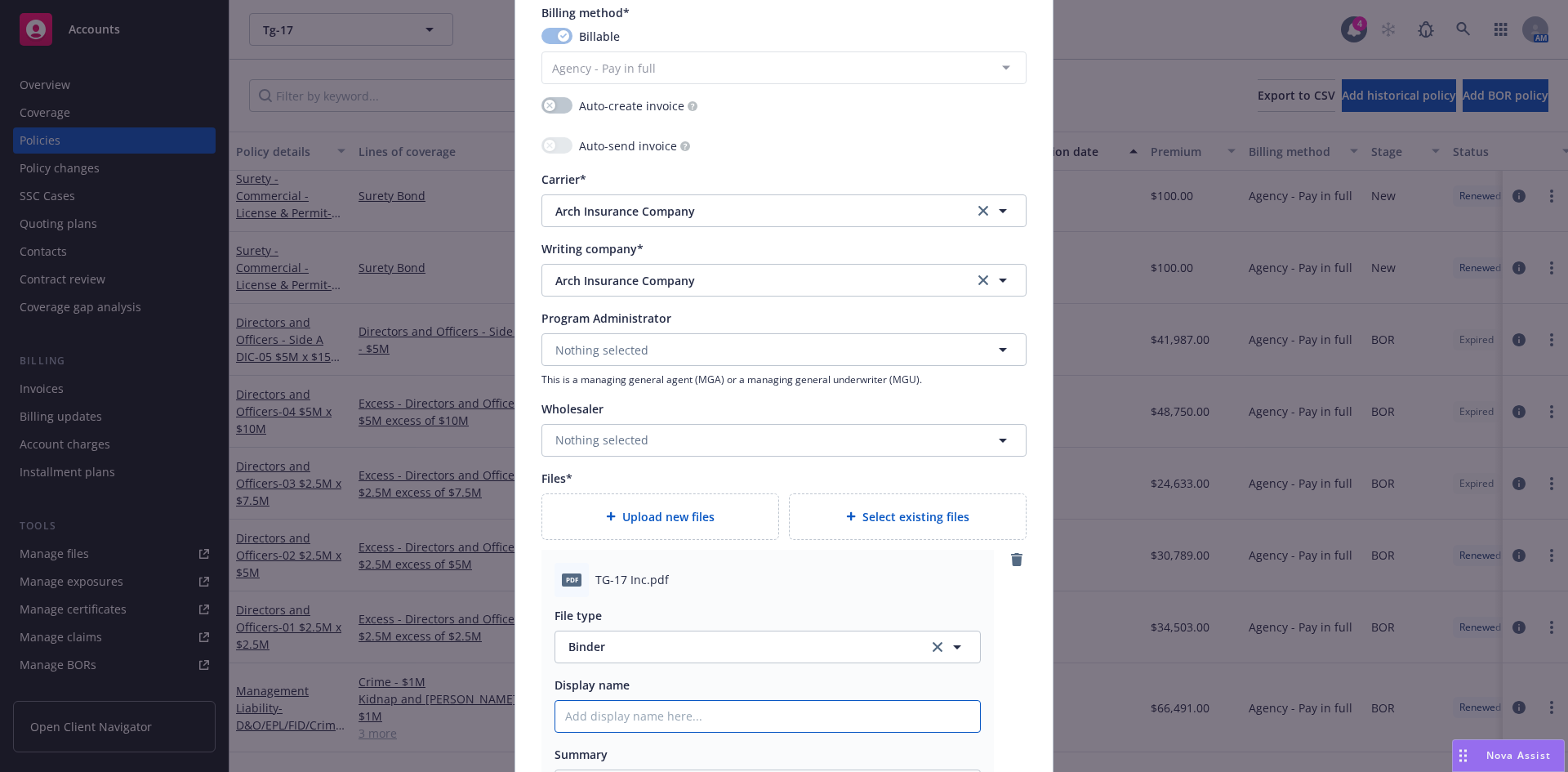
click at [610, 728] on input "Policy display name" at bounding box center [767, 716] width 425 height 31
paste input "TG-17, Inc"
type textarea "x"
type input "TG-17, Inc"
type textarea "x"
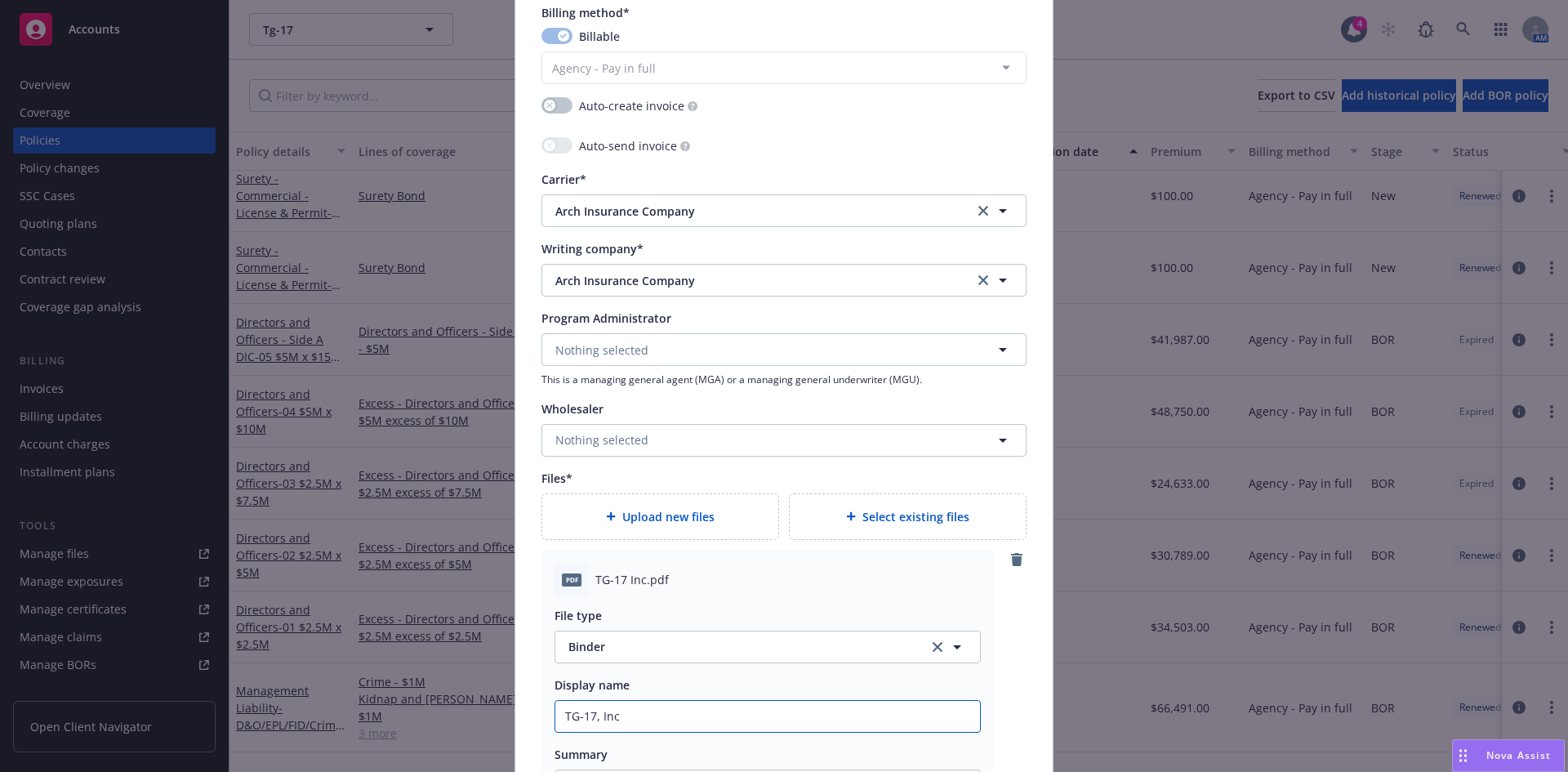
type input "TG-17, Inc"
type textarea "x"
type input "TG-17, Inc 2"
type textarea "x"
type input "TG-17, Inc 20"
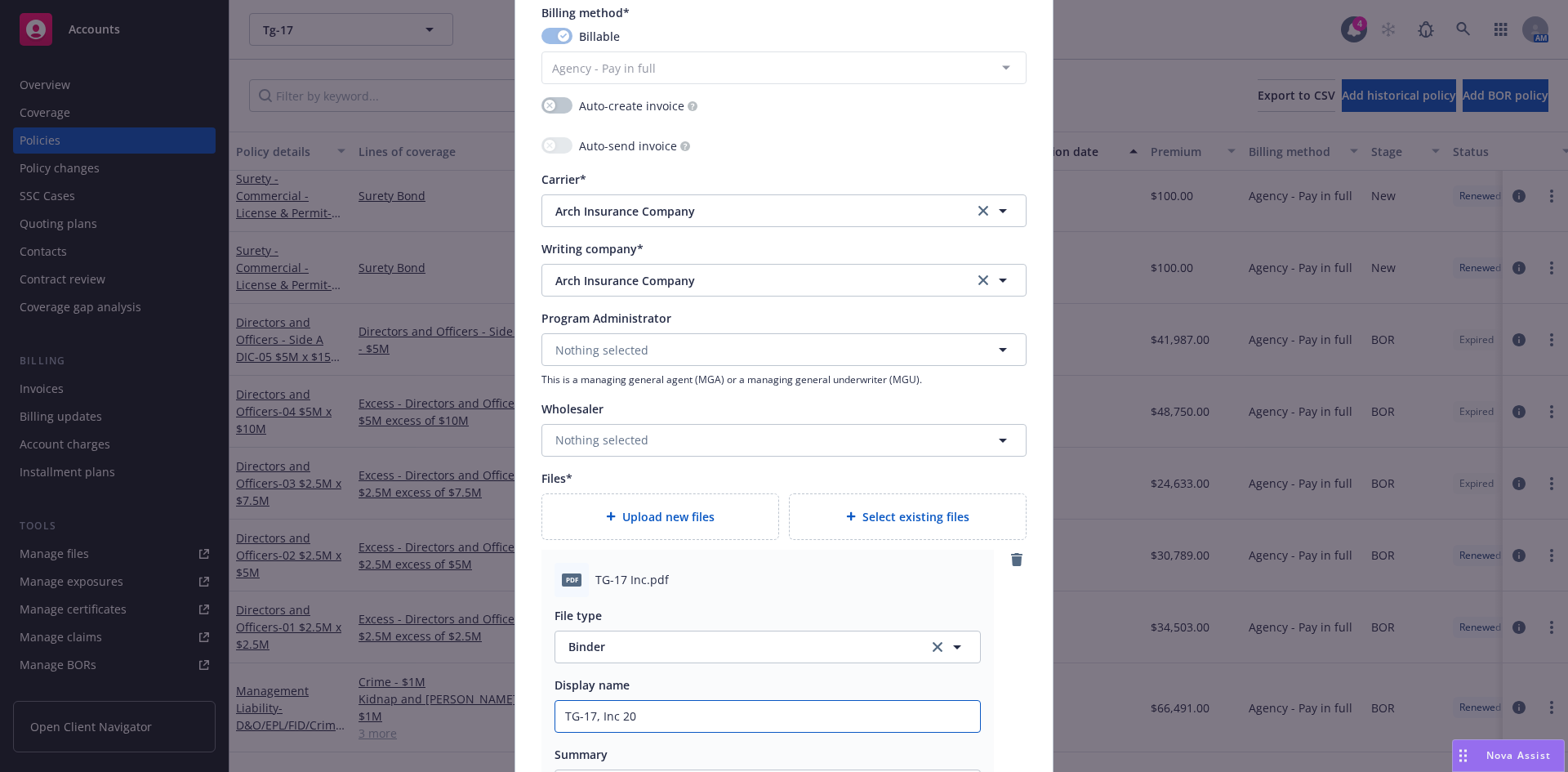
type textarea "x"
type input "TG-17, Inc 202"
type textarea "x"
type input "TG-17, Inc 2025"
type textarea "x"
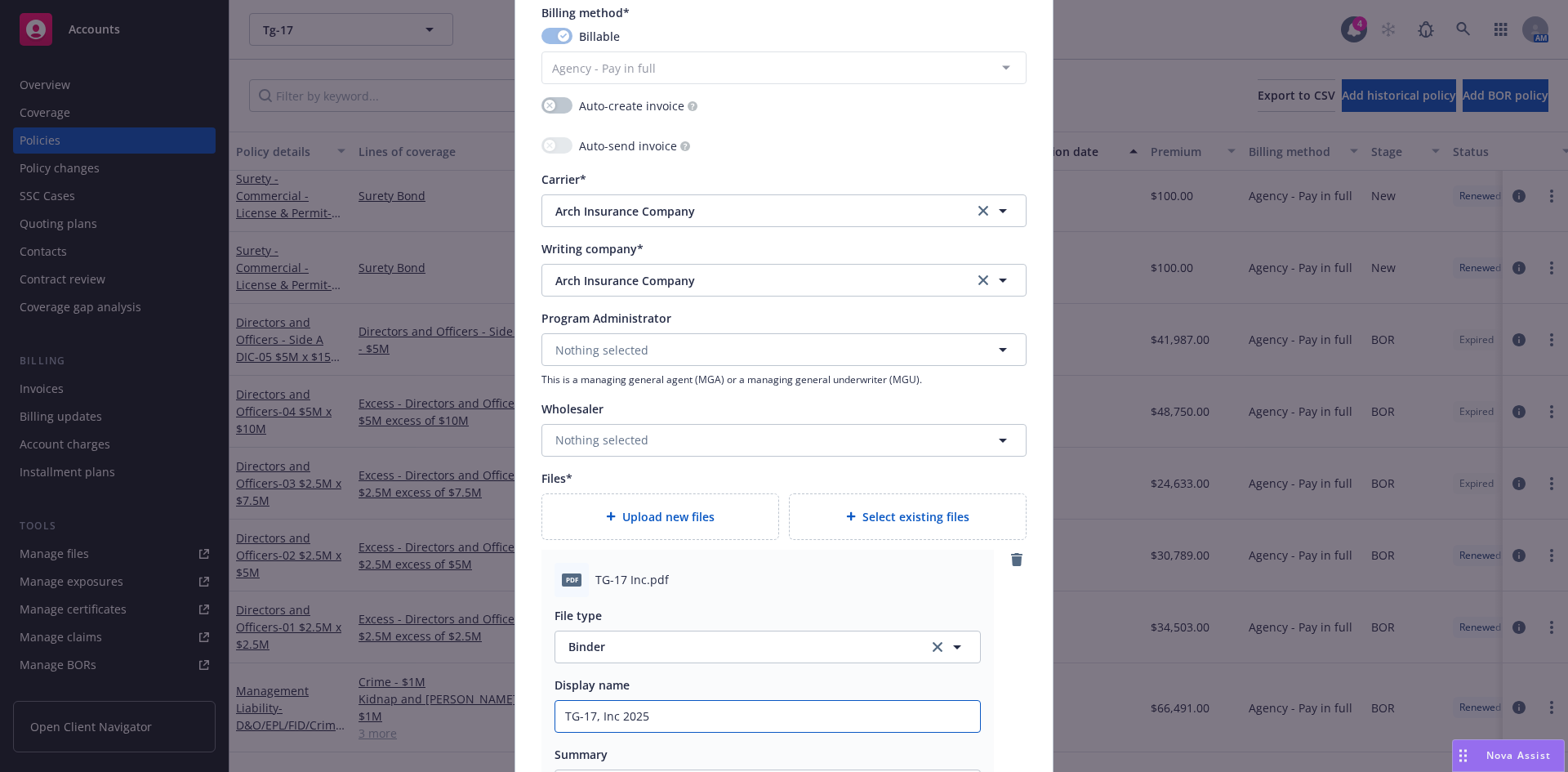
type input "TG-17, Inc 2025-"
type textarea "x"
type input "TG-17, Inc 2025-2"
type textarea "x"
type input "TG-17, Inc 2025-26"
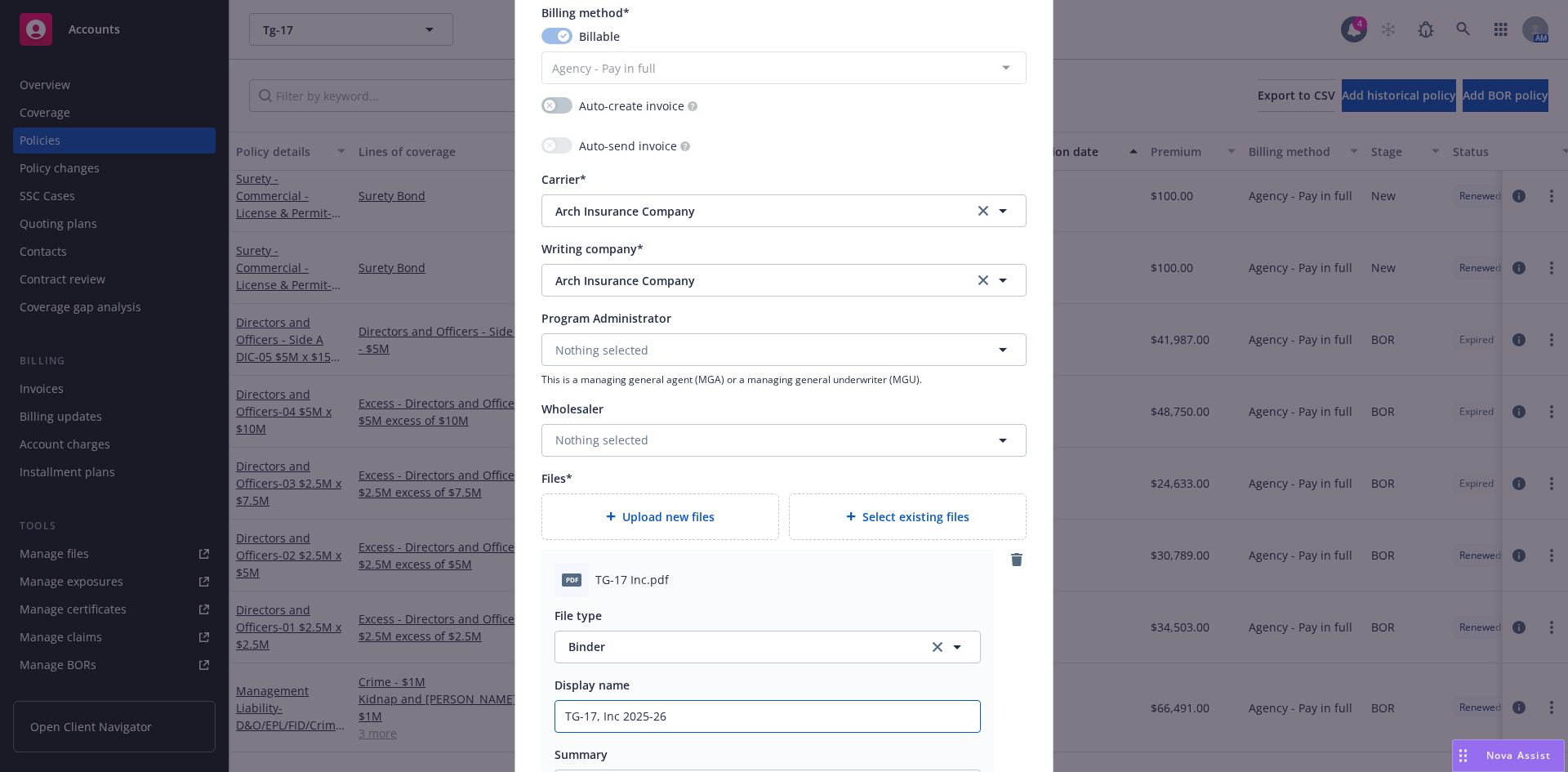
type textarea "x"
type input "TG-17, Inc 2025-26"
type textarea "x"
type input "TG-17, Inc 2025-26 $"
type textarea "x"
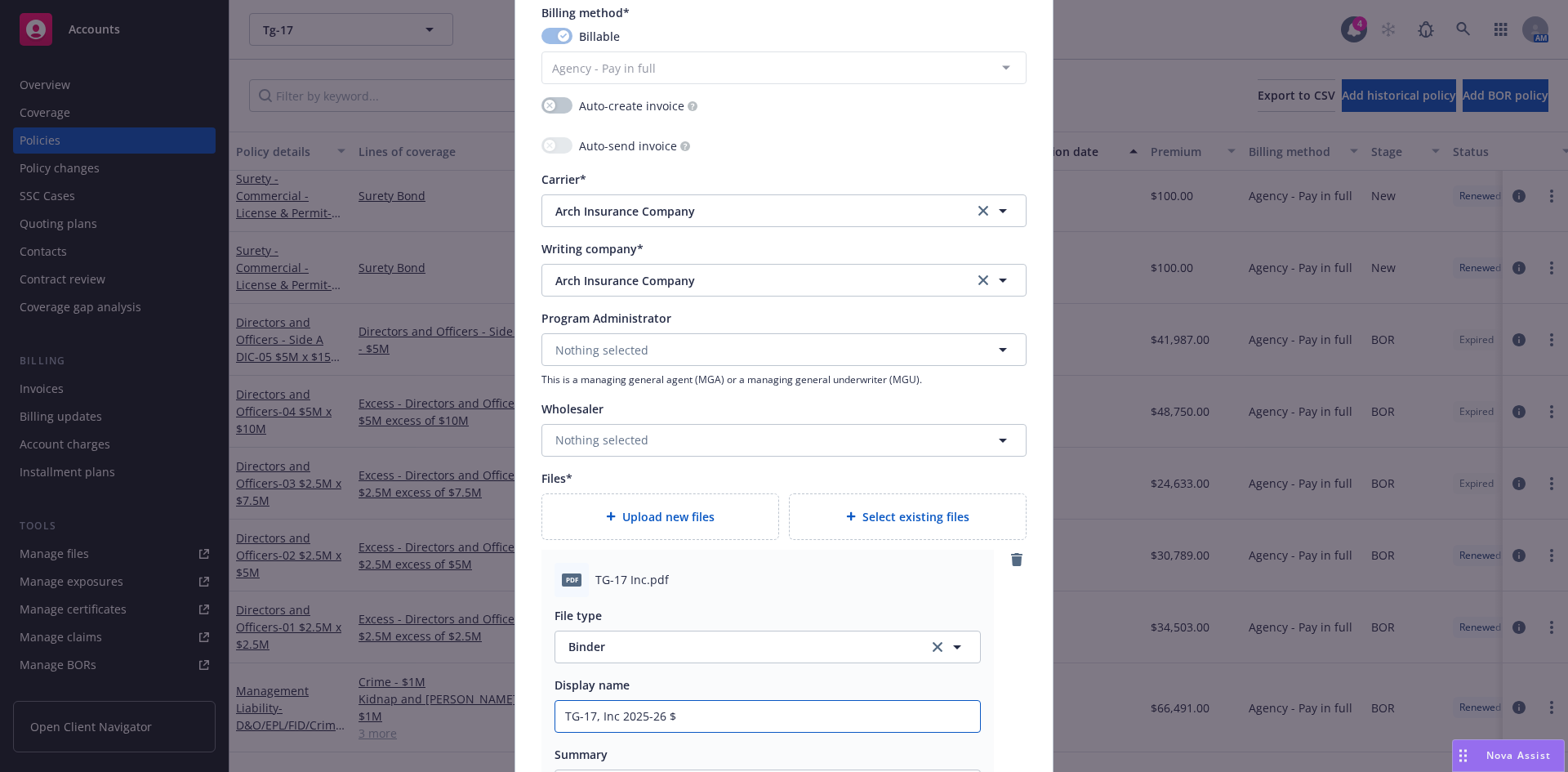
type input "TG-17, Inc 2025-26 $2"
type textarea "x"
type input "TG-17, Inc 2025-26 $2,"
type textarea "x"
type input "TG-17, Inc 2025-26 $2"
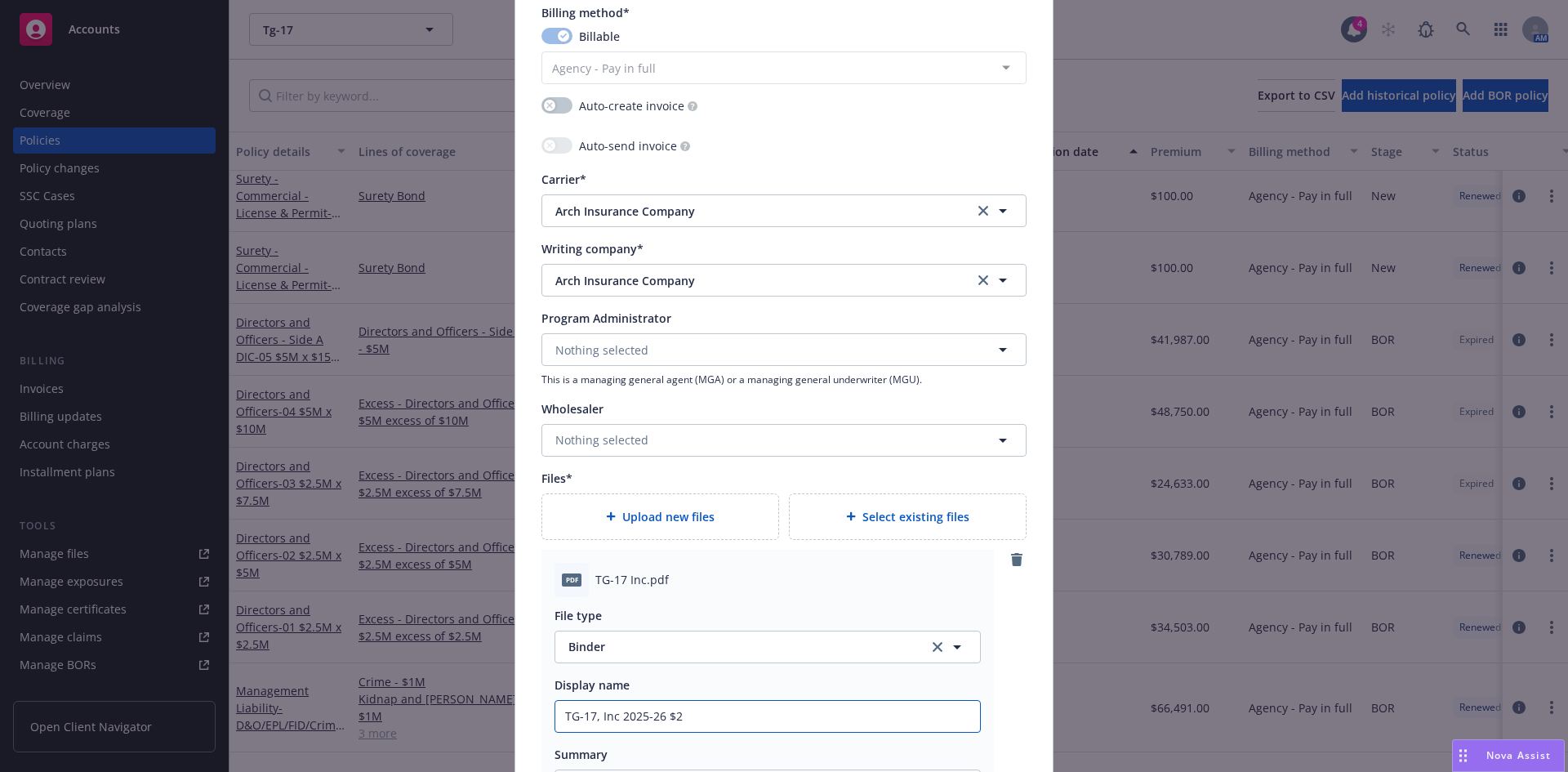
type textarea "x"
type input "TG-17, Inc 2025-26 $2."
type textarea "x"
type input "TG-17, Inc 2025-26 $2.5"
type textarea "x"
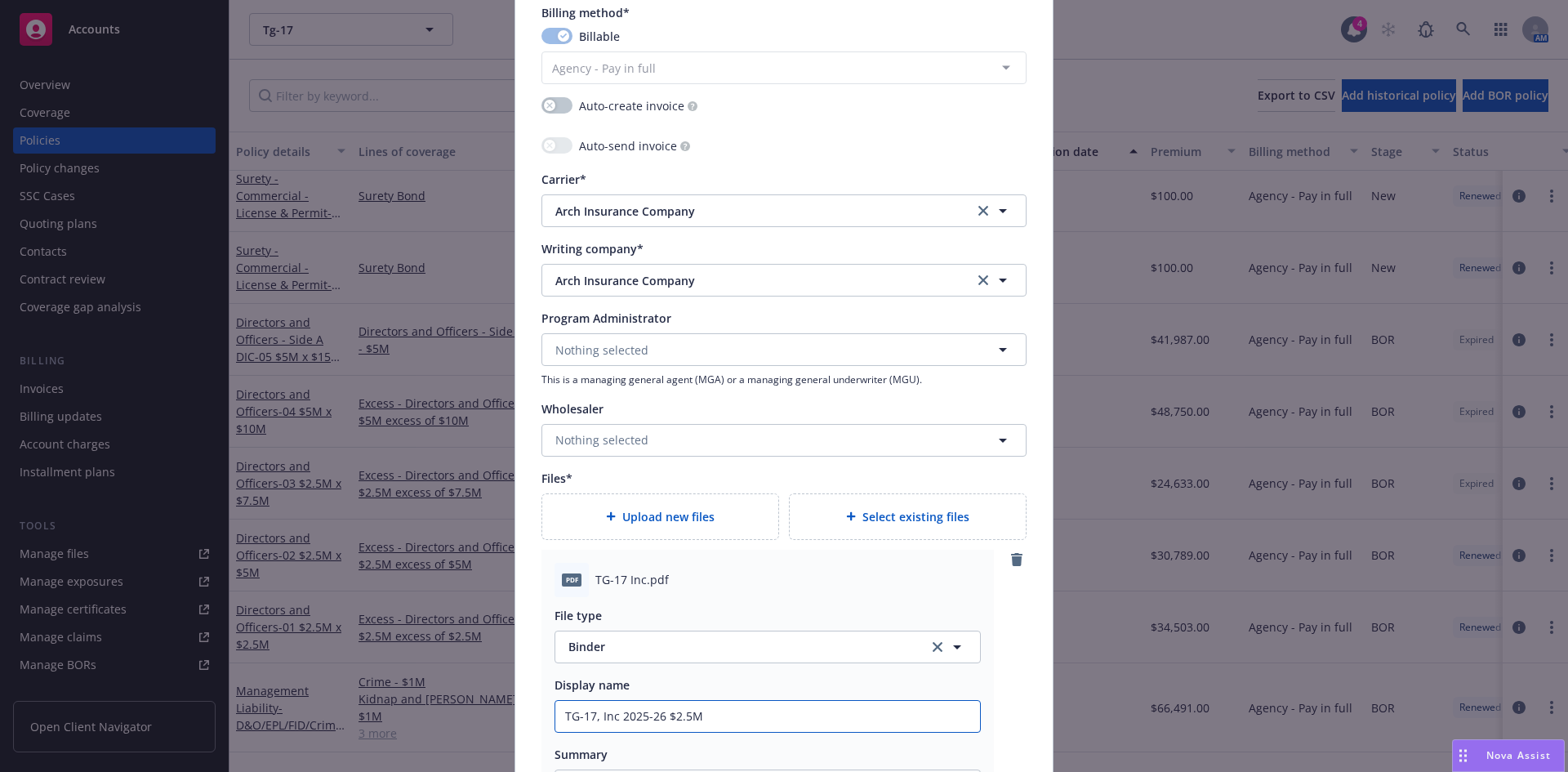
type input "TG-17, Inc 2025-26 $2.5M"
type textarea "x"
type input "TG-17, Inc 2025-26 $2.5M x"
type textarea "x"
type input "TG-17, Inc 2025-26 $2.5M x"
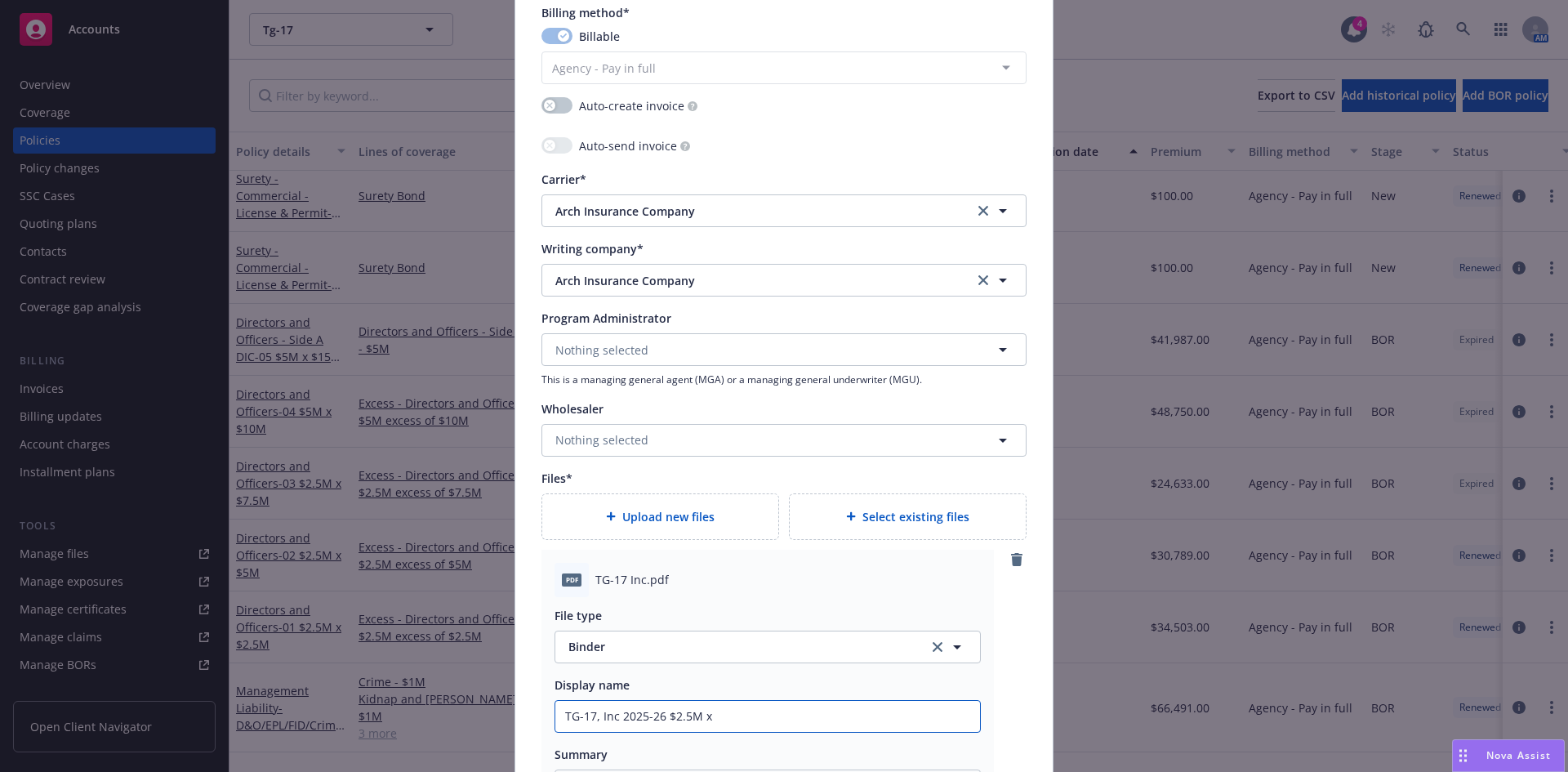
type textarea "x"
type input "TG-17, Inc 2025-26 $2.5M x $"
type textarea "x"
type input "TG-17, Inc 2025-26 $2.5M x $7"
type textarea "x"
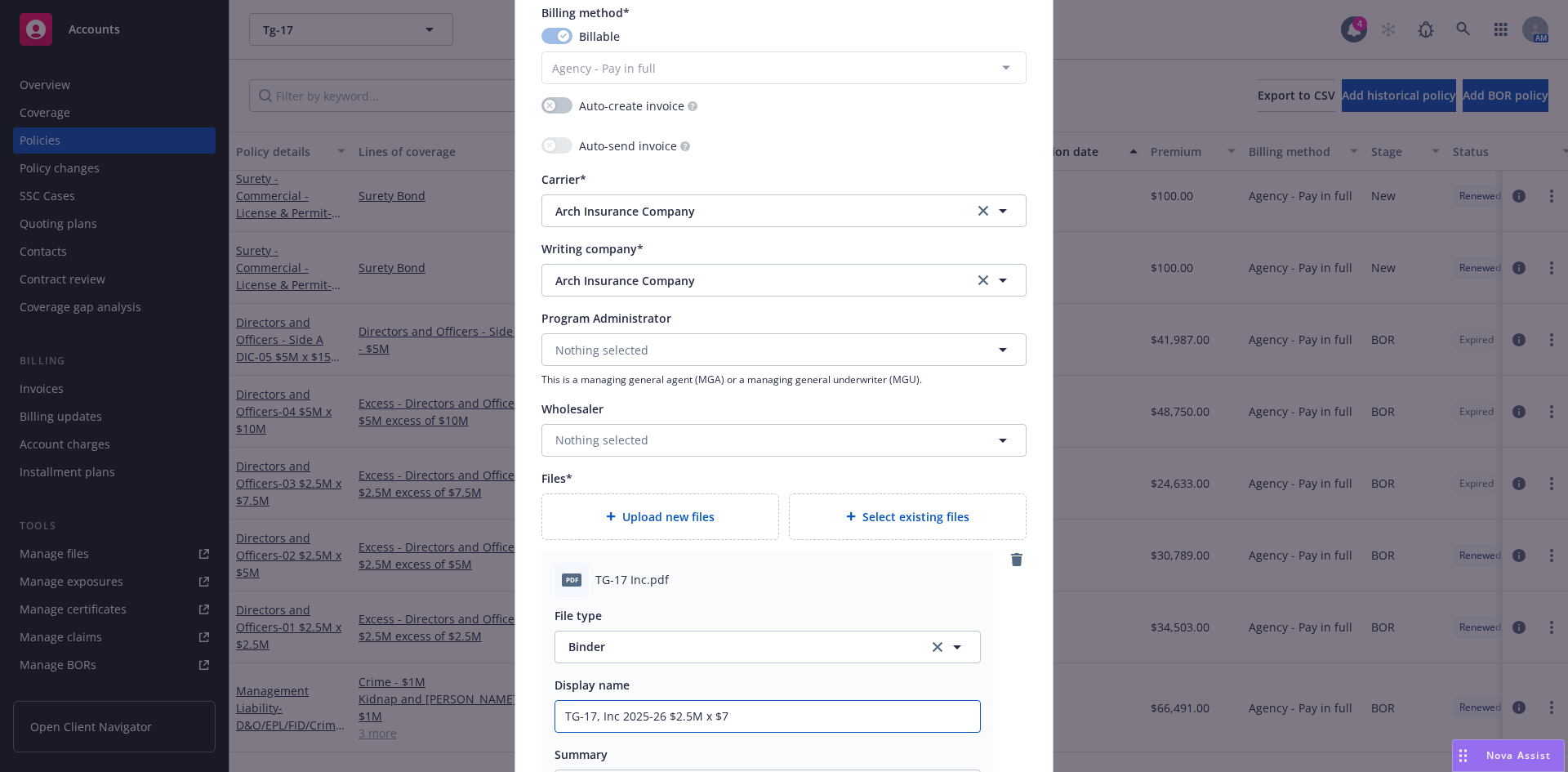
type input "TG-17, Inc 2025-26 $2.5M x $7."
type textarea "x"
type input "TG-17, Inc 2025-26 $2.5M x $7.5"
type textarea "x"
type input "TG-17, Inc 2025-26 $2.5M x $7.5M"
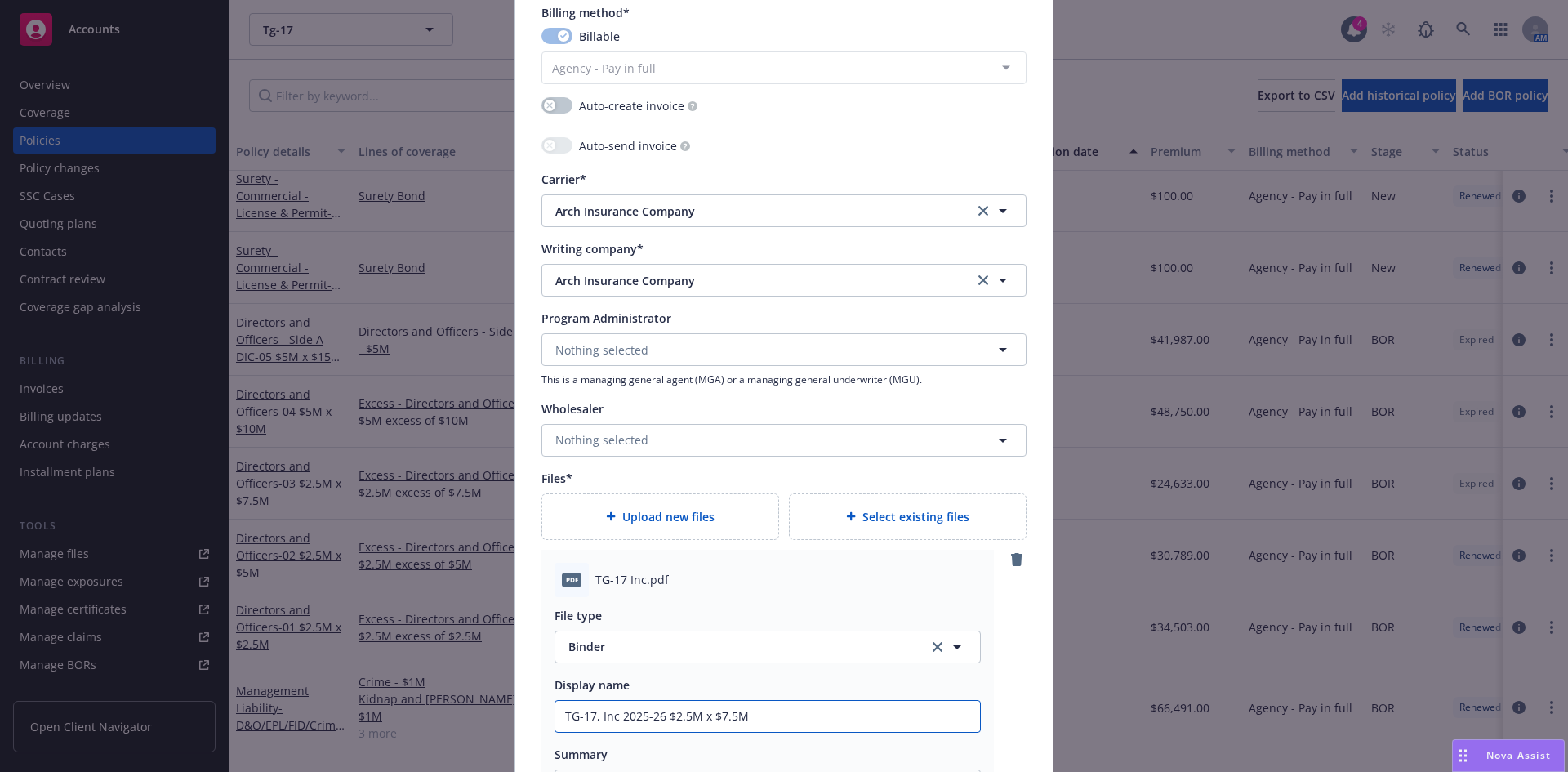
type textarea "x"
type input "TG-17, Inc 2025-26 $2.5M x $7.5M"
type textarea "x"
type input "TG-17, Inc 2025-26 $2.5M x $7.5M Bi"
type textarea "x"
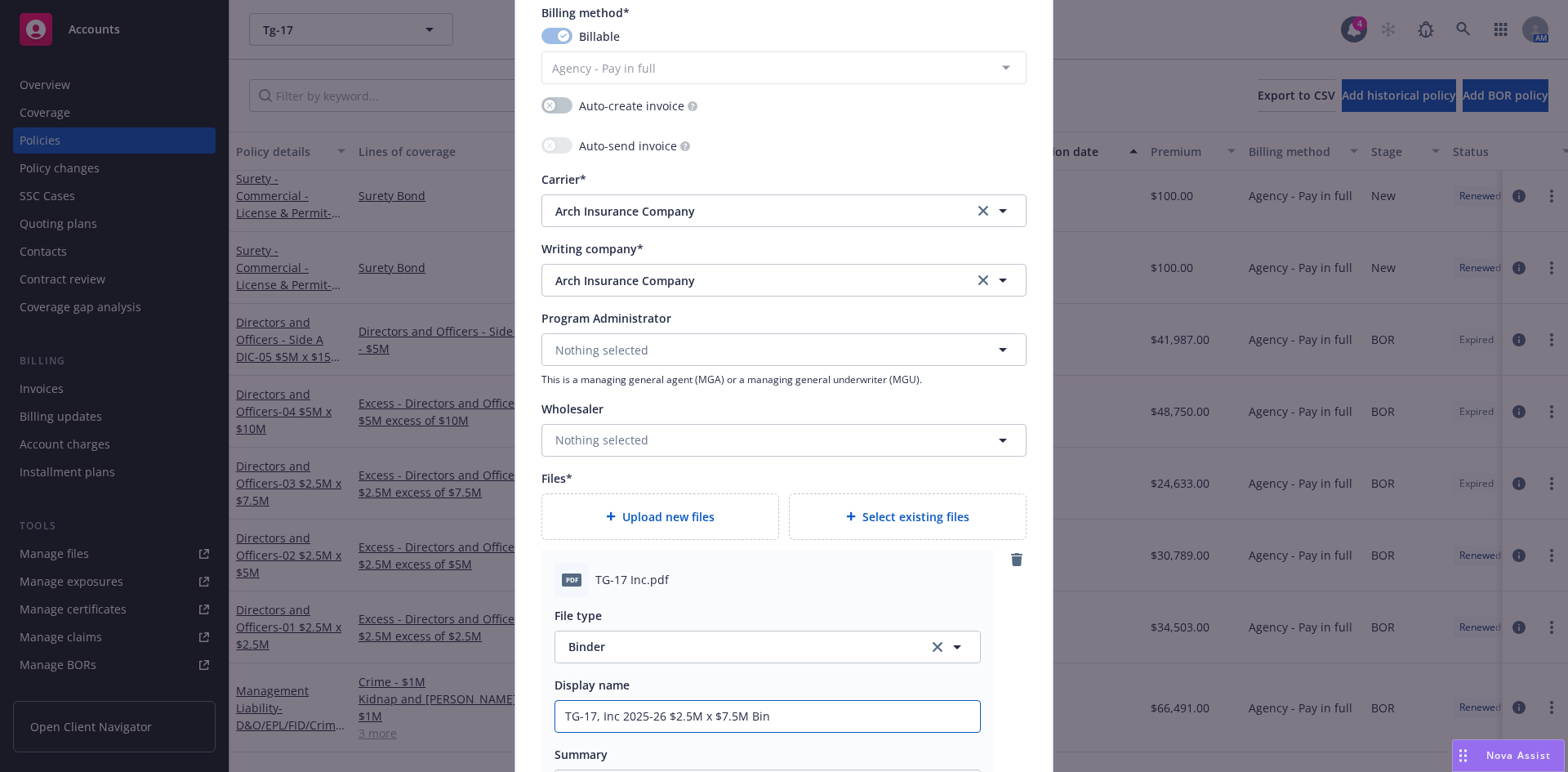
type input "TG-17, Inc 2025-26 $2.5M x $7.5M Bind"
type textarea "x"
type input "TG-17, Inc 2025-26 $2.5M x $7.5M Binde"
type textarea "x"
type input "TG-17, Inc 2025-26 $2.5M x $7.5M Binder"
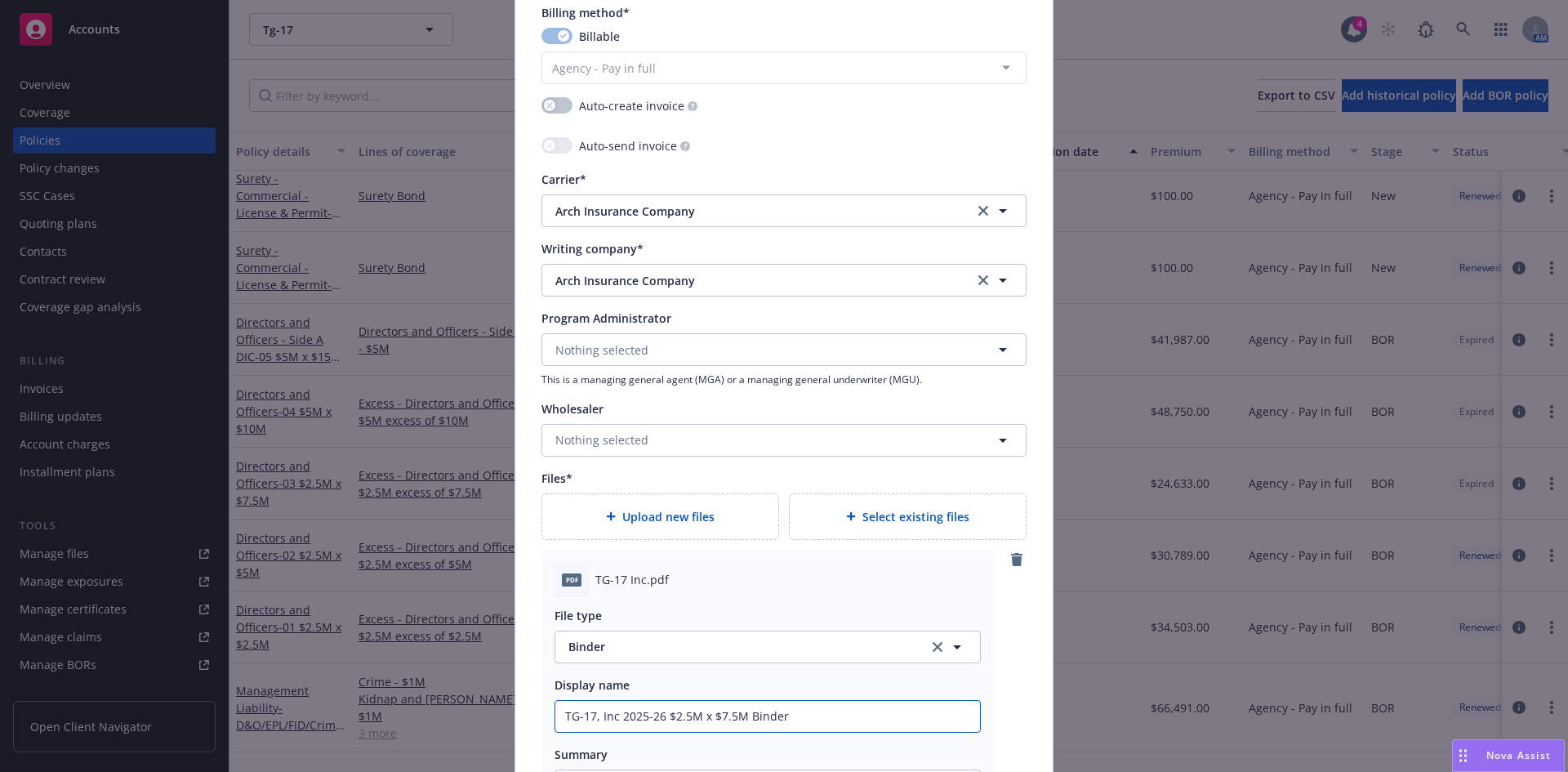
type textarea "x"
type input "TG-17, Inc 2025-26 $2.5M x $7.5M Binder"
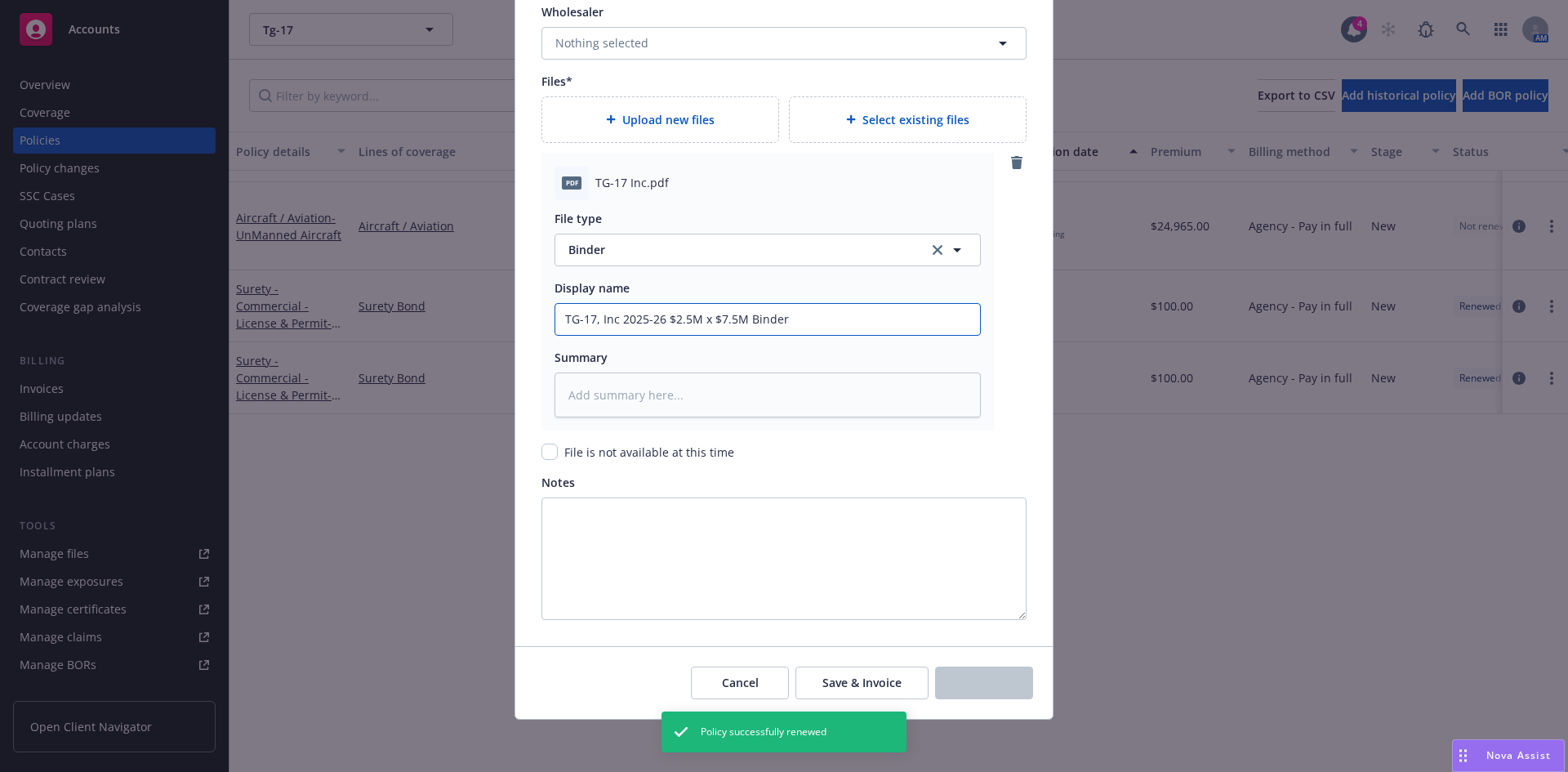
scroll to position [171, 0]
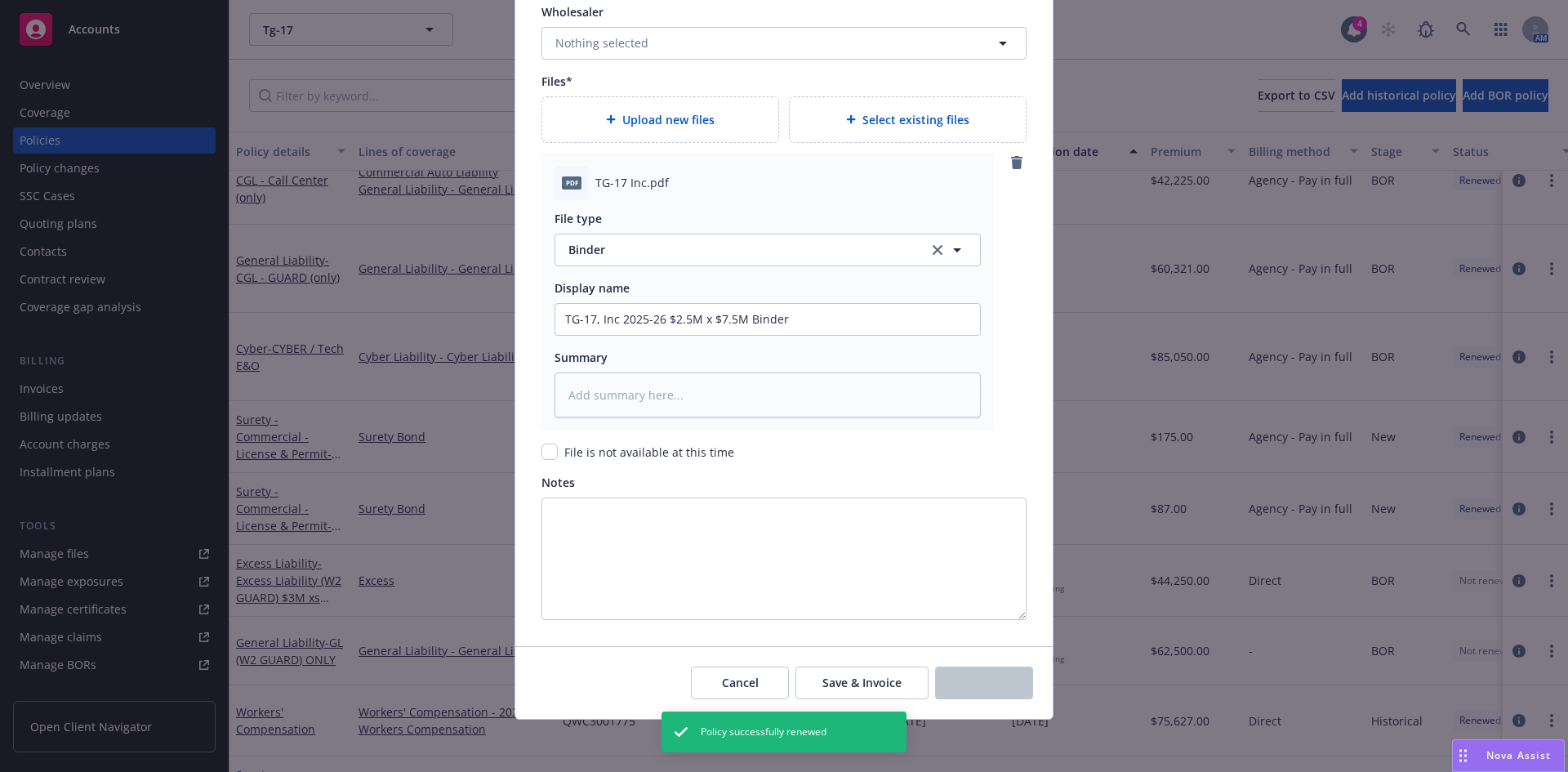
type textarea "x"
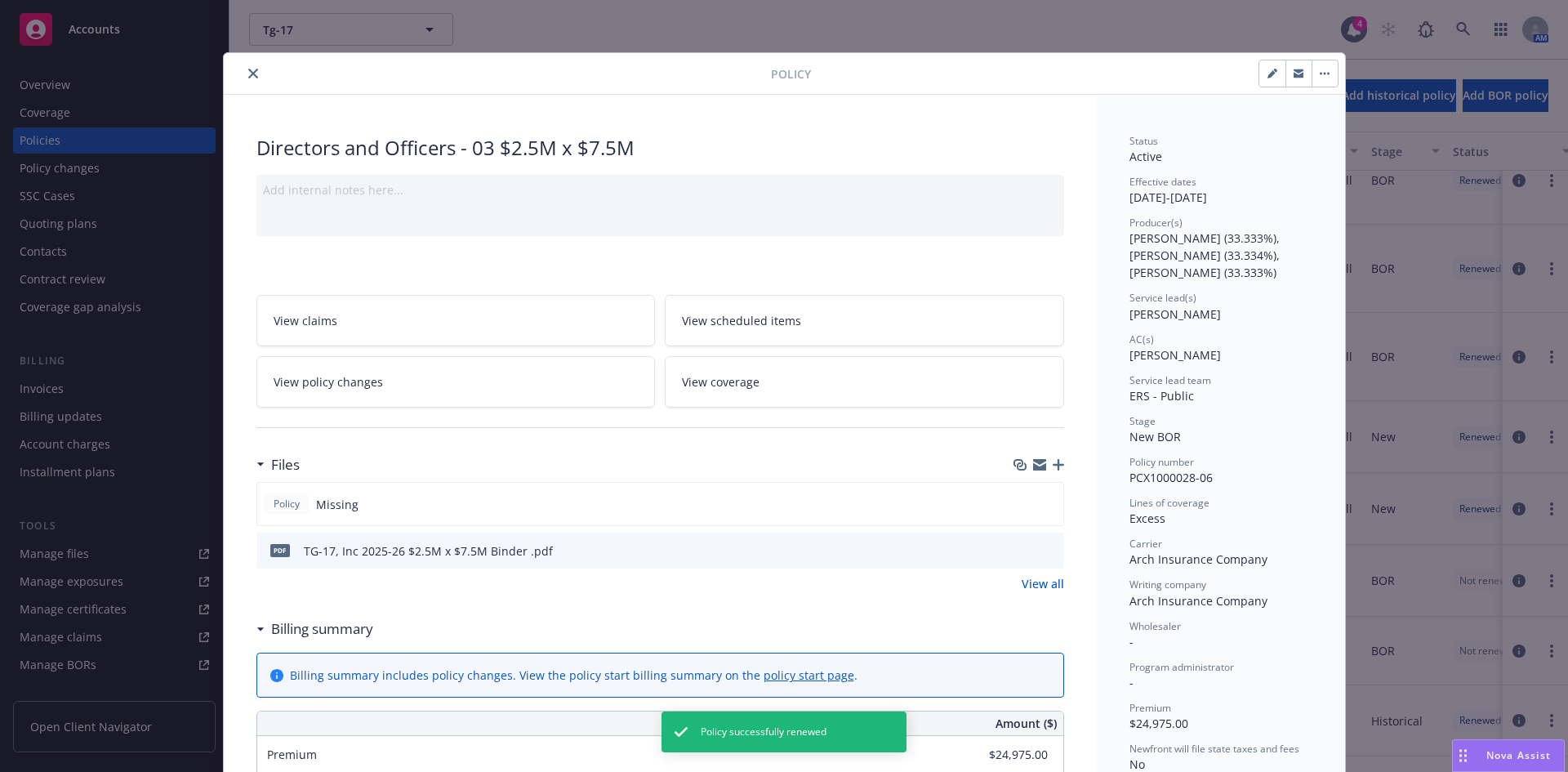
scroll to position [972, 0]
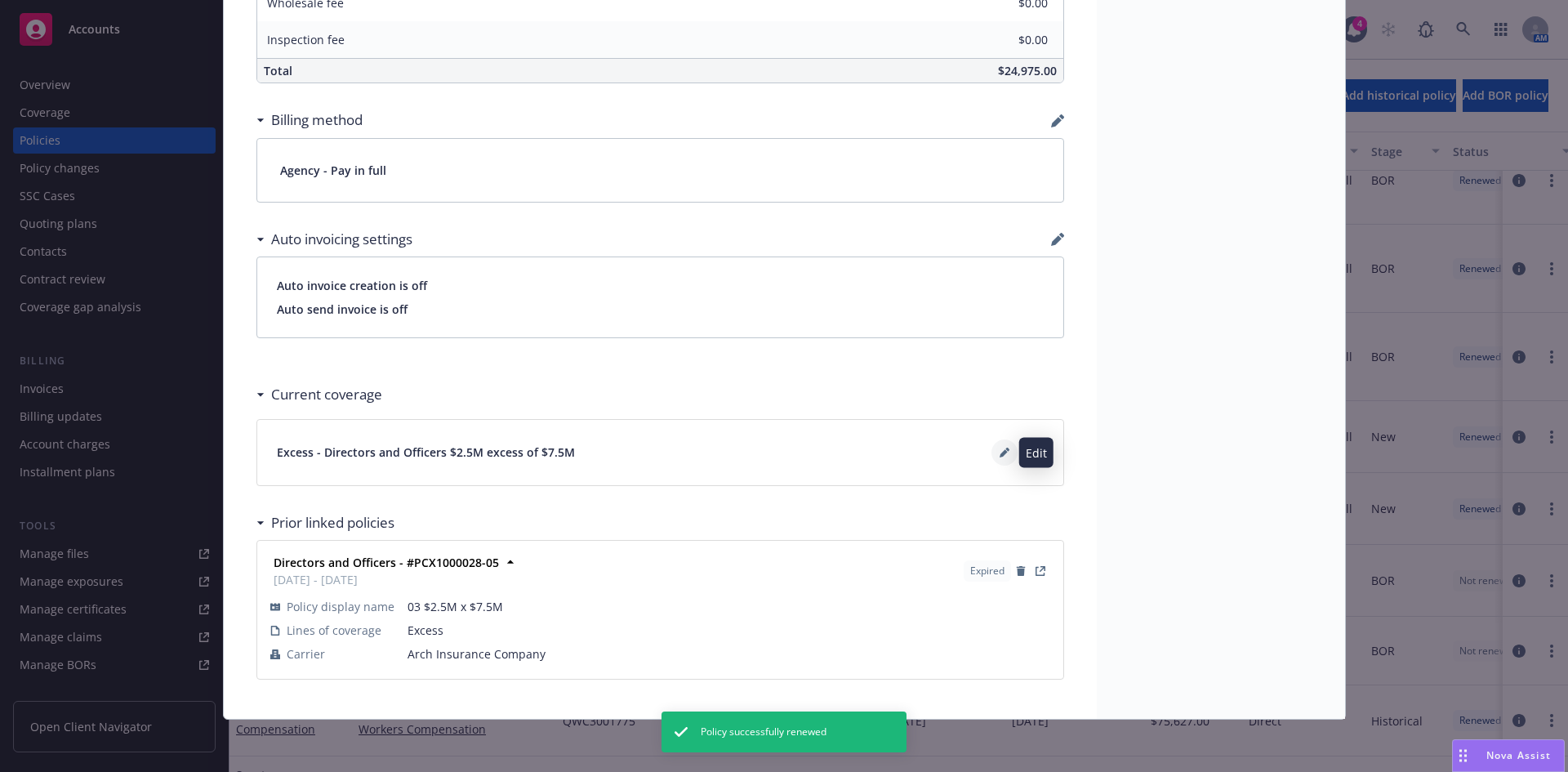
click at [1000, 456] on icon at bounding box center [1004, 453] width 8 height 8
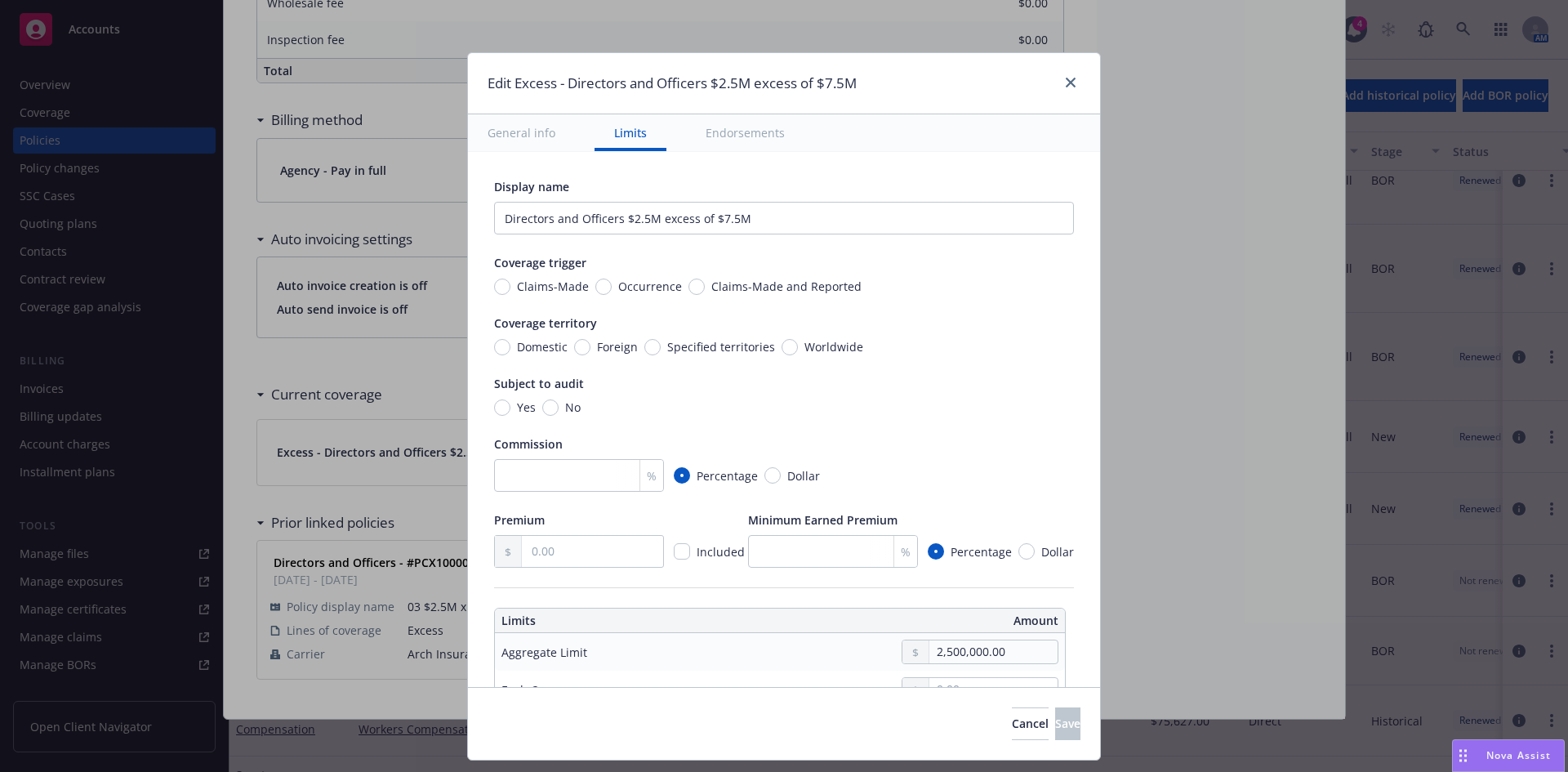
click at [1096, 322] on div "Edit Excess - Directors and Officers $2.5M excess of $7.5M General info Limits …" at bounding box center [784, 406] width 634 height 708
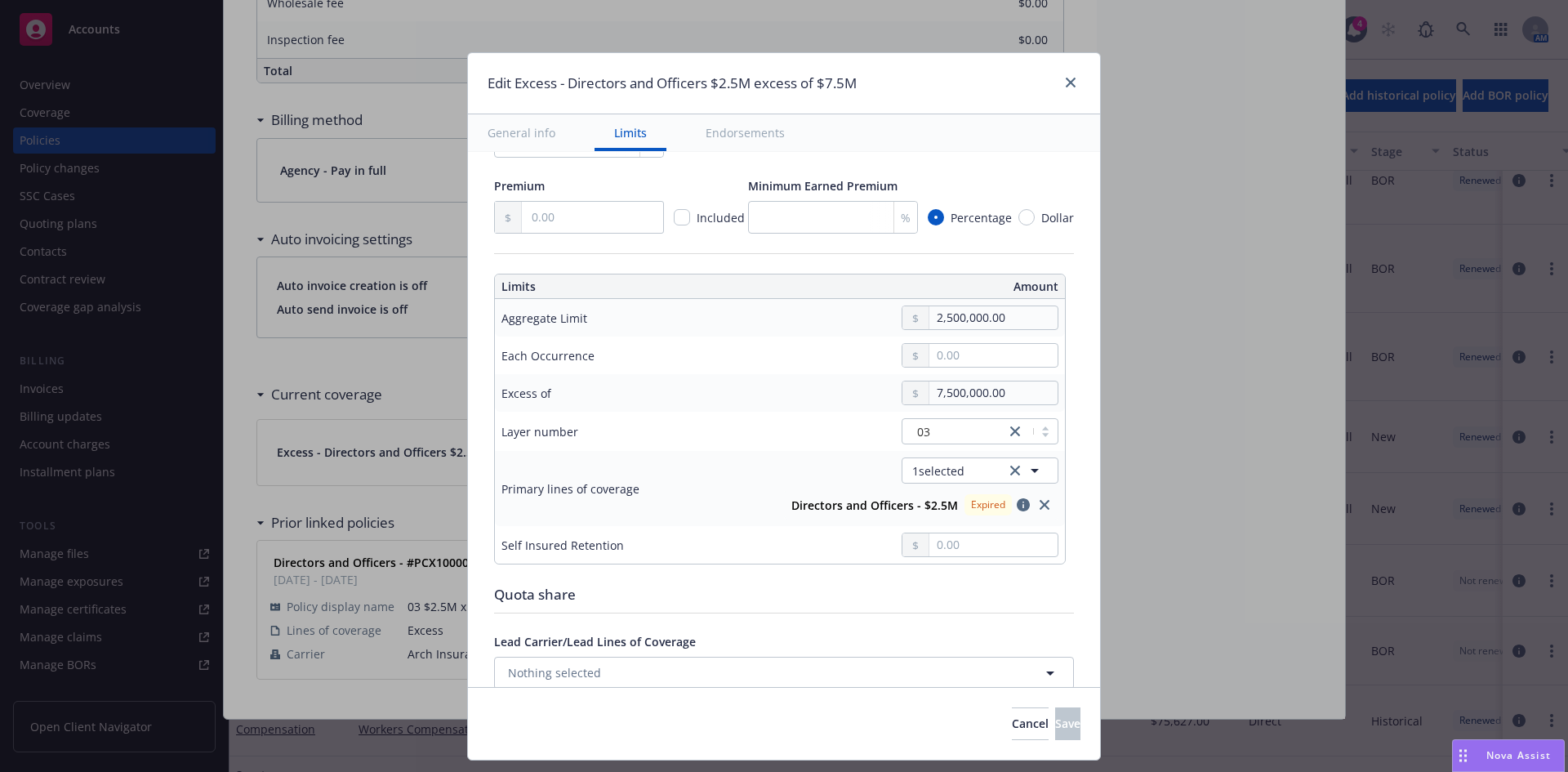
scroll to position [347, 0]
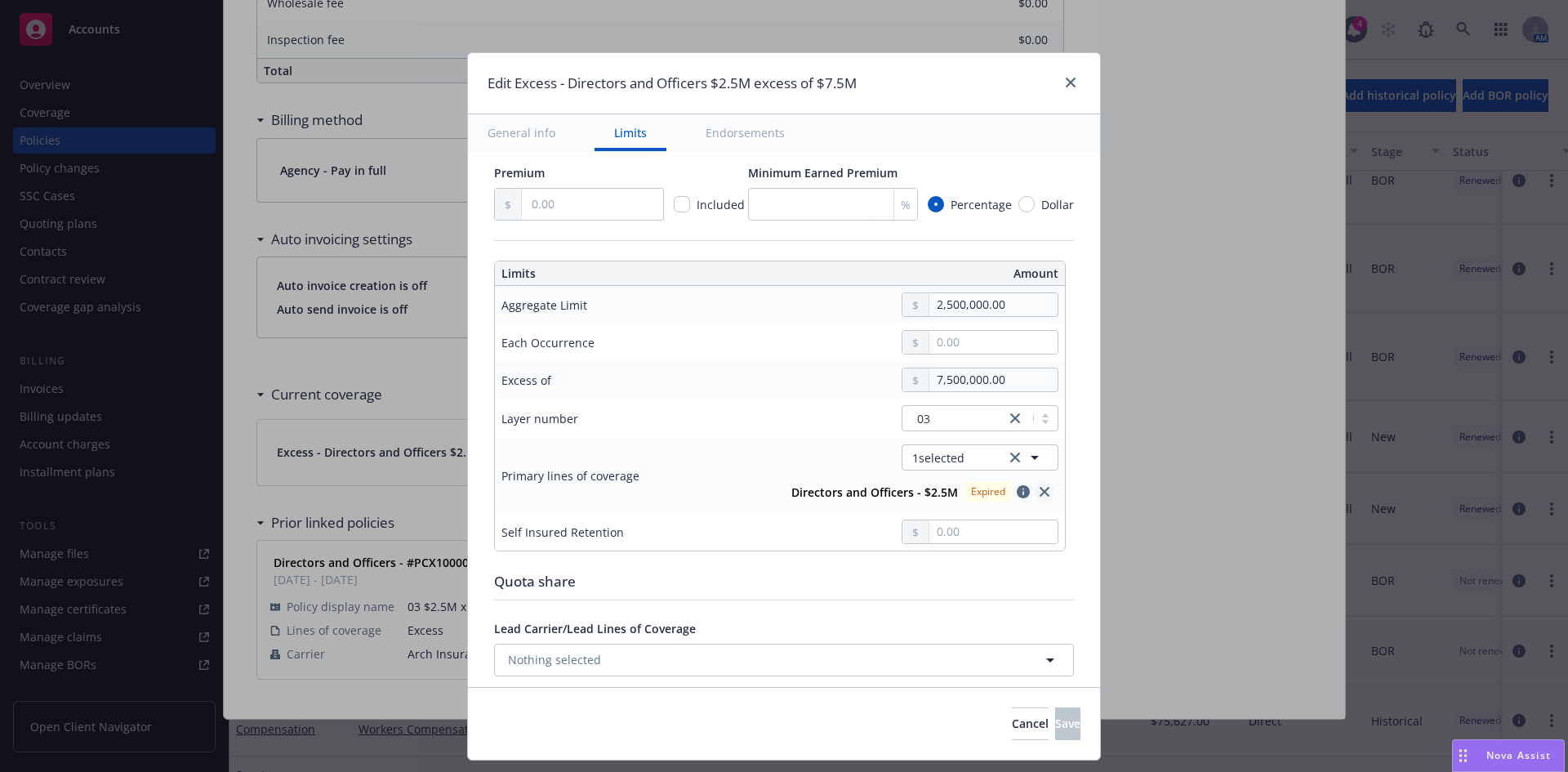
click at [1040, 491] on icon "close" at bounding box center [1044, 492] width 10 height 10
type input "$2.5M excess of $7.5M"
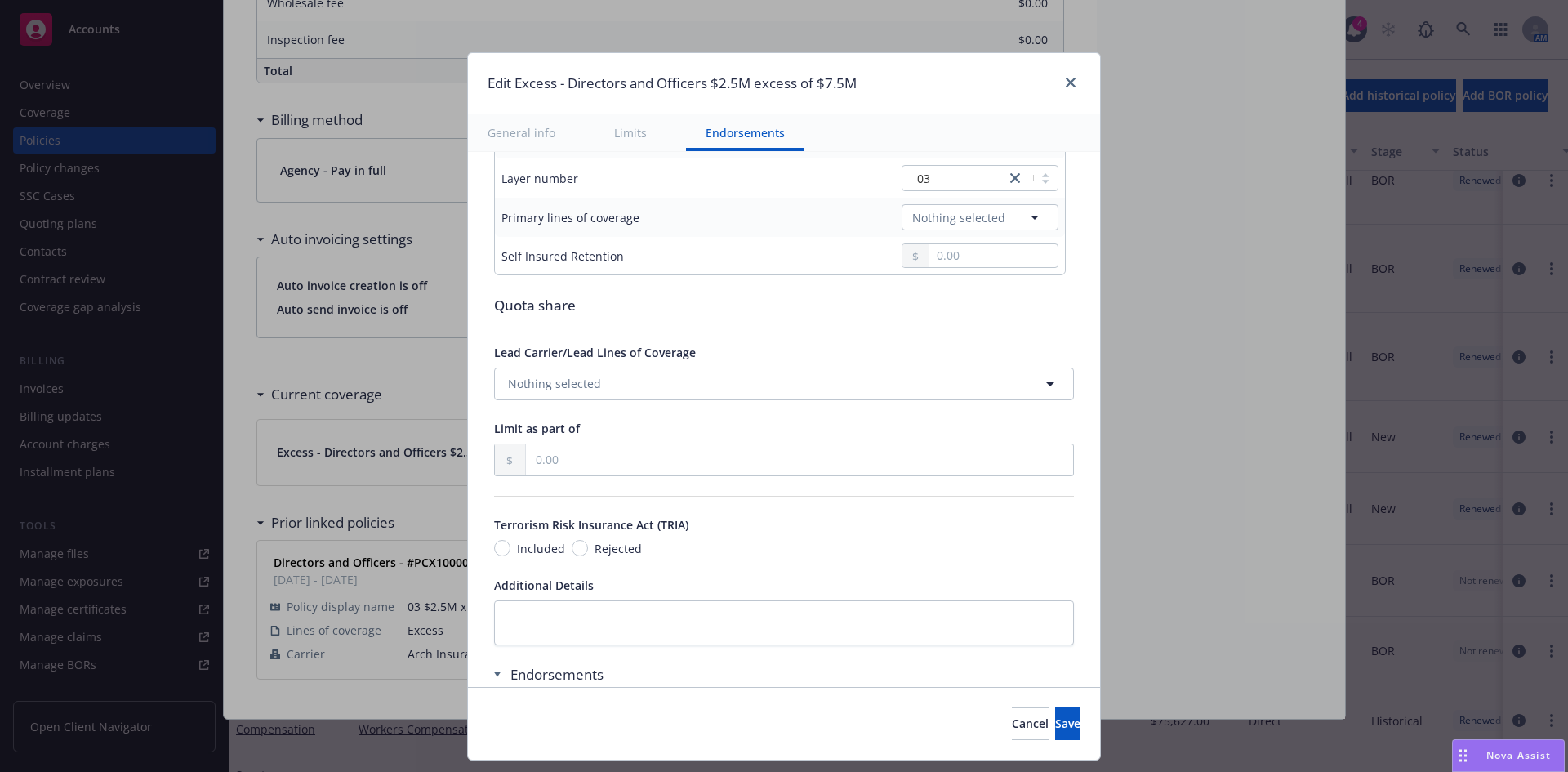
scroll to position [754, 0]
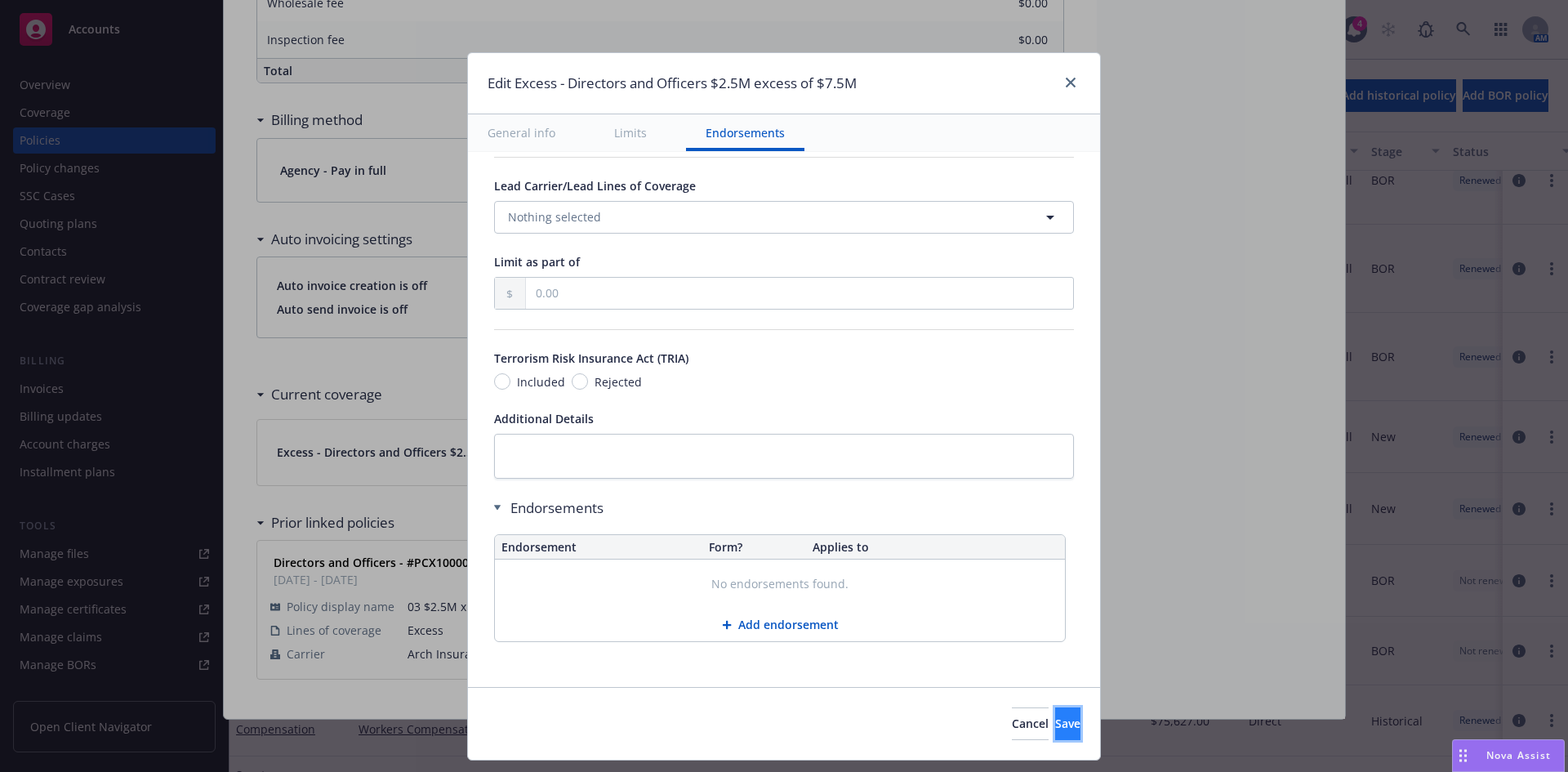
click at [1055, 714] on button "Save" at bounding box center [1068, 724] width 25 height 32
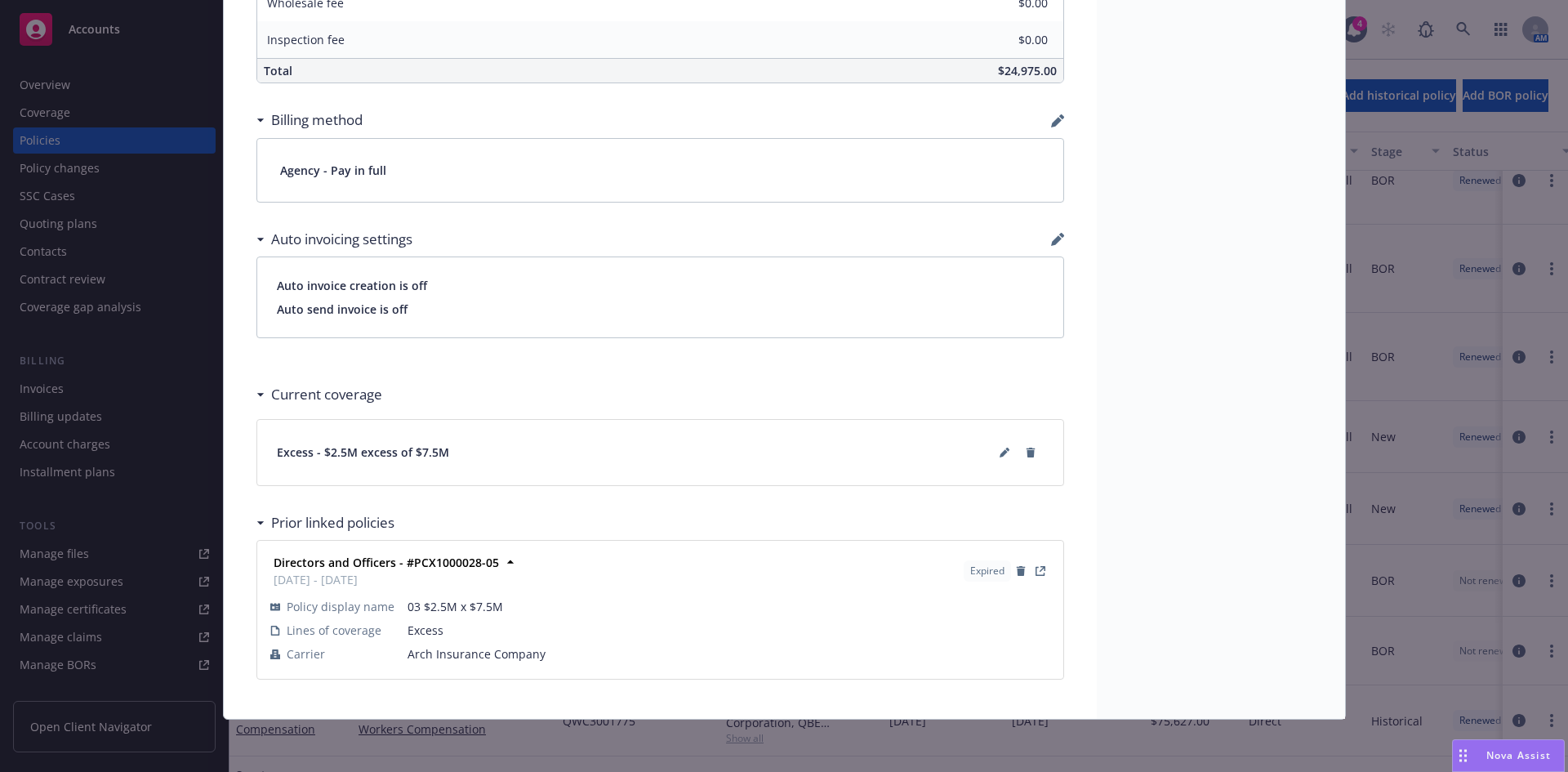
scroll to position [0, 0]
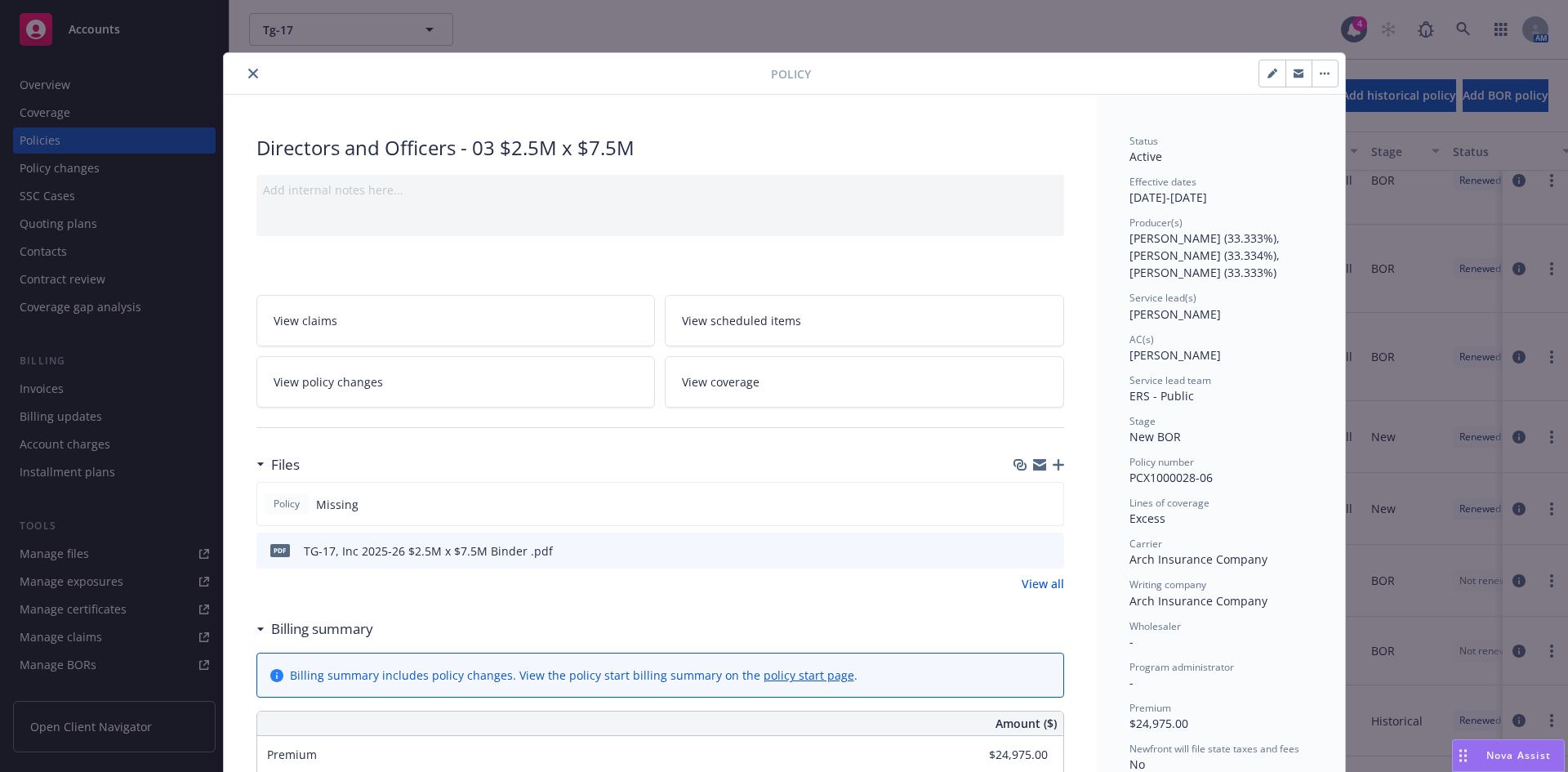
click at [234, 70] on div at bounding box center [500, 74] width 541 height 20
click at [248, 70] on icon "close" at bounding box center [252, 73] width 10 height 10
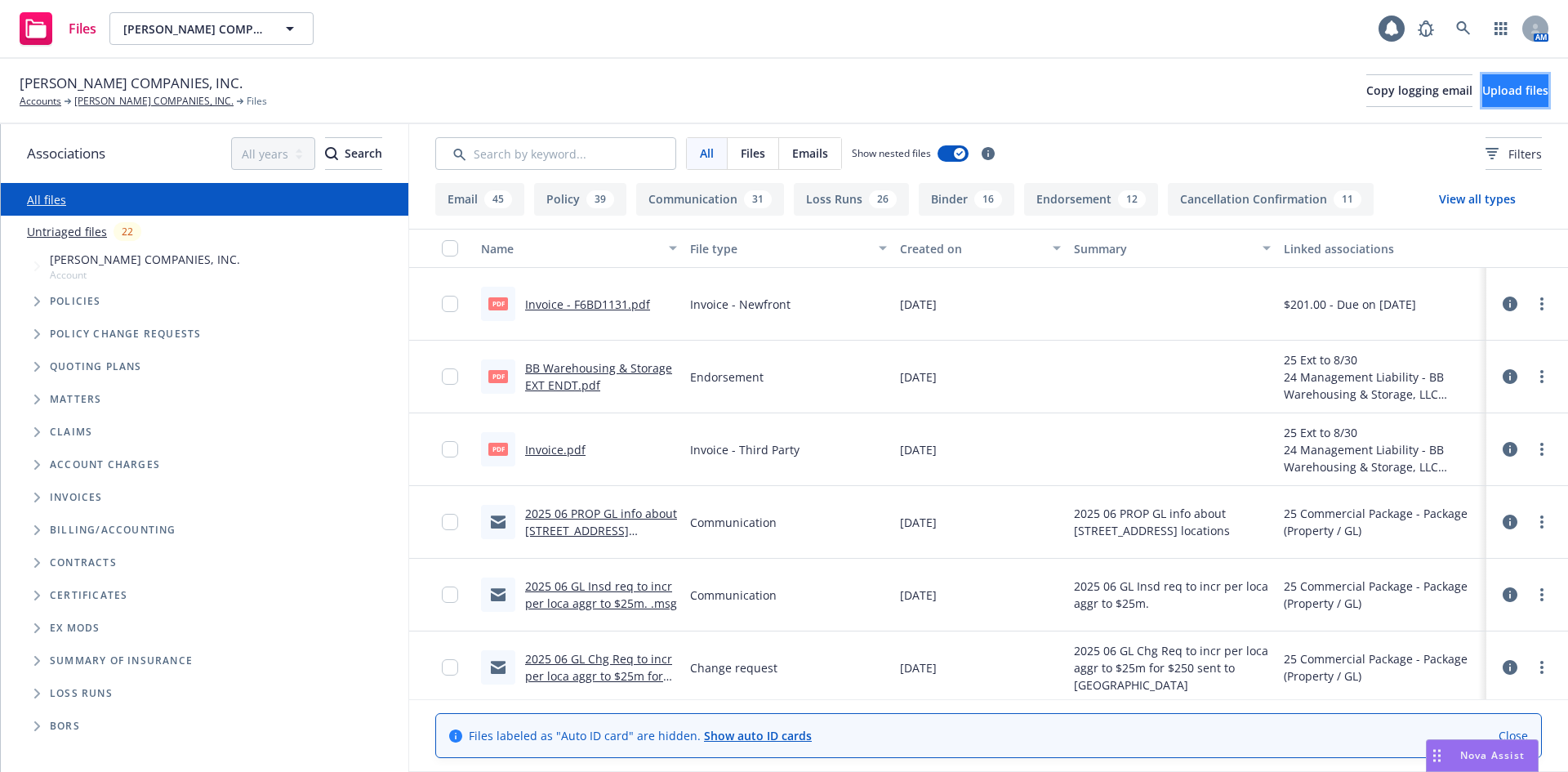
click at [1496, 95] on span "Upload files" at bounding box center [1515, 89] width 66 height 15
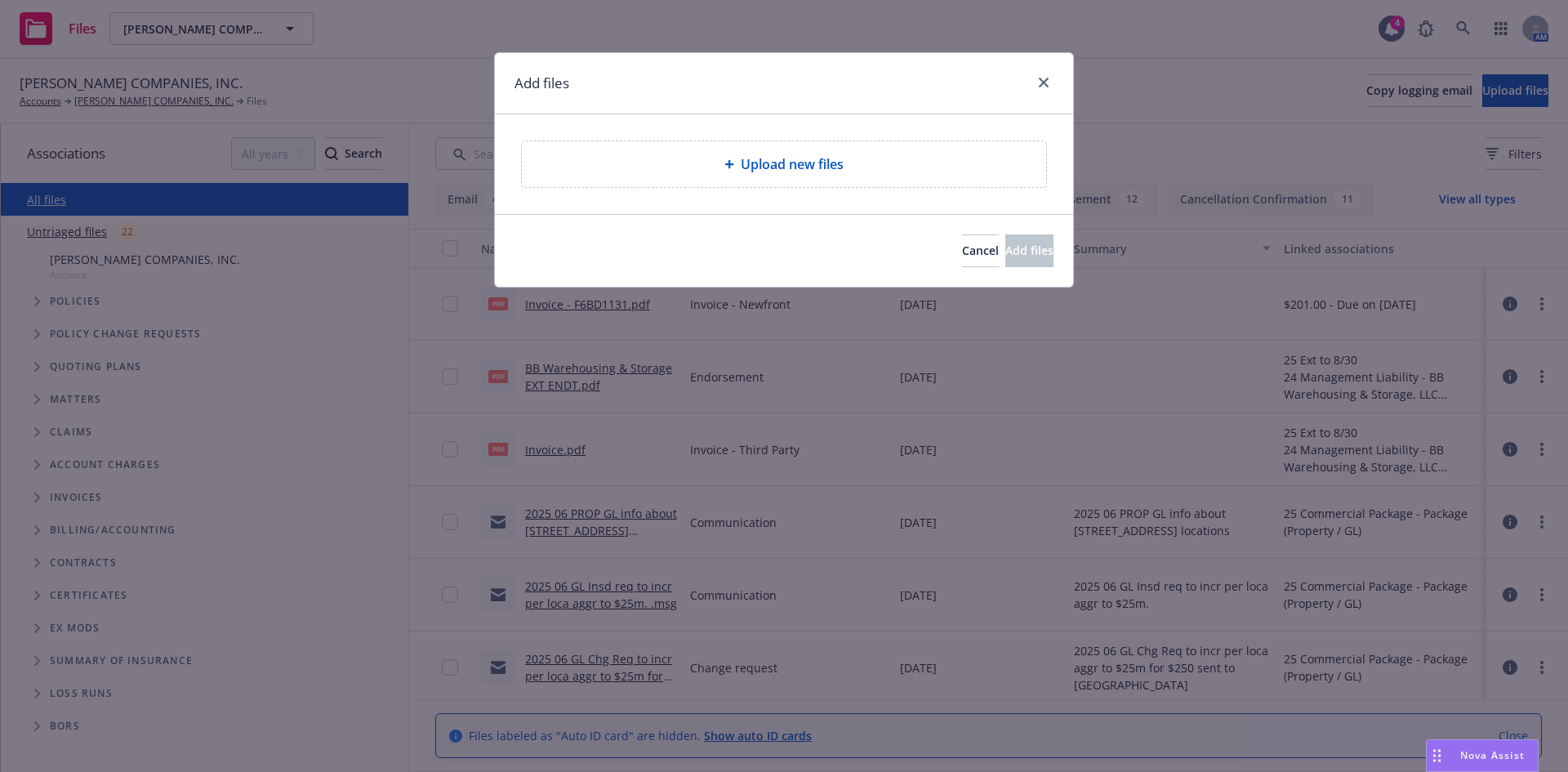
click at [751, 170] on span "Upload new files" at bounding box center [793, 164] width 103 height 20
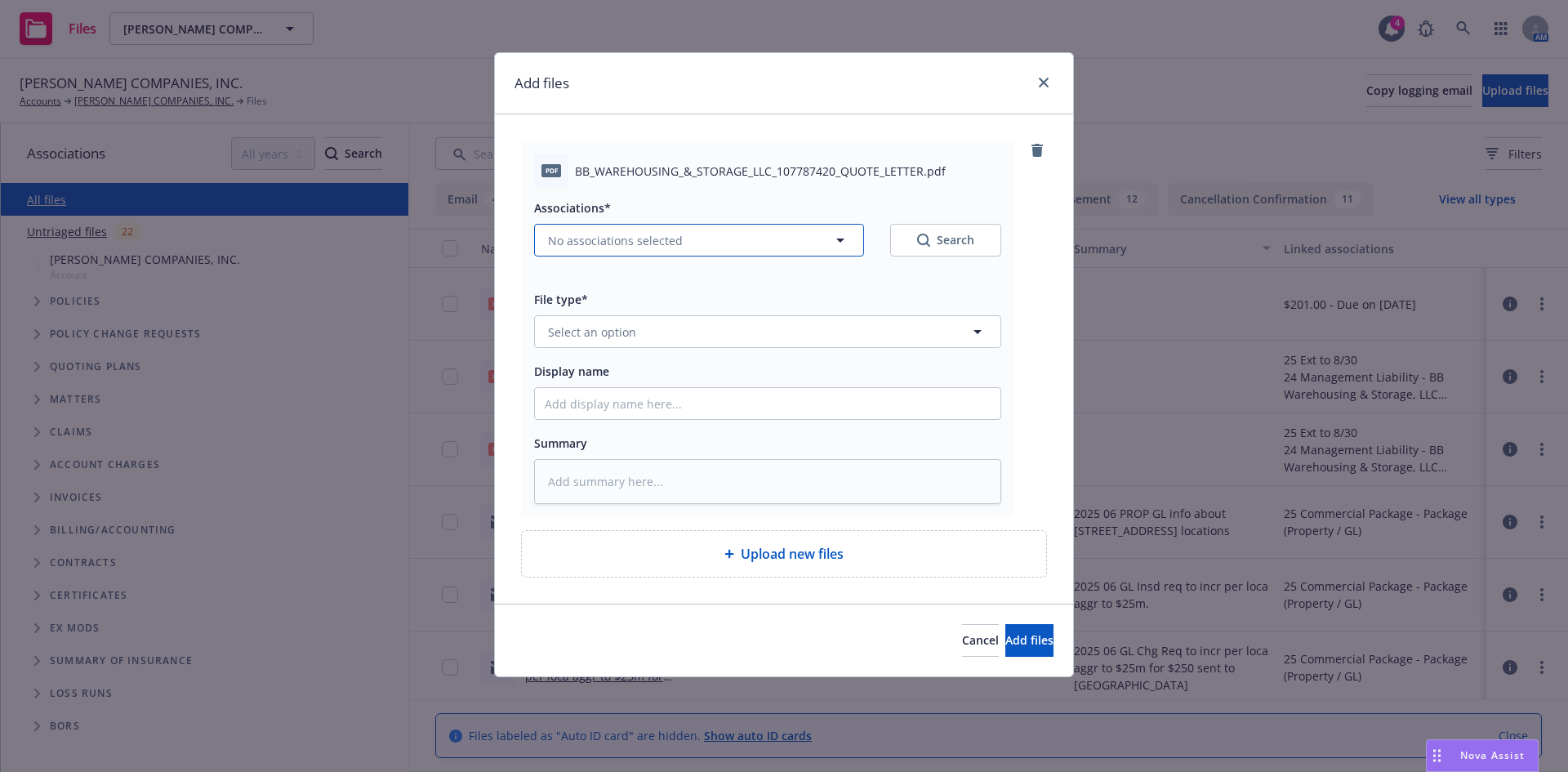
click at [605, 243] on span "No associations selected" at bounding box center [615, 240] width 134 height 17
type textarea "x"
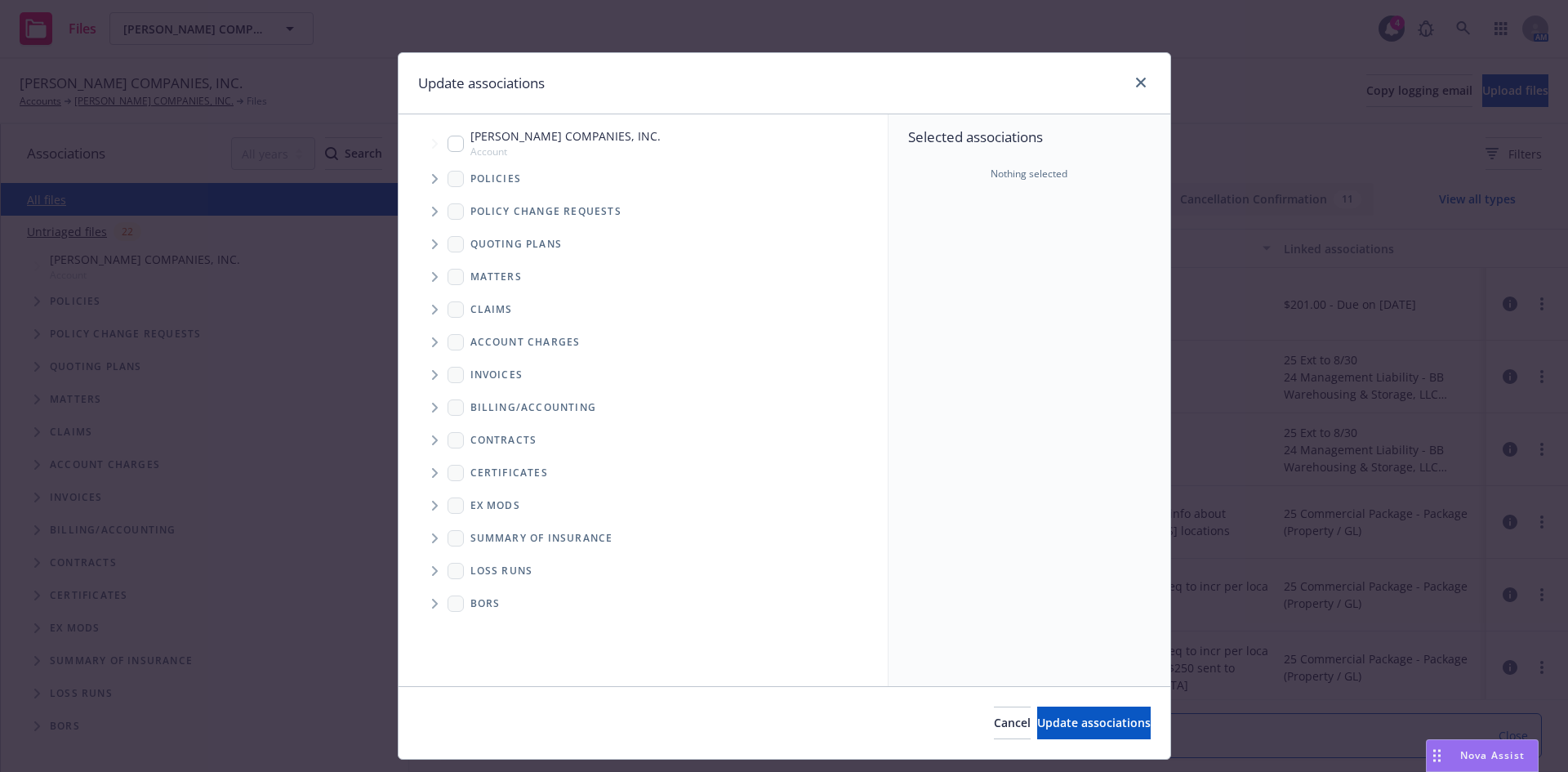
click at [447, 135] on input "Tree Example" at bounding box center [455, 143] width 16 height 16
checkbox input "true"
click at [1047, 728] on span "Update associations" at bounding box center [1095, 722] width 114 height 15
type textarea "x"
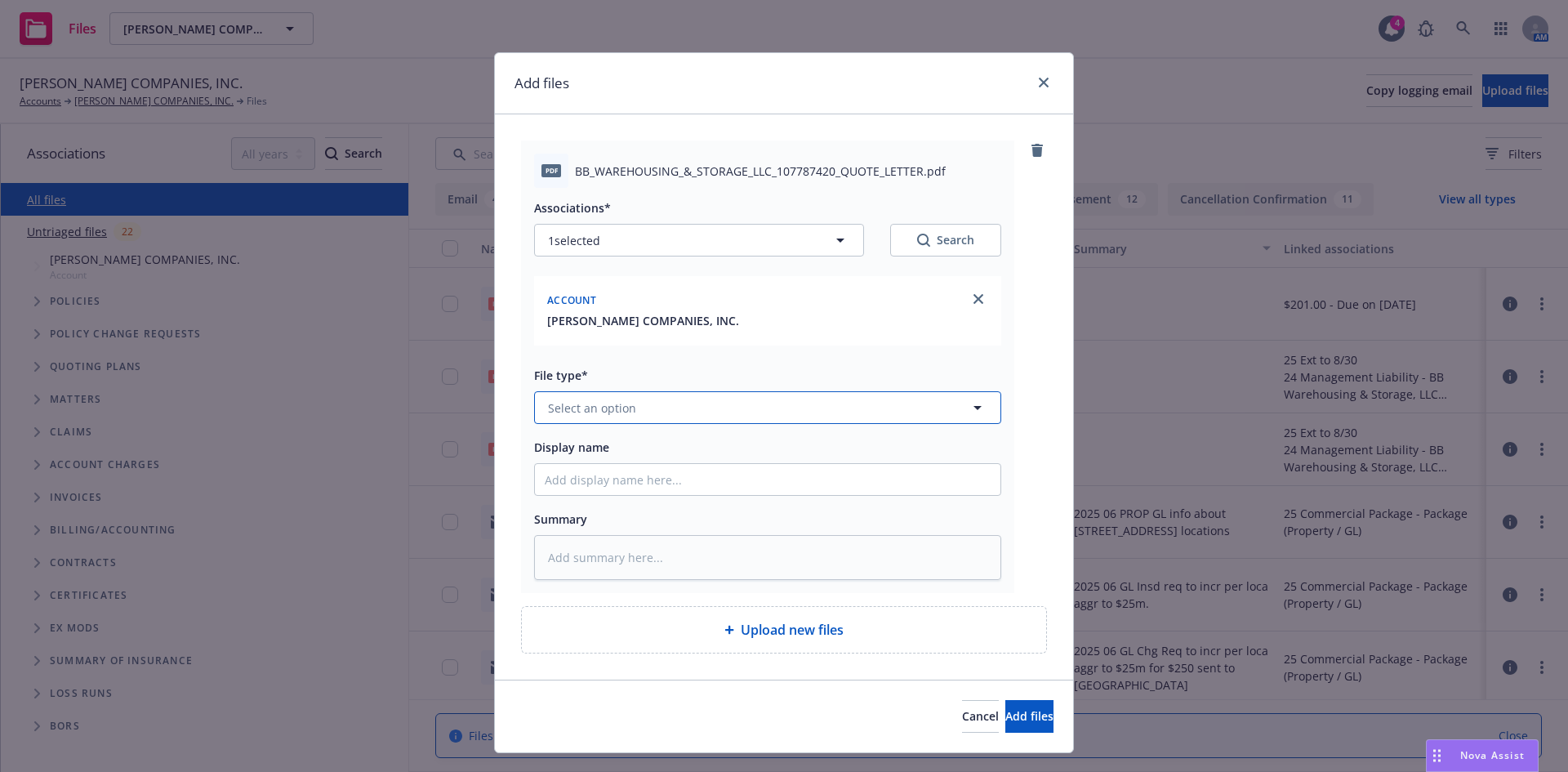
click at [579, 409] on span "Select an option" at bounding box center [592, 408] width 88 height 17
type input "quote"
click at [580, 464] on div "Quote" at bounding box center [567, 453] width 45 height 23
click at [587, 484] on input "Display name" at bounding box center [767, 480] width 465 height 31
type textarea "x"
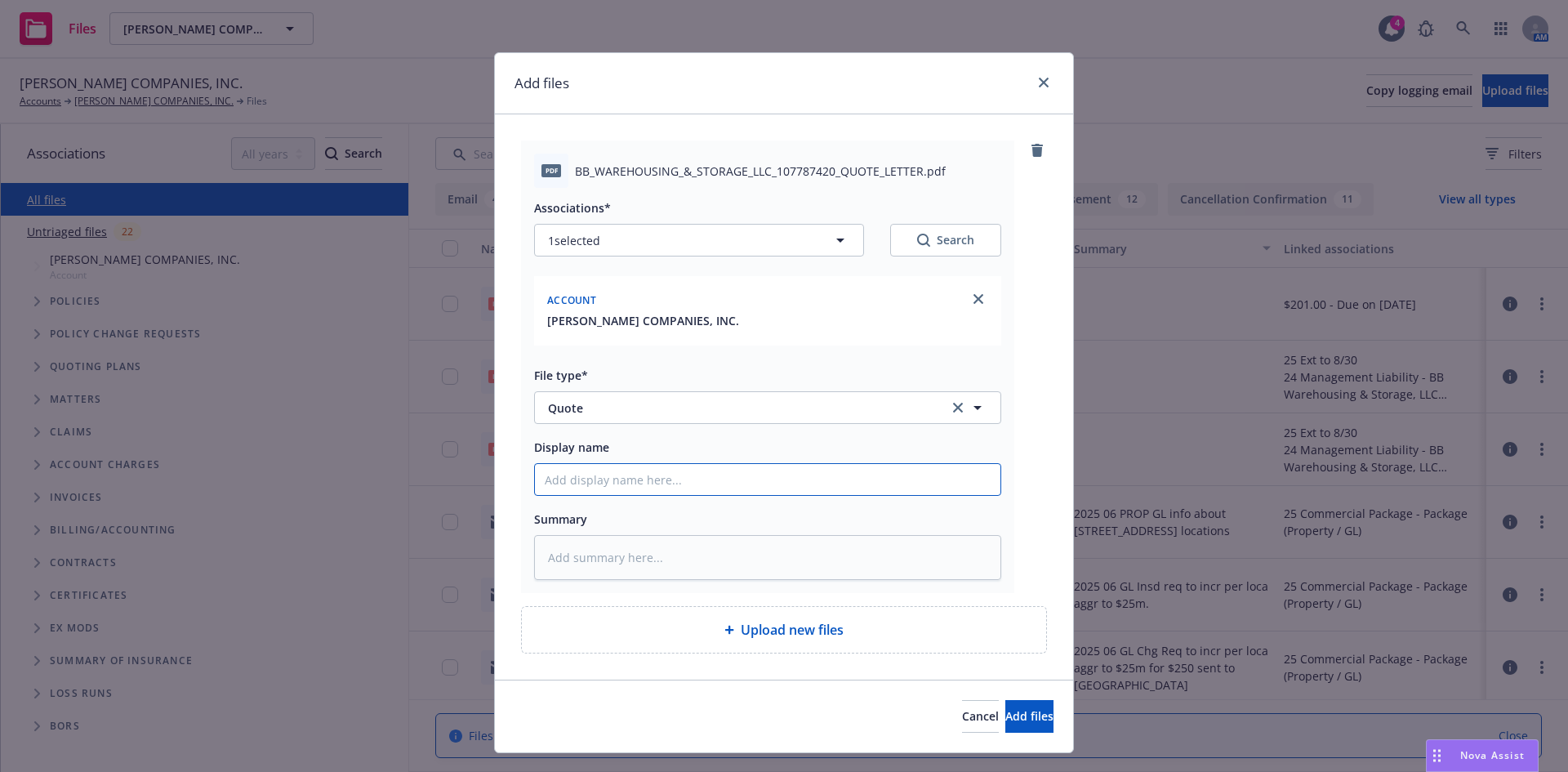
type input "T"
type textarea "x"
type input "Tr"
type textarea "x"
type input "Tra"
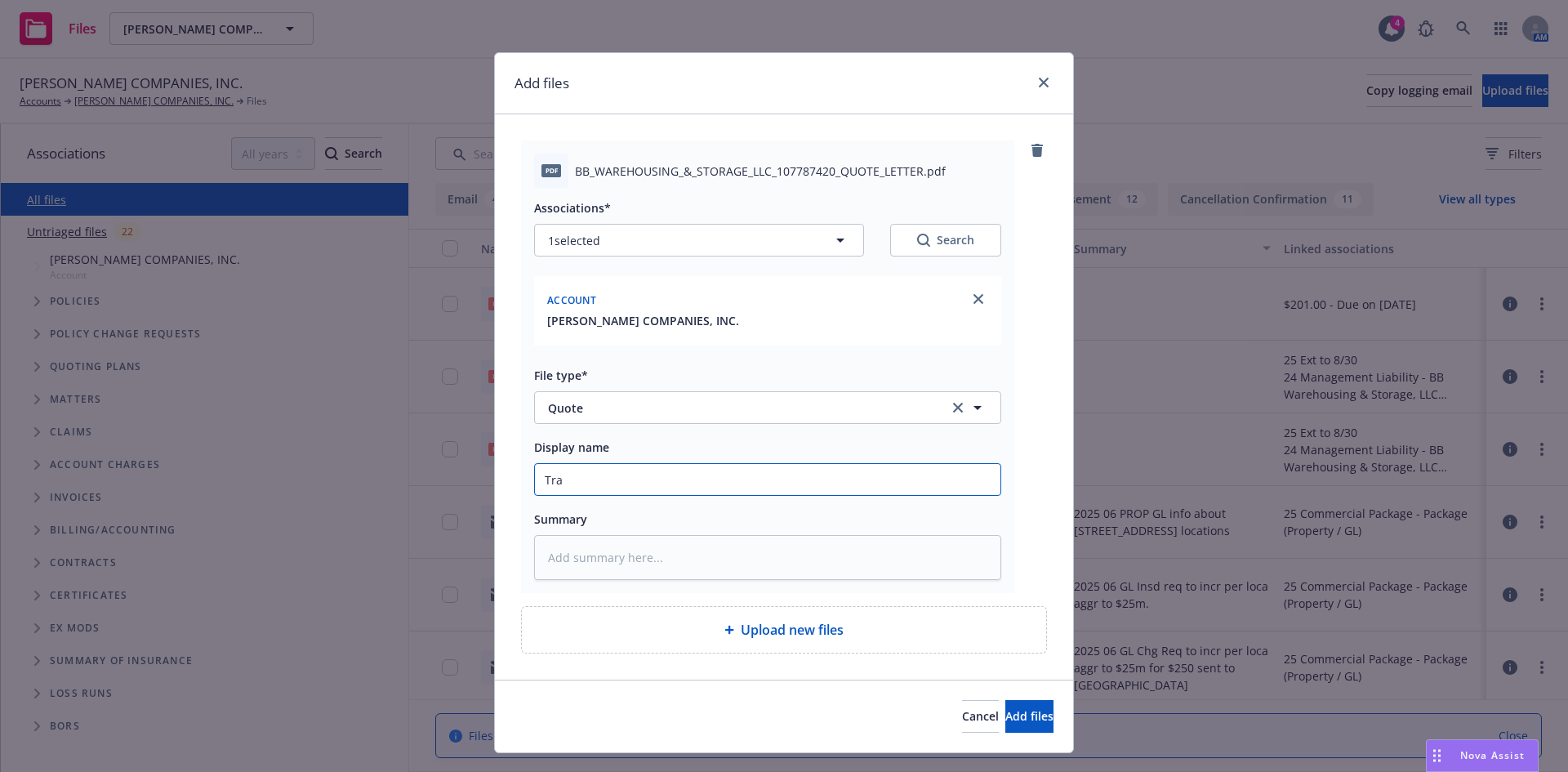
type textarea "x"
type input "Trav"
type textarea "x"
type input "Trave"
type textarea "x"
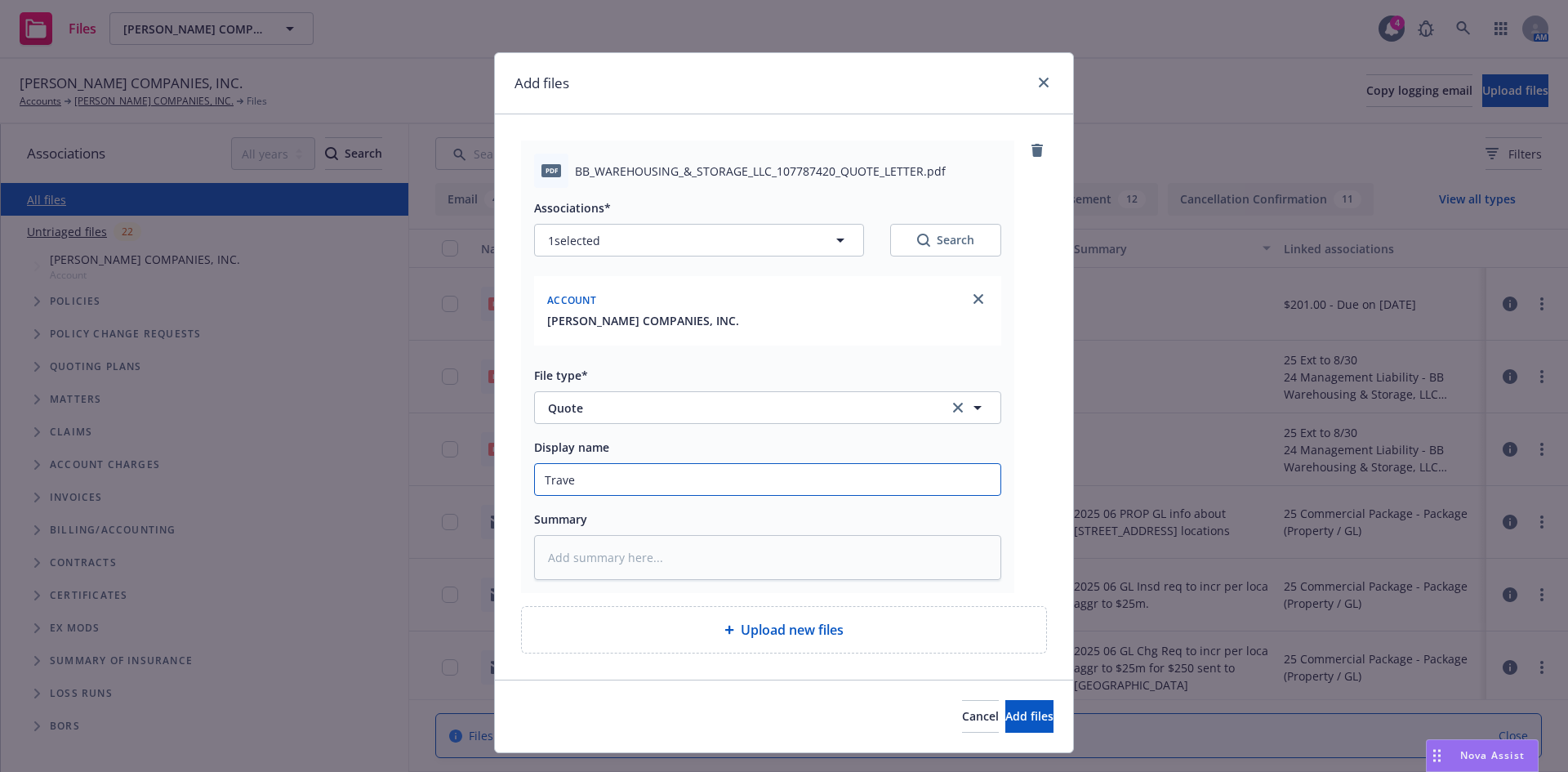
type input "Travek"
type textarea "x"
type input "Trave"
type textarea "x"
type input "Travel"
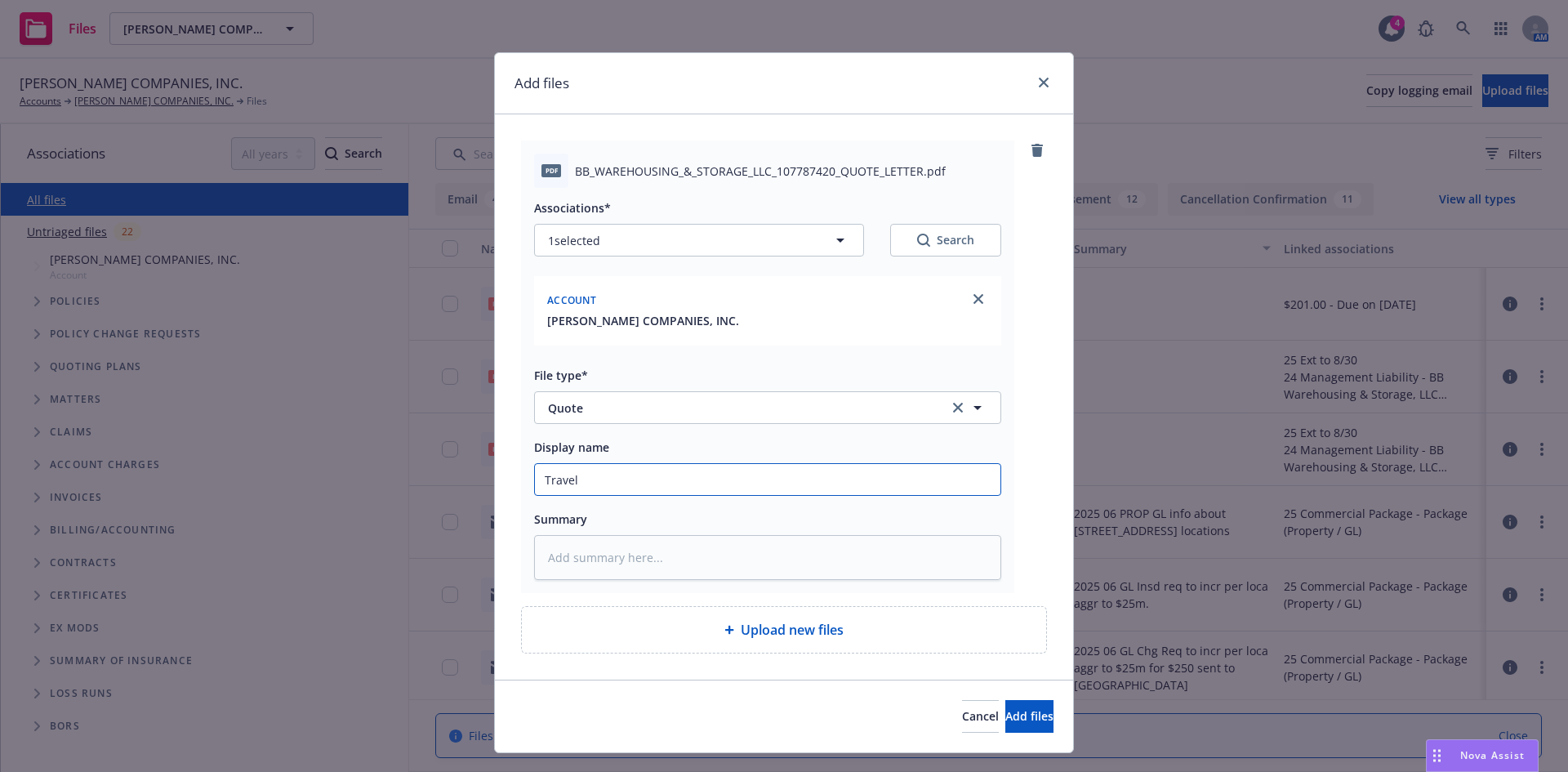
type textarea "x"
type input "Travele"
type textarea "x"
type input "Traveler"
type textarea "x"
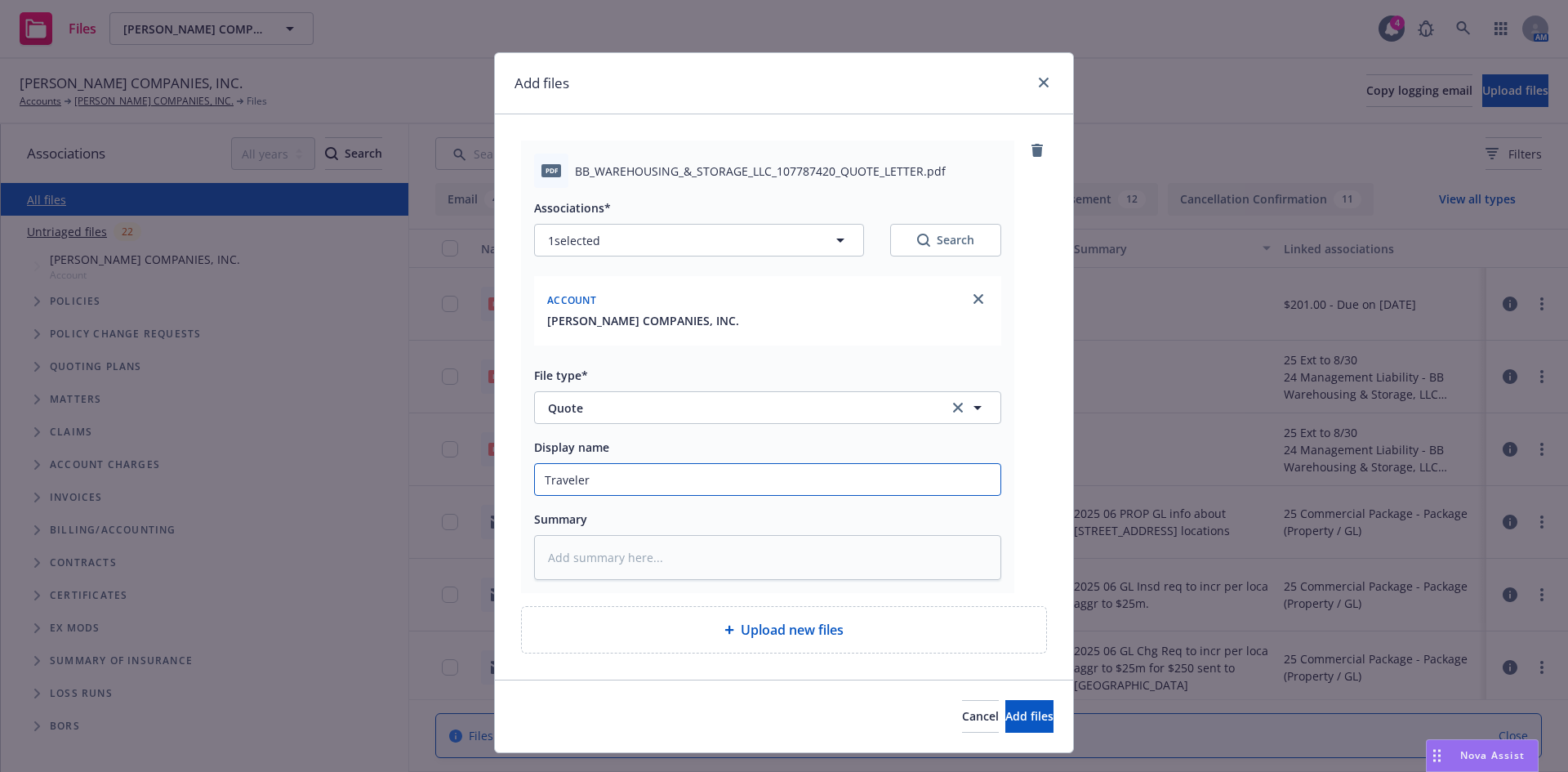
type input "Travelere"
type textarea "x"
type input "Traveleres"
type textarea "x"
type input "Traveleres"
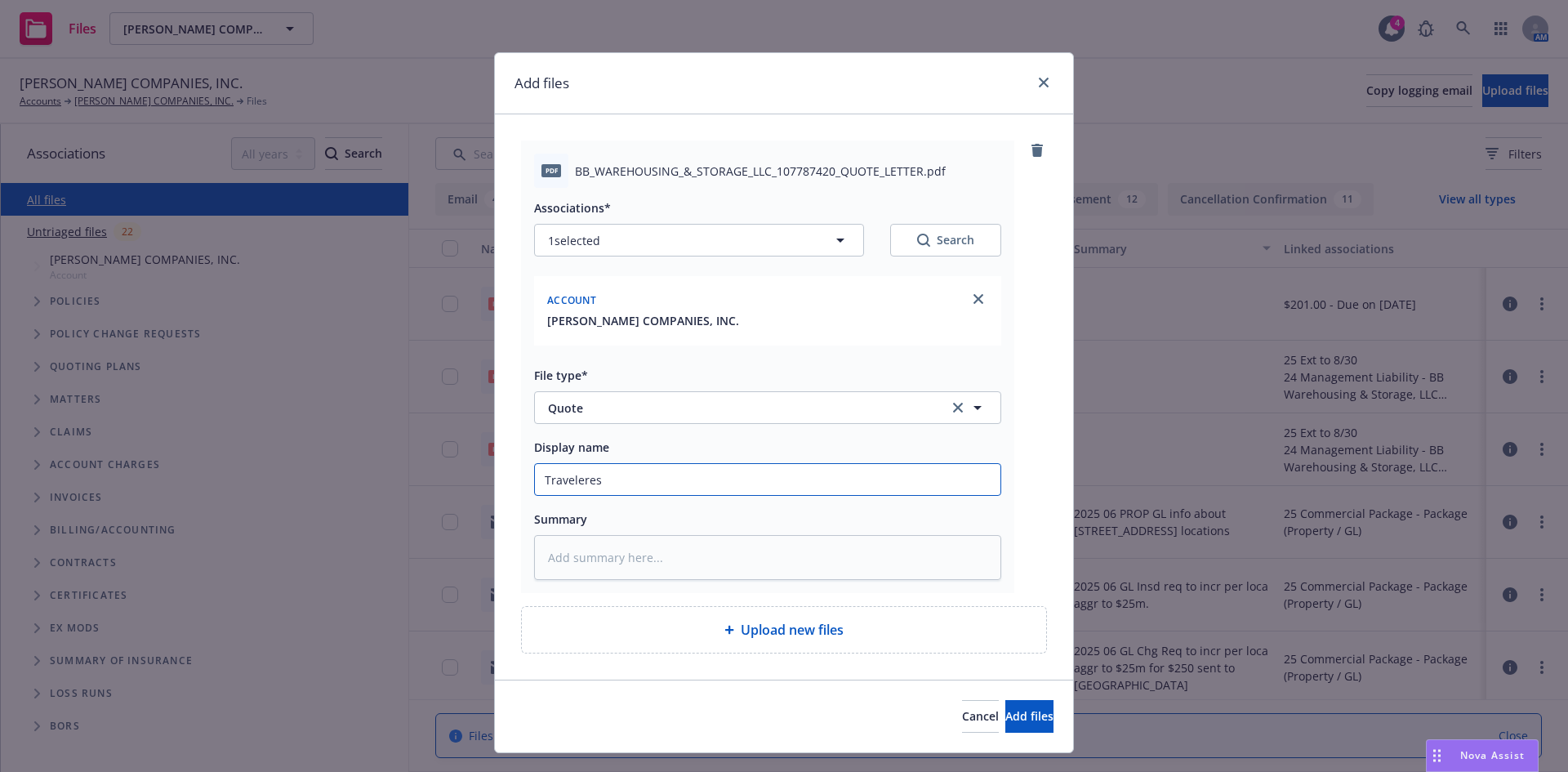
type textarea "x"
type input "Traveleres"
type textarea "x"
type input "Travelere"
type textarea "x"
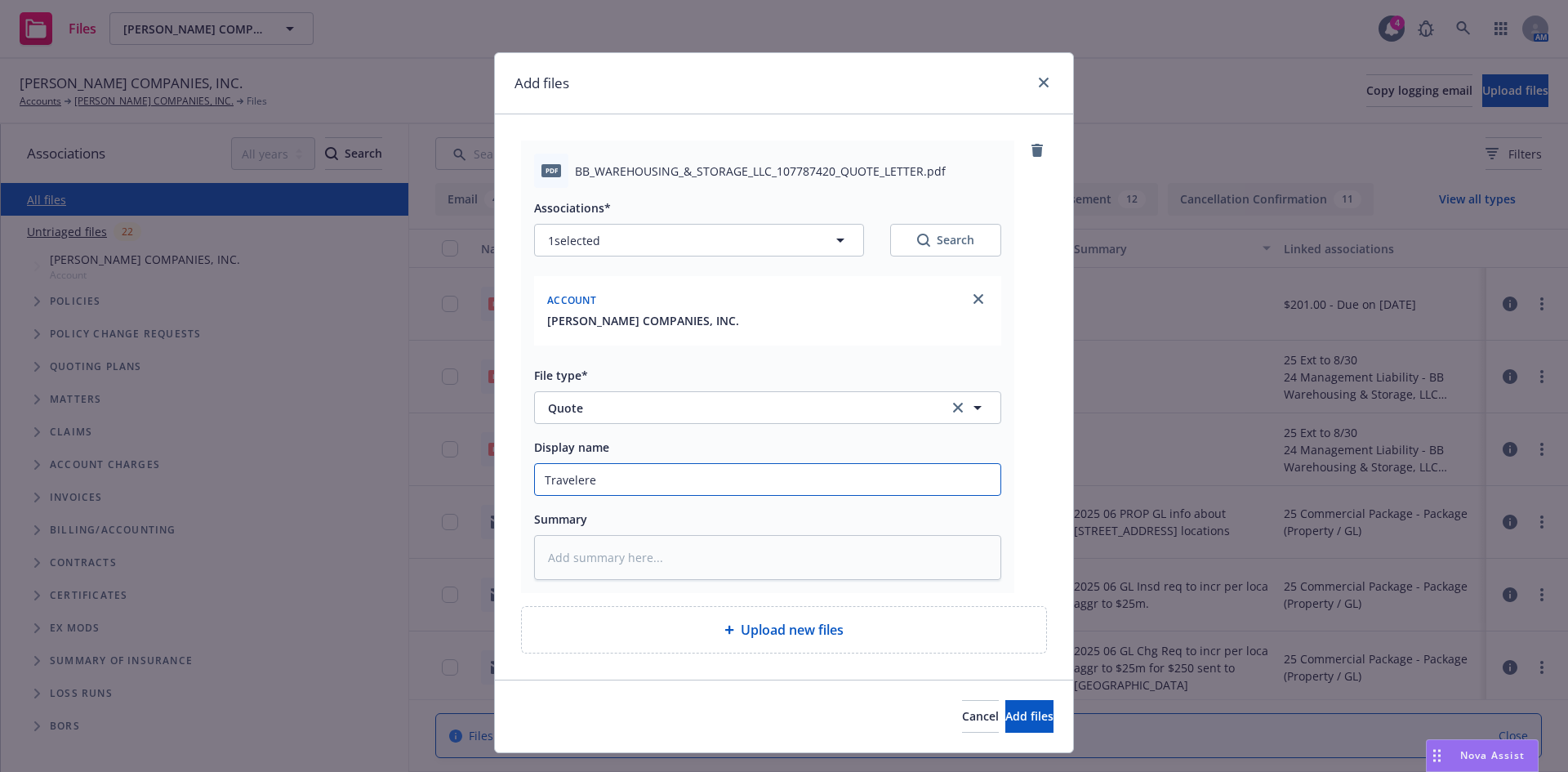
type input "Traveler"
type textarea "x"
type input "Travelers"
type textarea "x"
type input "Travelers"
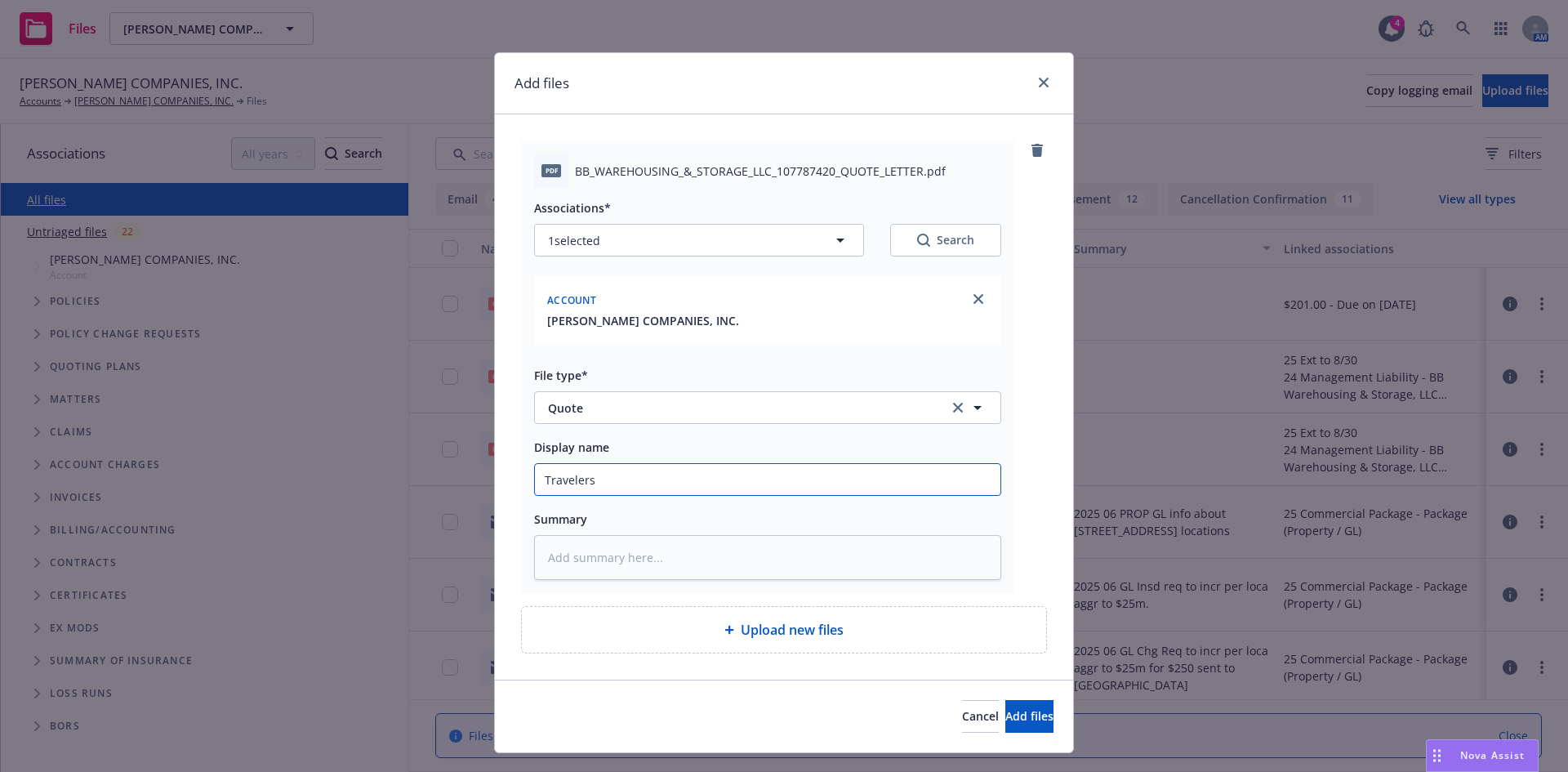
type textarea "x"
type input "Travelers 2"
type textarea "x"
type input "Travelers 25"
type textarea "x"
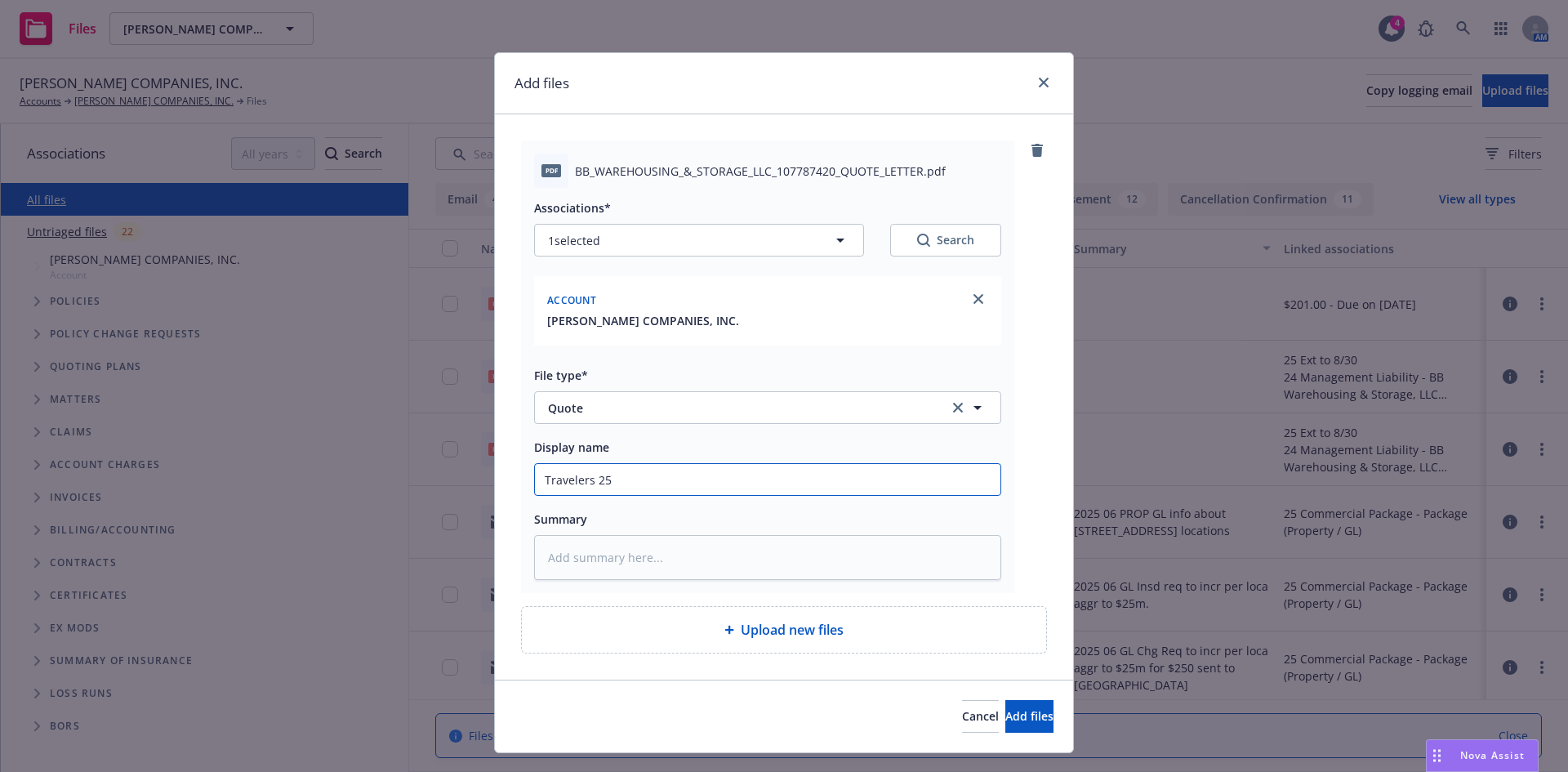
type input "Travelers 25-"
type textarea "x"
type input "Travelers 25-2"
type textarea "x"
type input "Travelers 25-26"
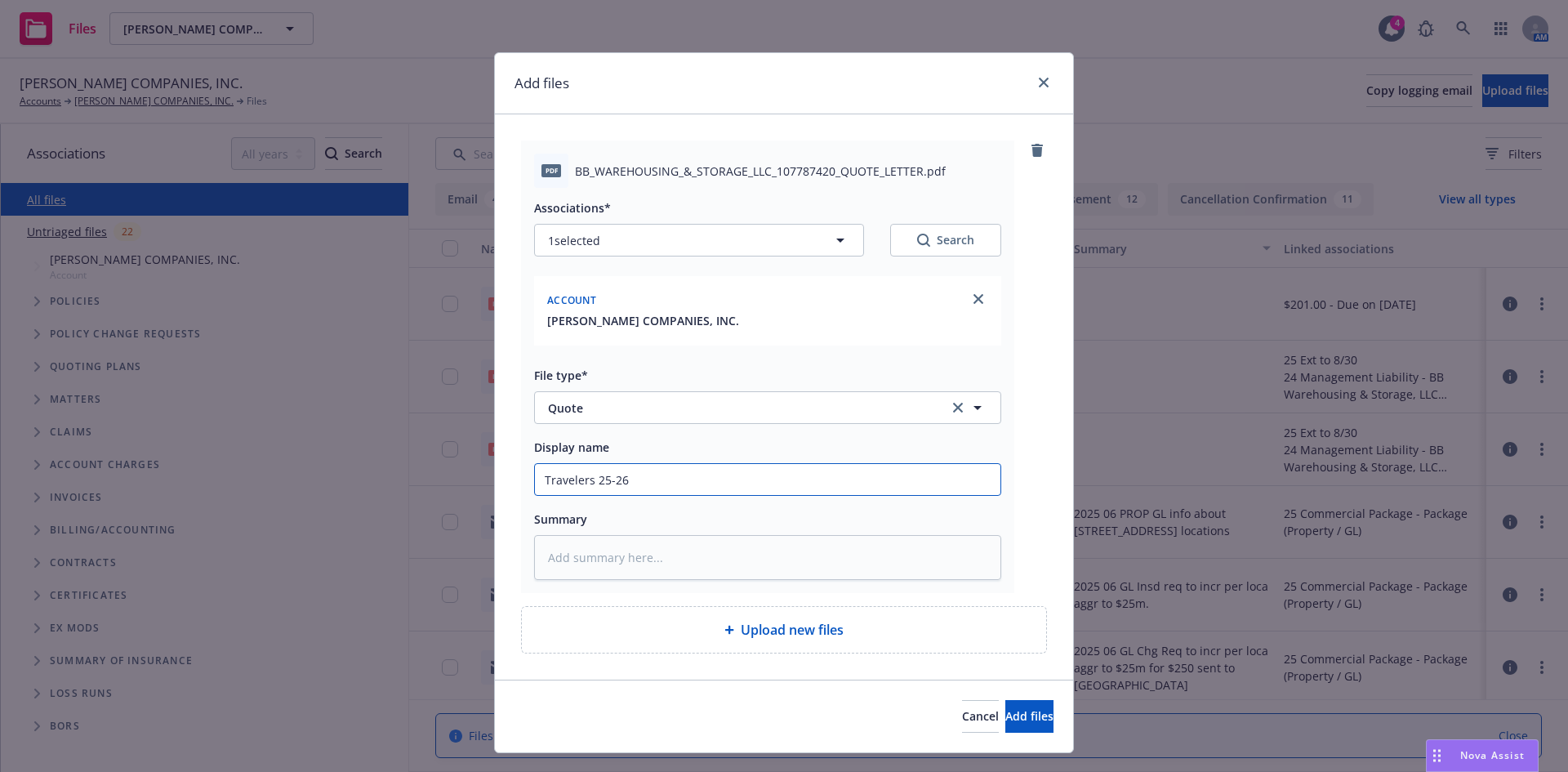
type textarea "x"
type input "Travelers 25-26"
type textarea "x"
type input "Travelers 25-26 M"
type textarea "x"
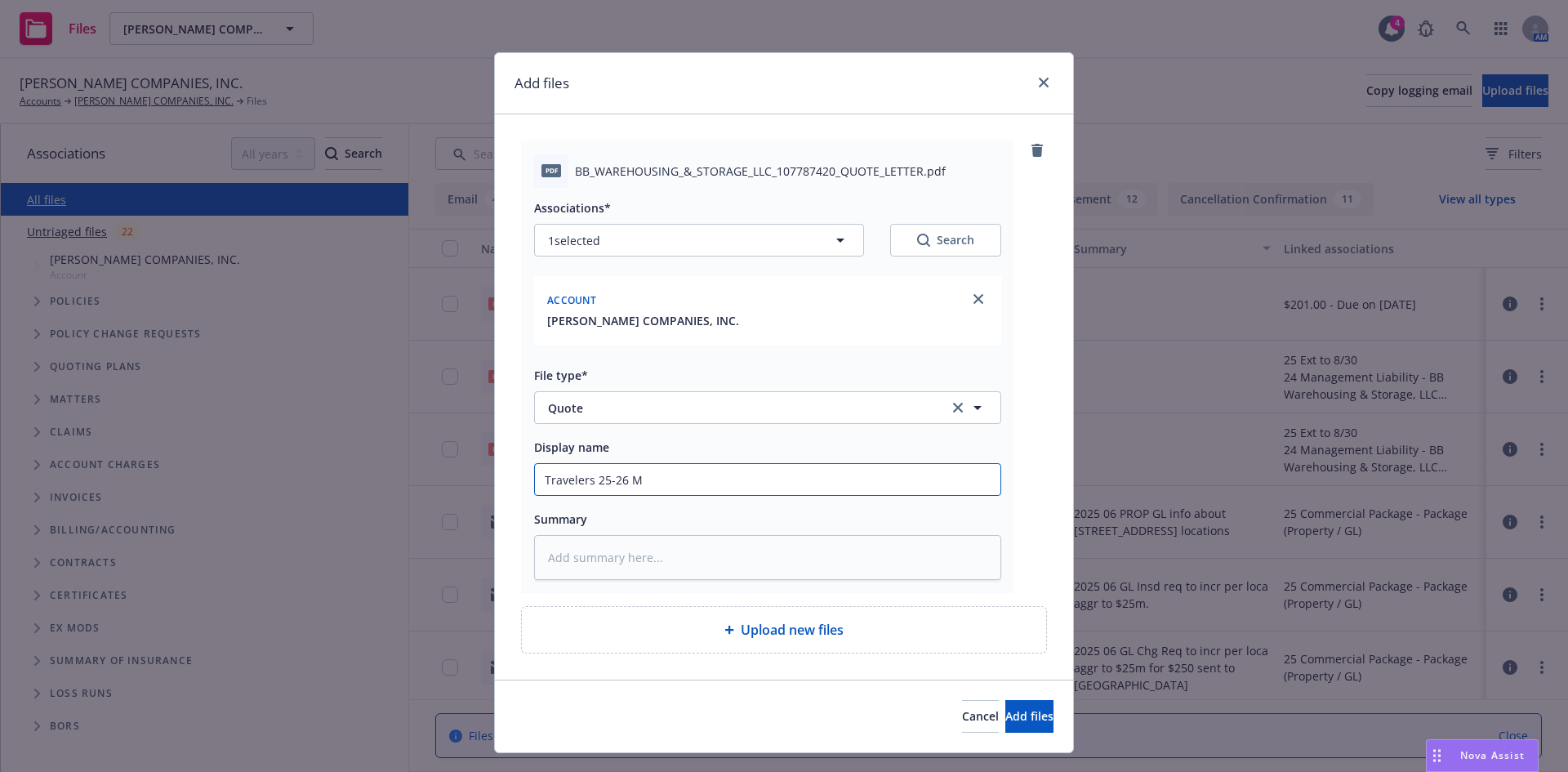
type input "Travelers 25-26 ML"
type textarea "x"
type input "Travelers 25-26 ML"
type textarea "x"
type input "Travelers 25-26 ML Q"
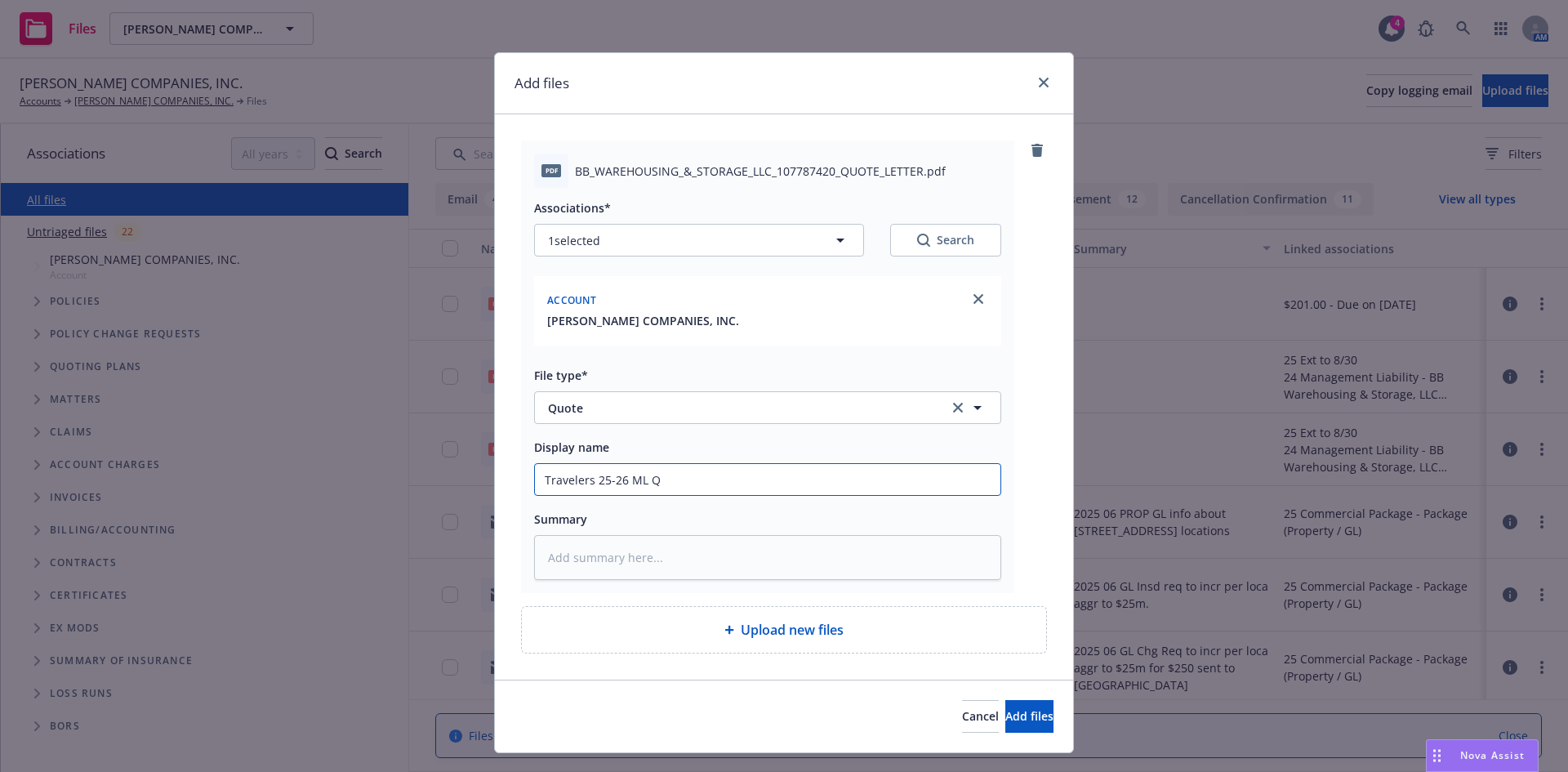
type textarea "x"
type input "Travelers 25-26 ML Qu"
type textarea "x"
type input "Travelers 25-26 ML Quo"
type textarea "x"
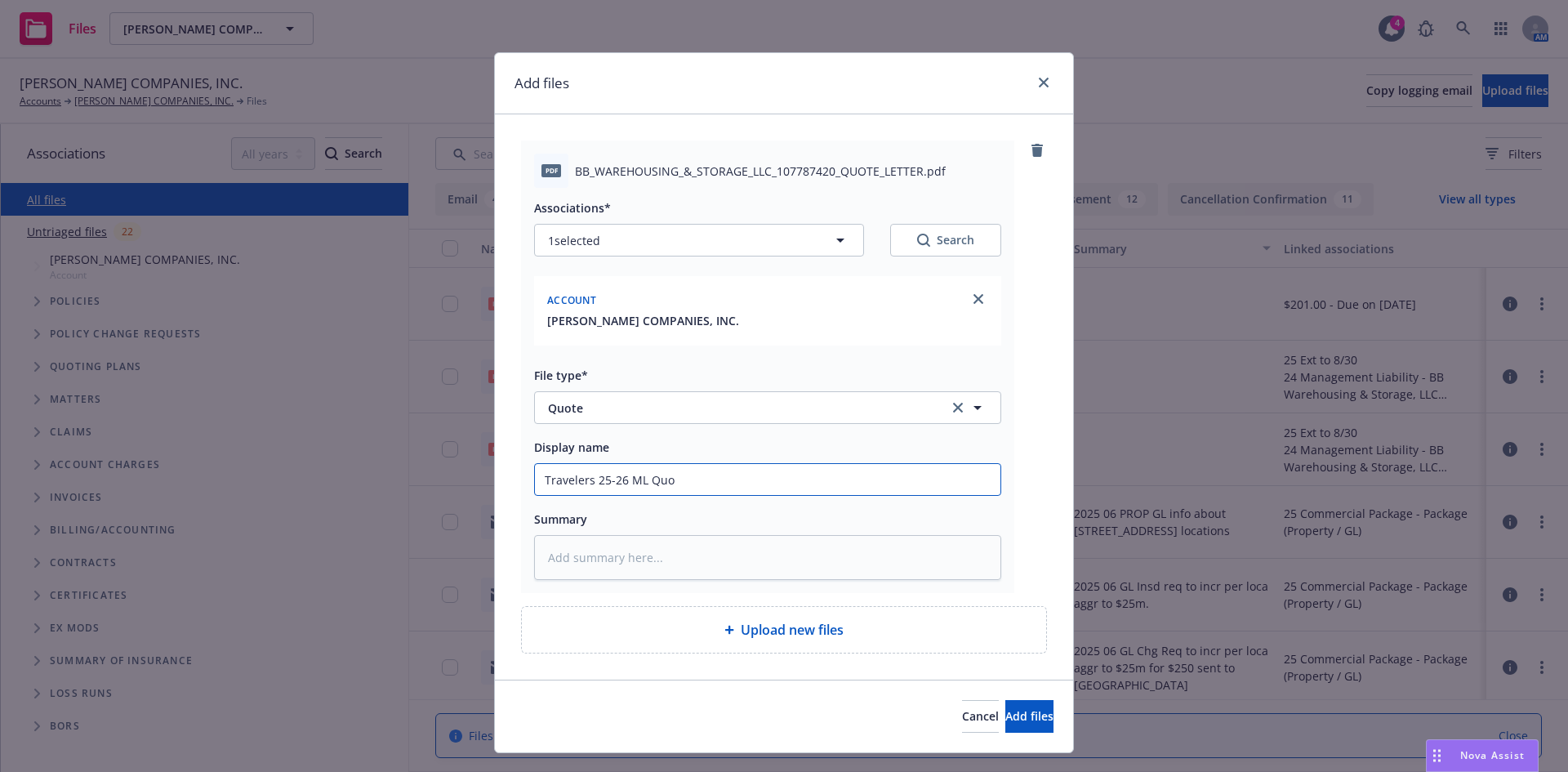
type input "Travelers 25-26 ML Quot"
type textarea "x"
type input "Travelers 25-26 ML Quote"
type textarea "x"
type input "Travelers 25-26 ML Quote"
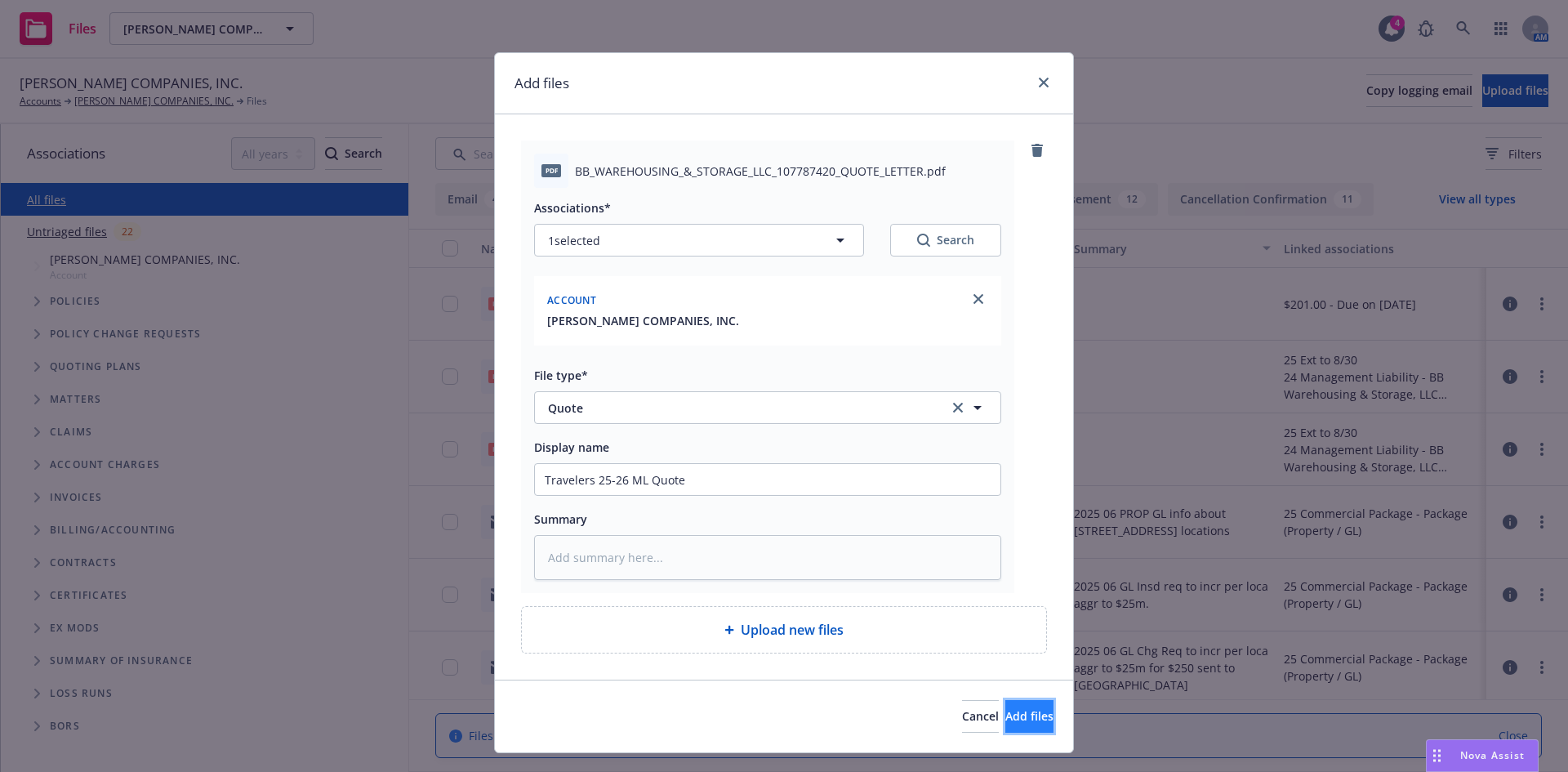
click at [1005, 714] on span "Add files" at bounding box center [1029, 715] width 48 height 15
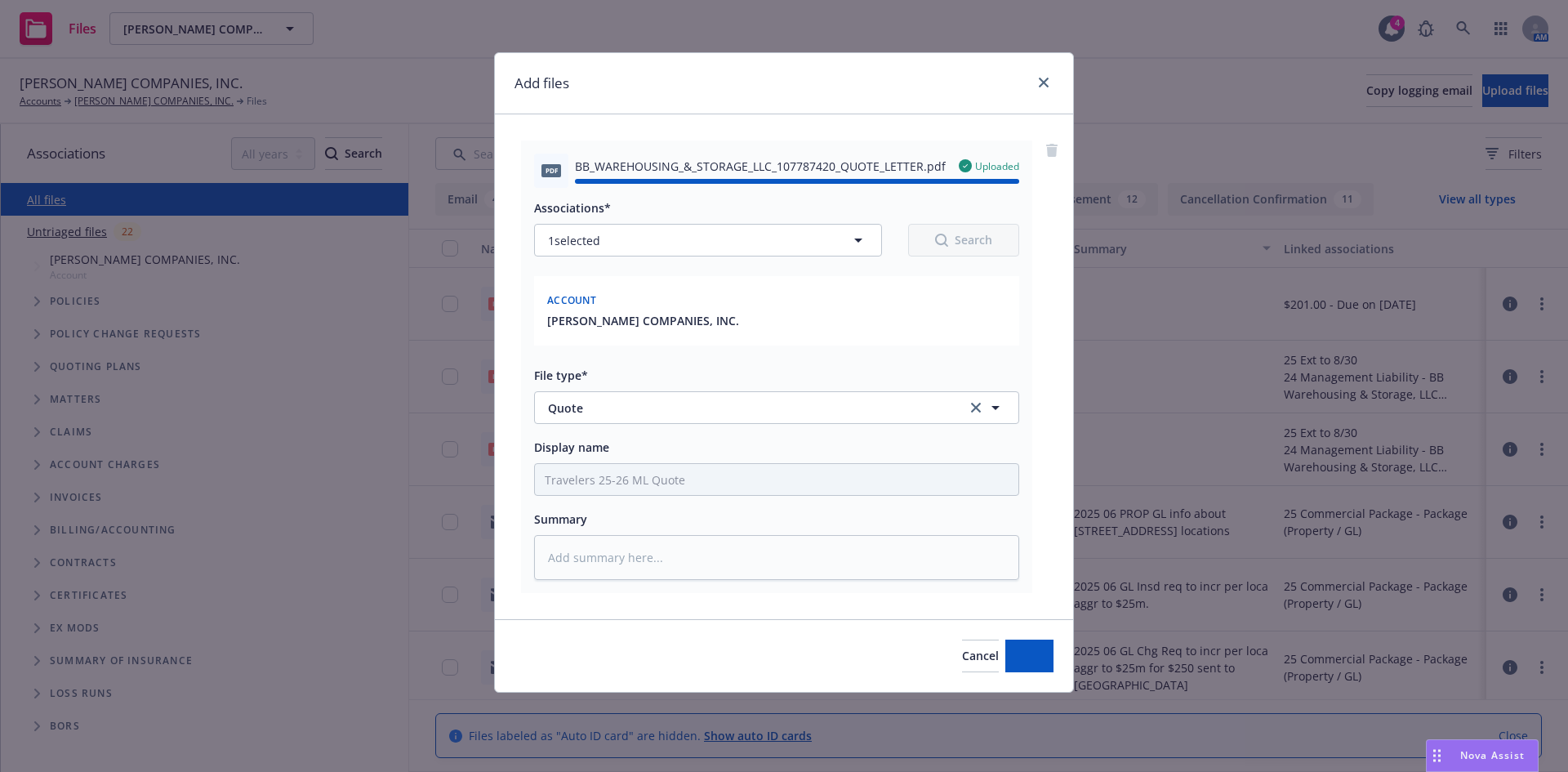
type textarea "x"
